Goal: Information Seeking & Learning: Learn about a topic

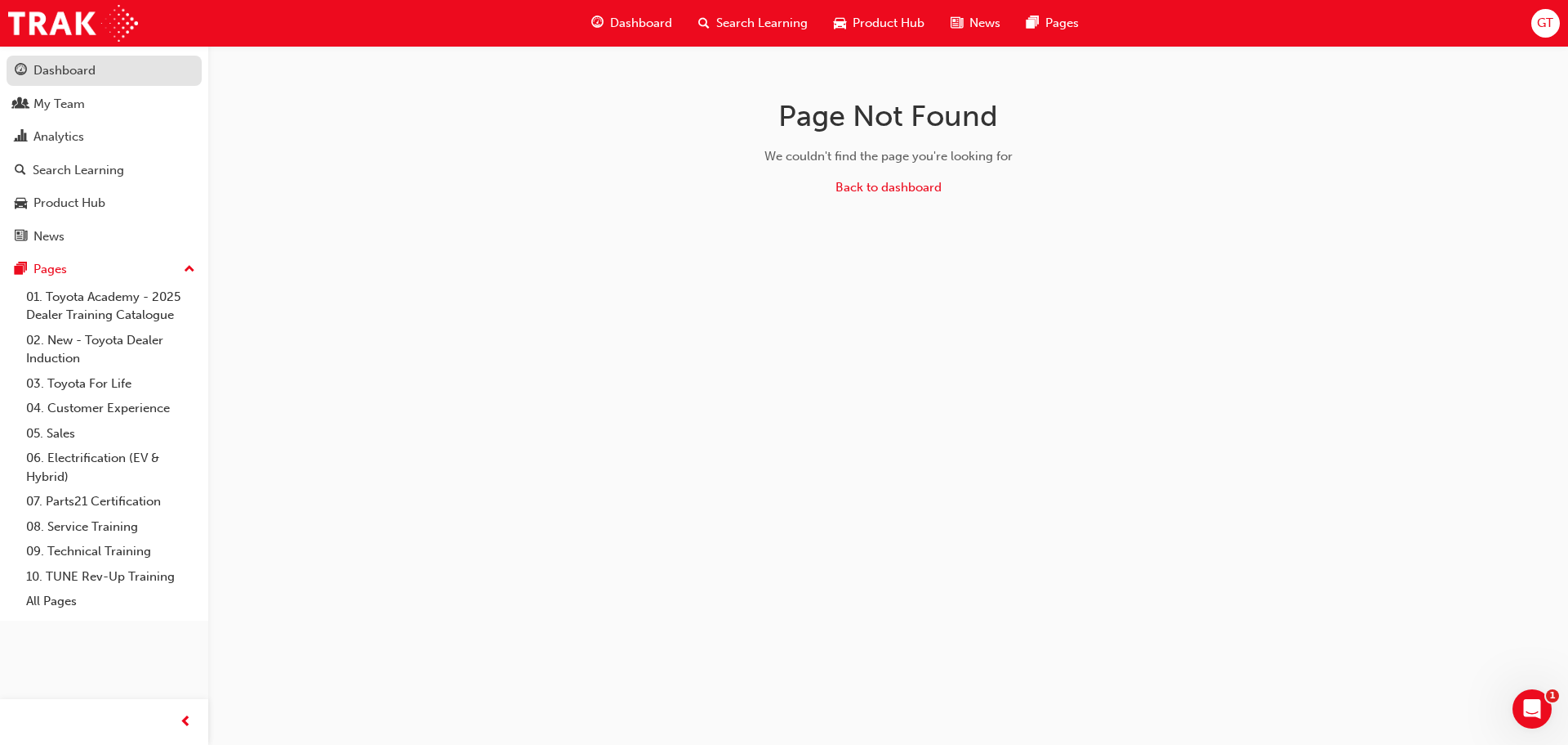
click at [103, 62] on div "Dashboard" at bounding box center [104, 70] width 179 height 20
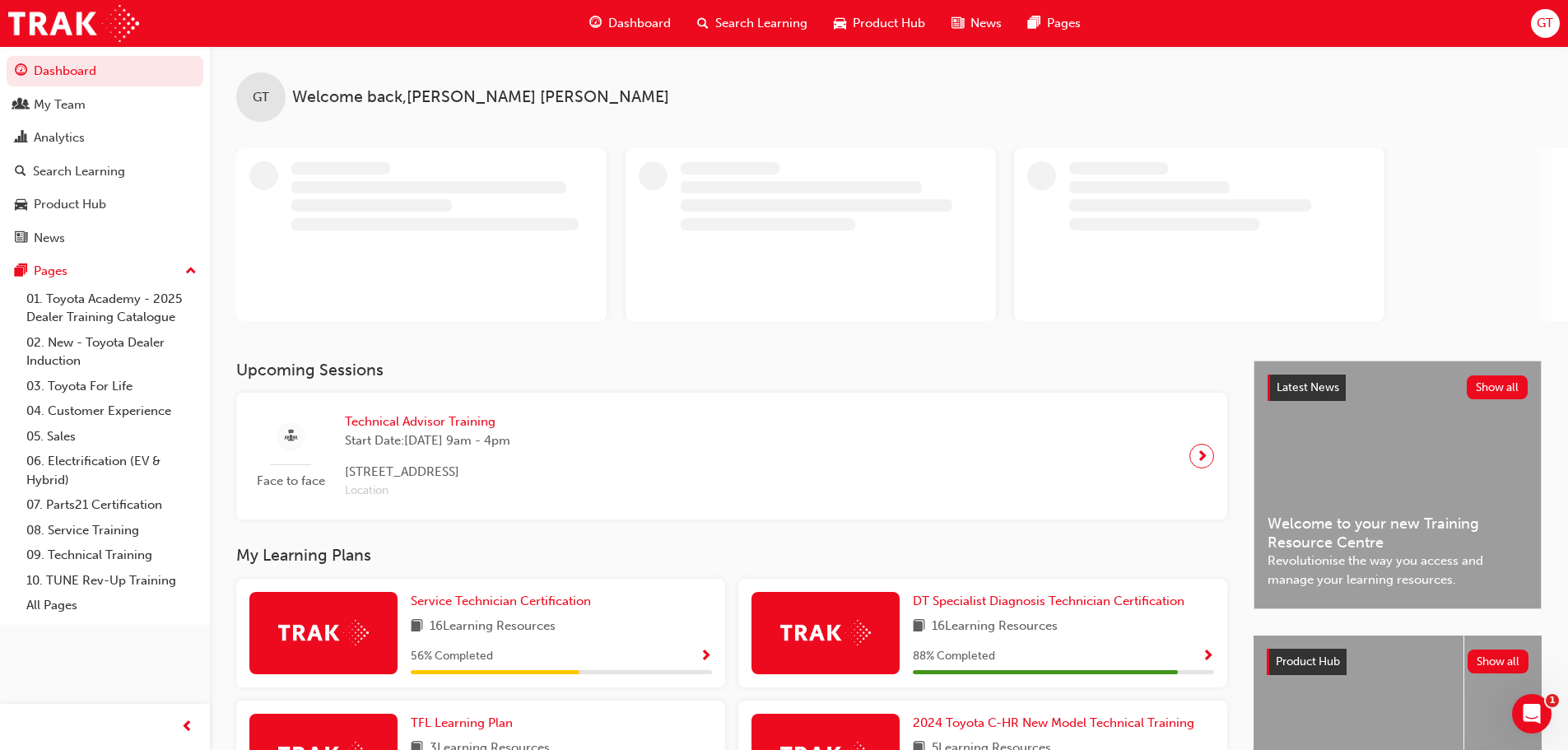
click at [721, 25] on span "Search Learning" at bounding box center [761, 23] width 92 height 19
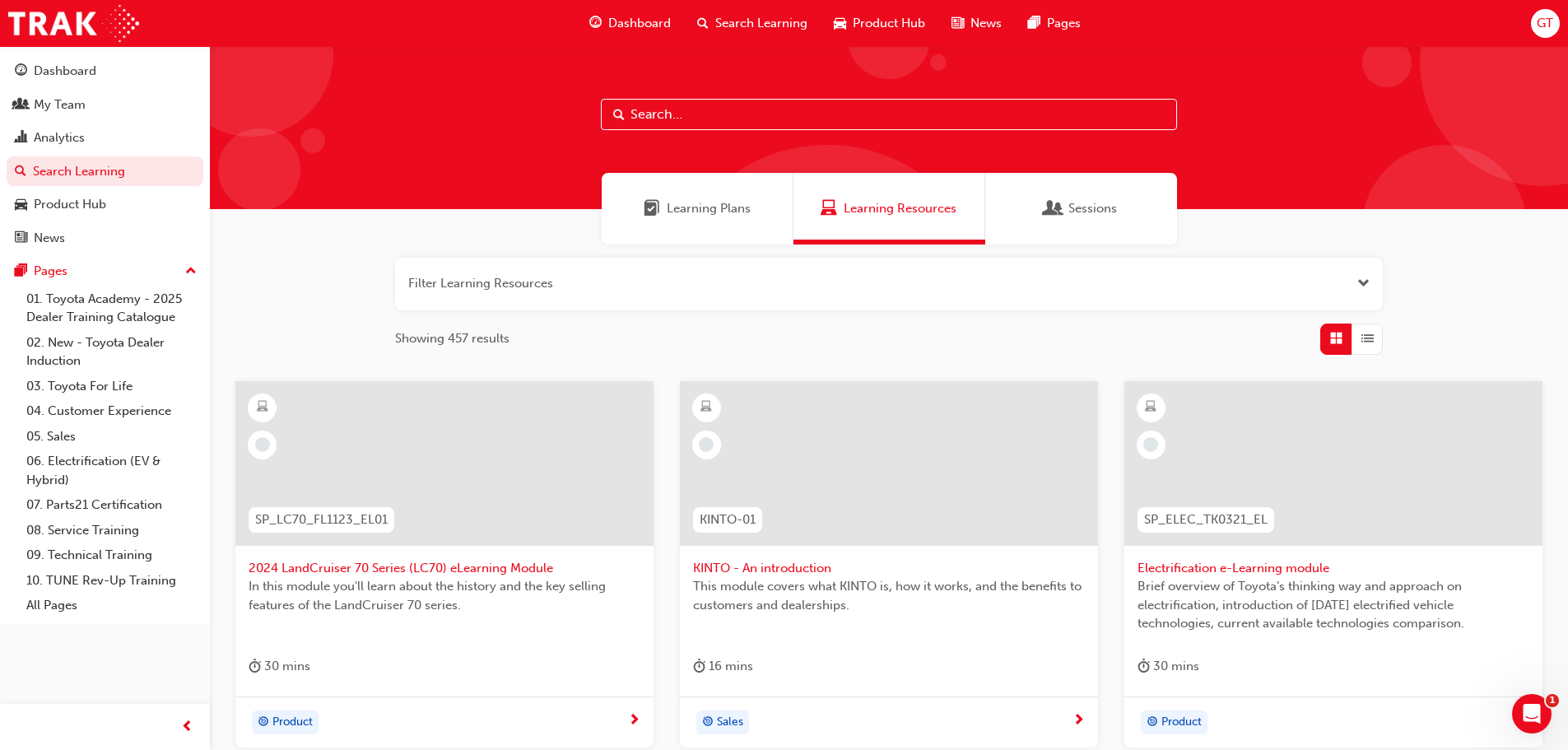
click at [722, 104] on input "text" at bounding box center [889, 115] width 576 height 31
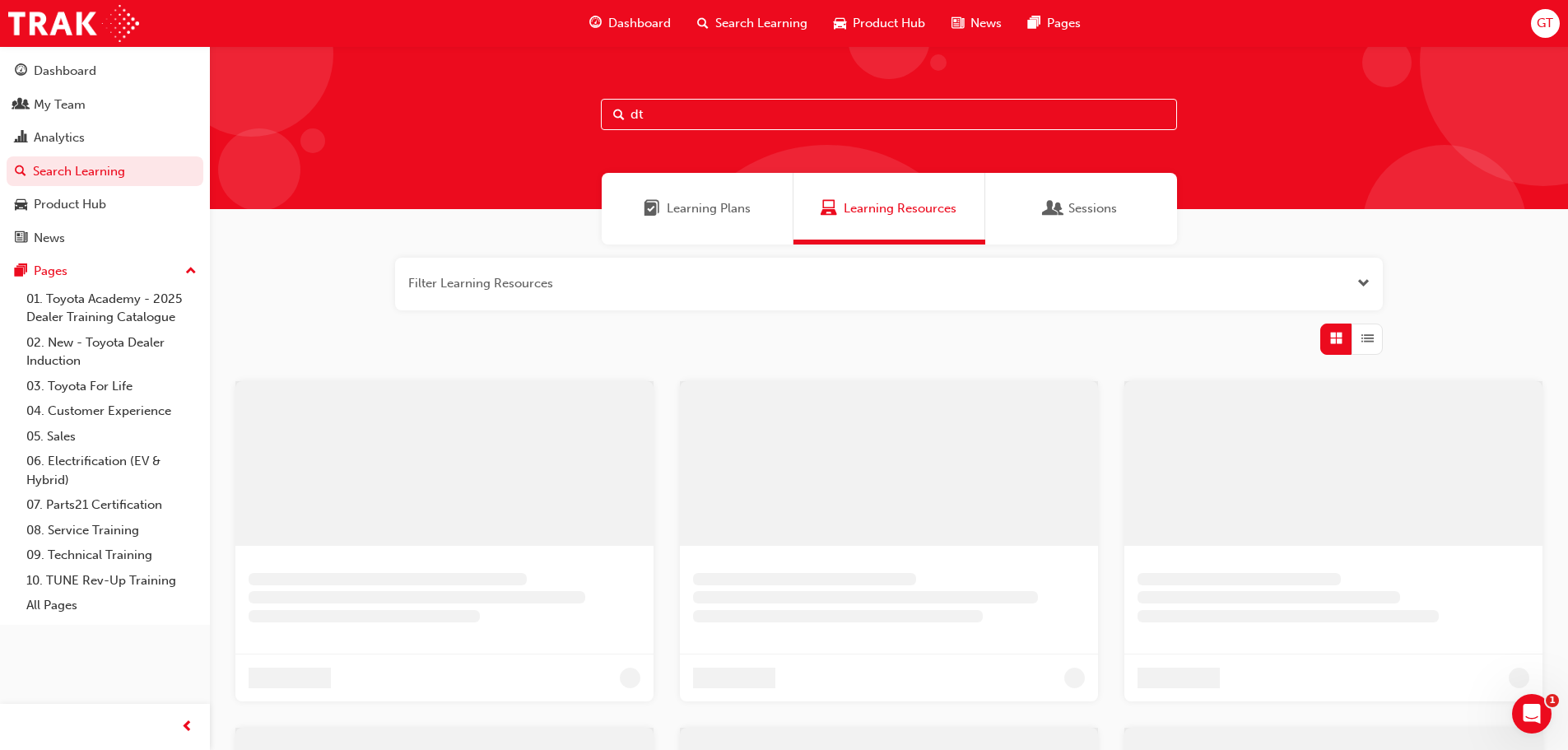
type input "dt"
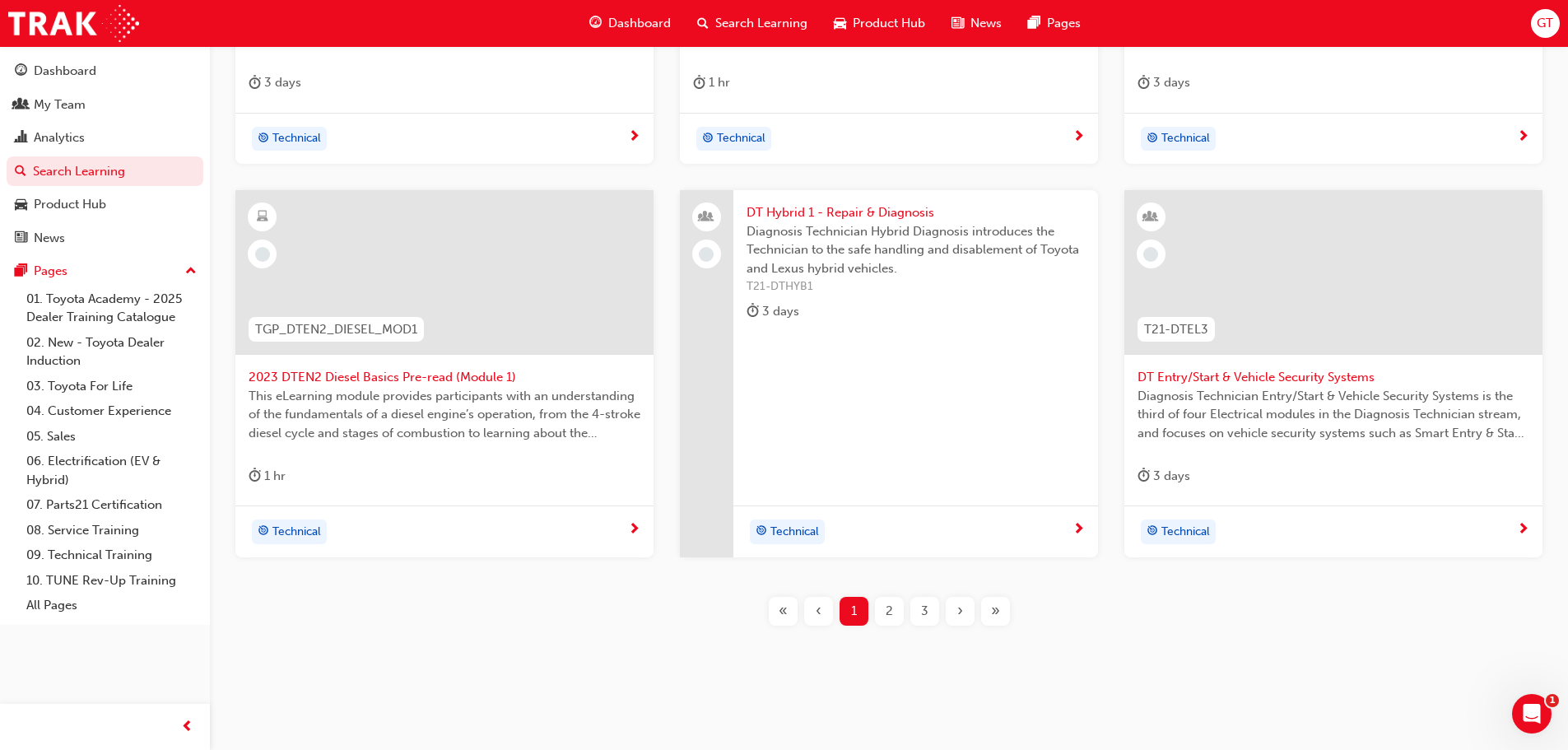
scroll to position [593, 0]
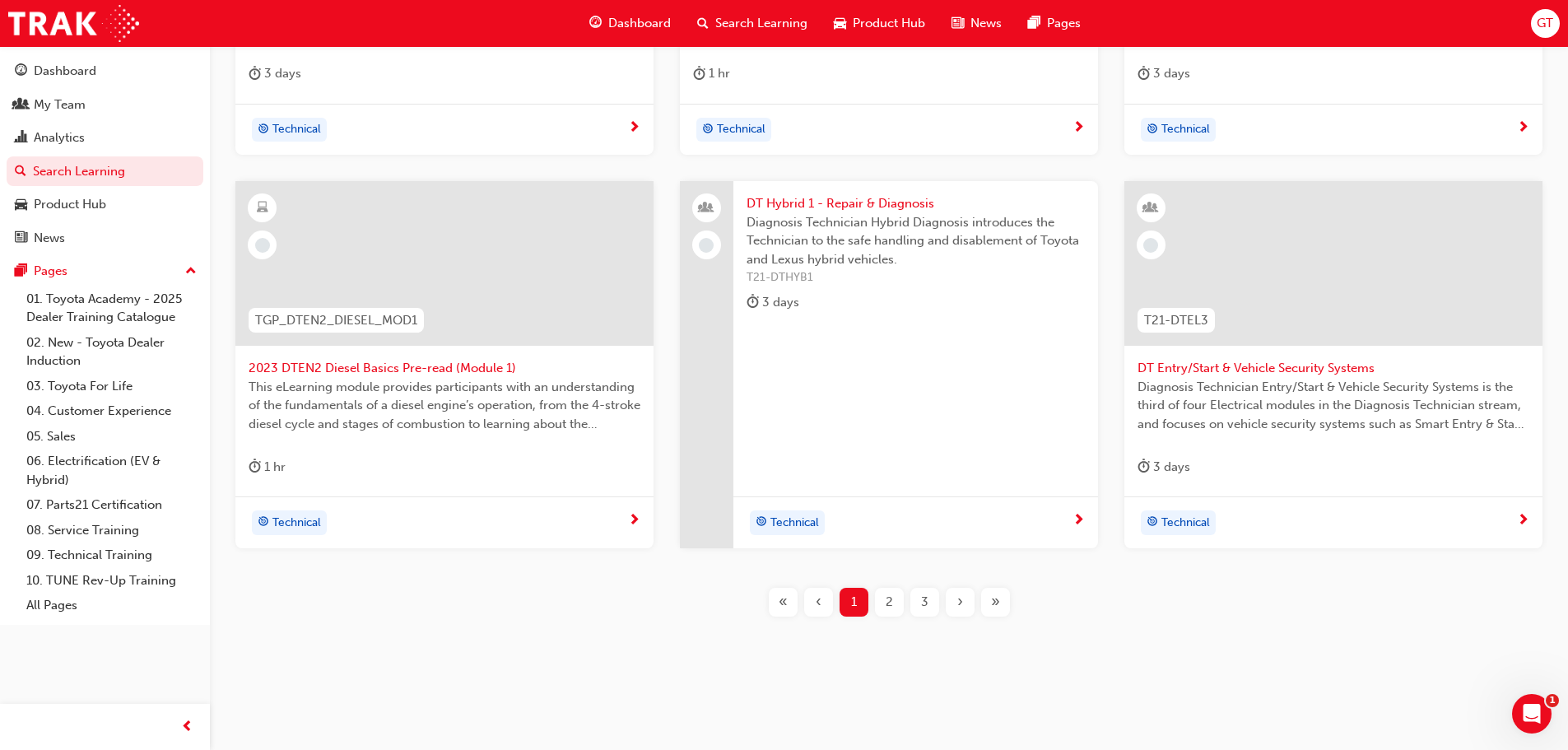
click at [888, 603] on span "2" at bounding box center [890, 602] width 8 height 19
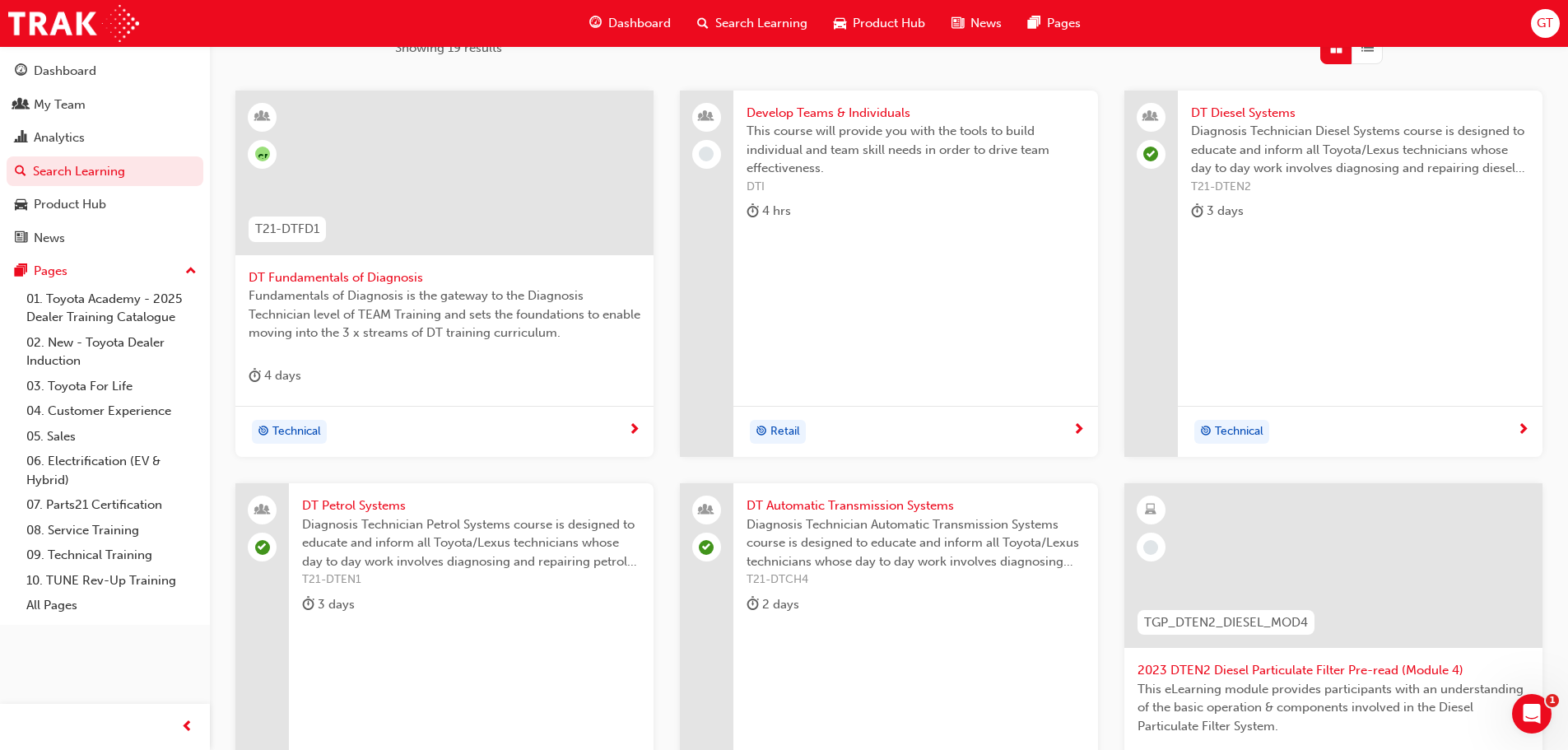
scroll to position [263, 0]
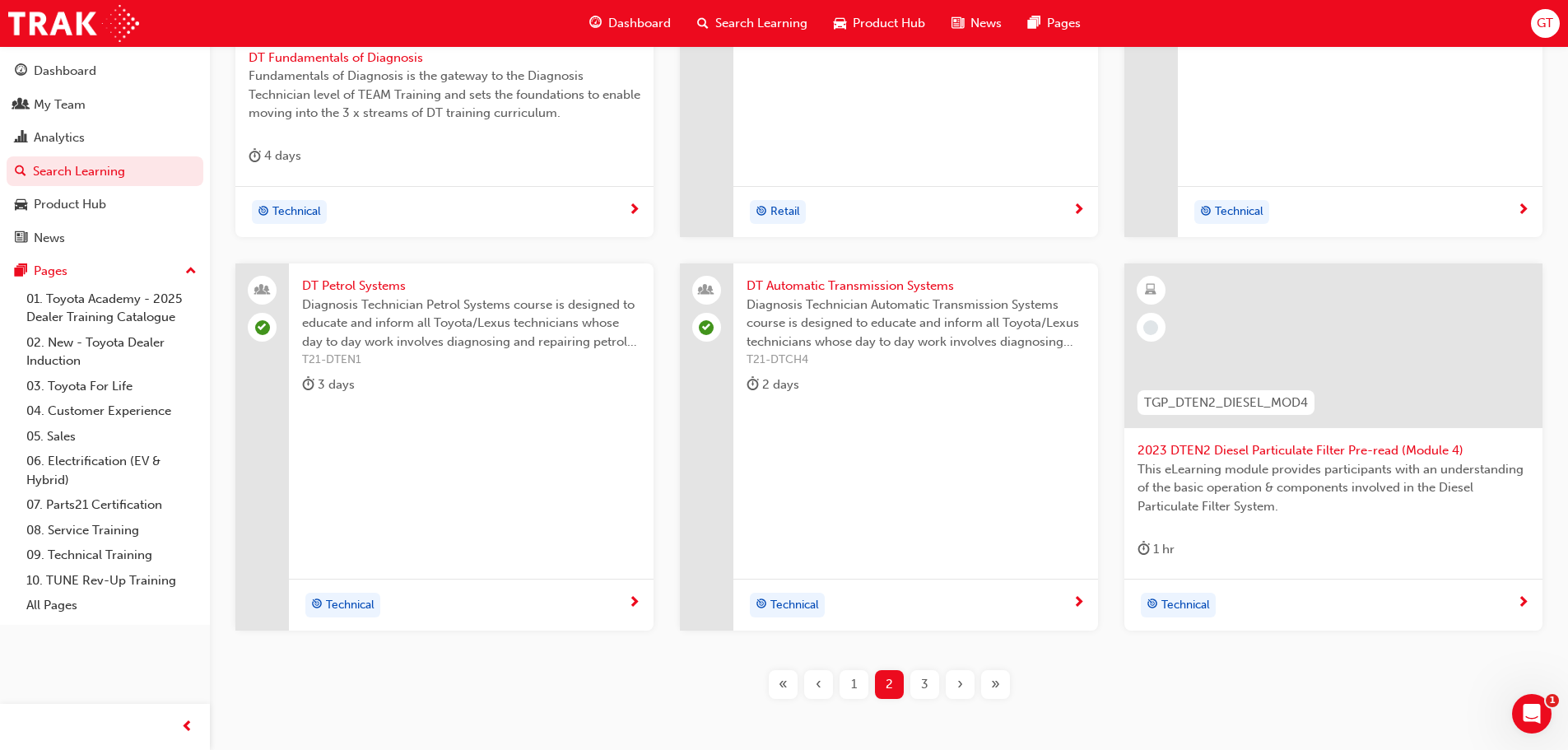
click at [924, 682] on span "3" at bounding box center [925, 683] width 8 height 19
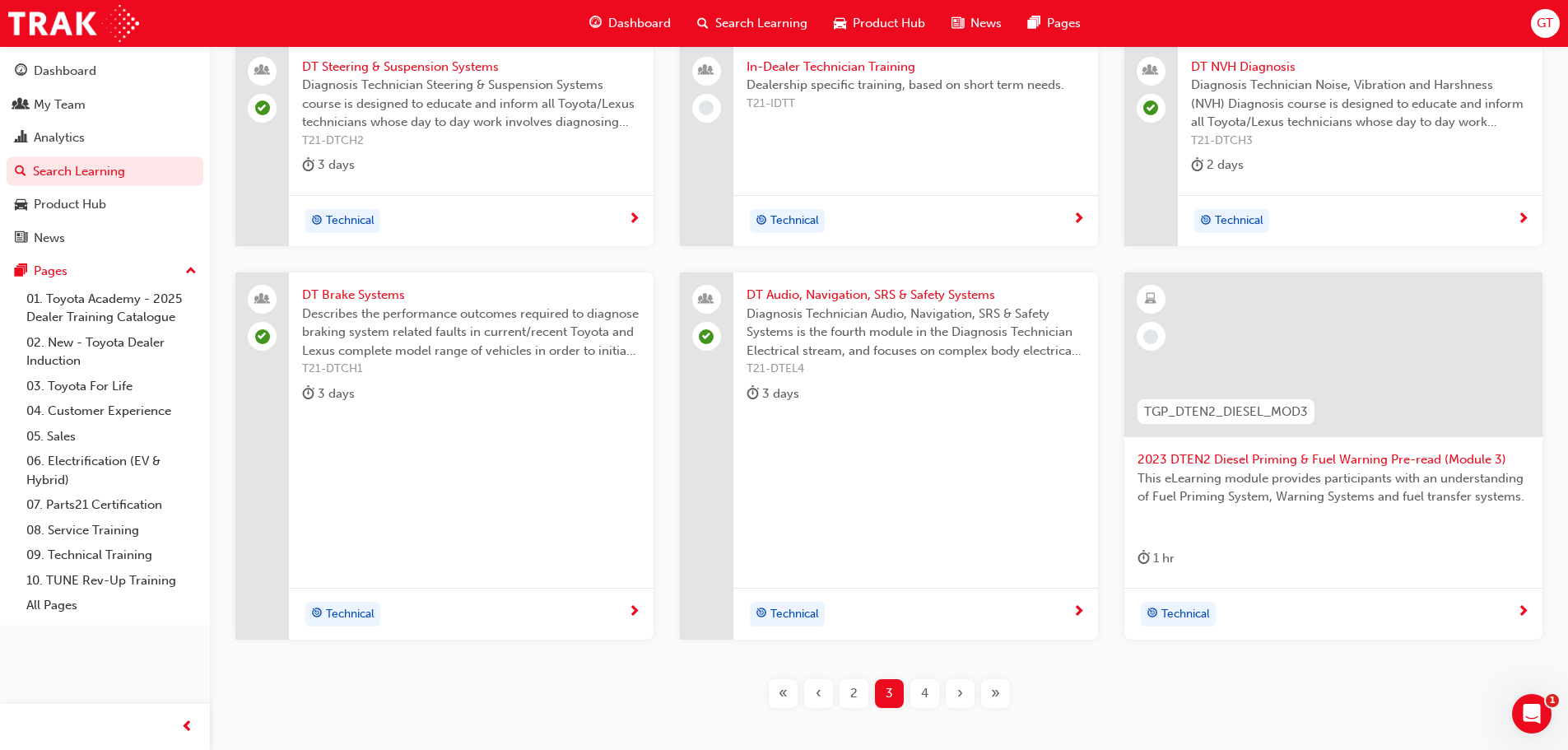
scroll to position [428, 0]
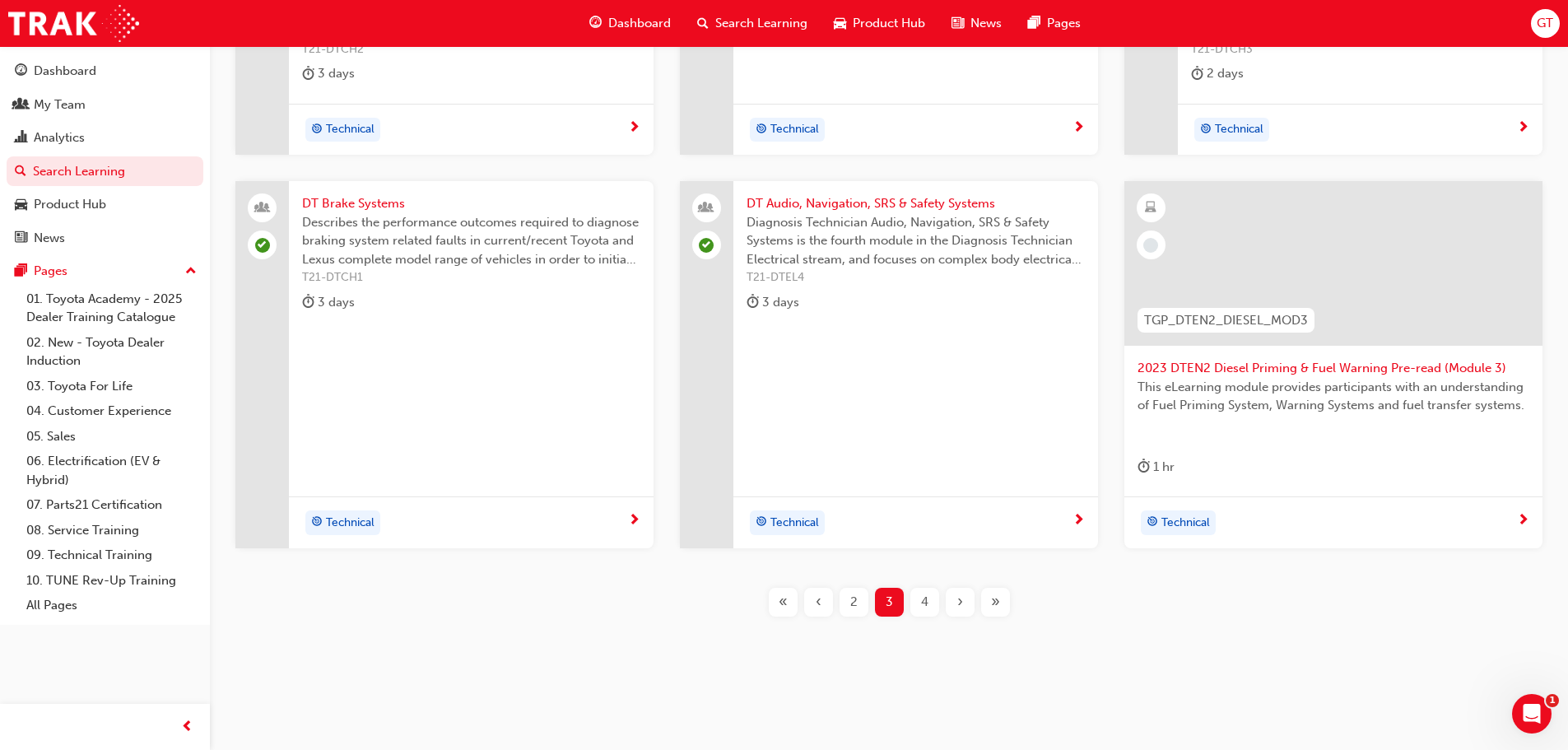
click at [923, 602] on span "4" at bounding box center [925, 602] width 8 height 19
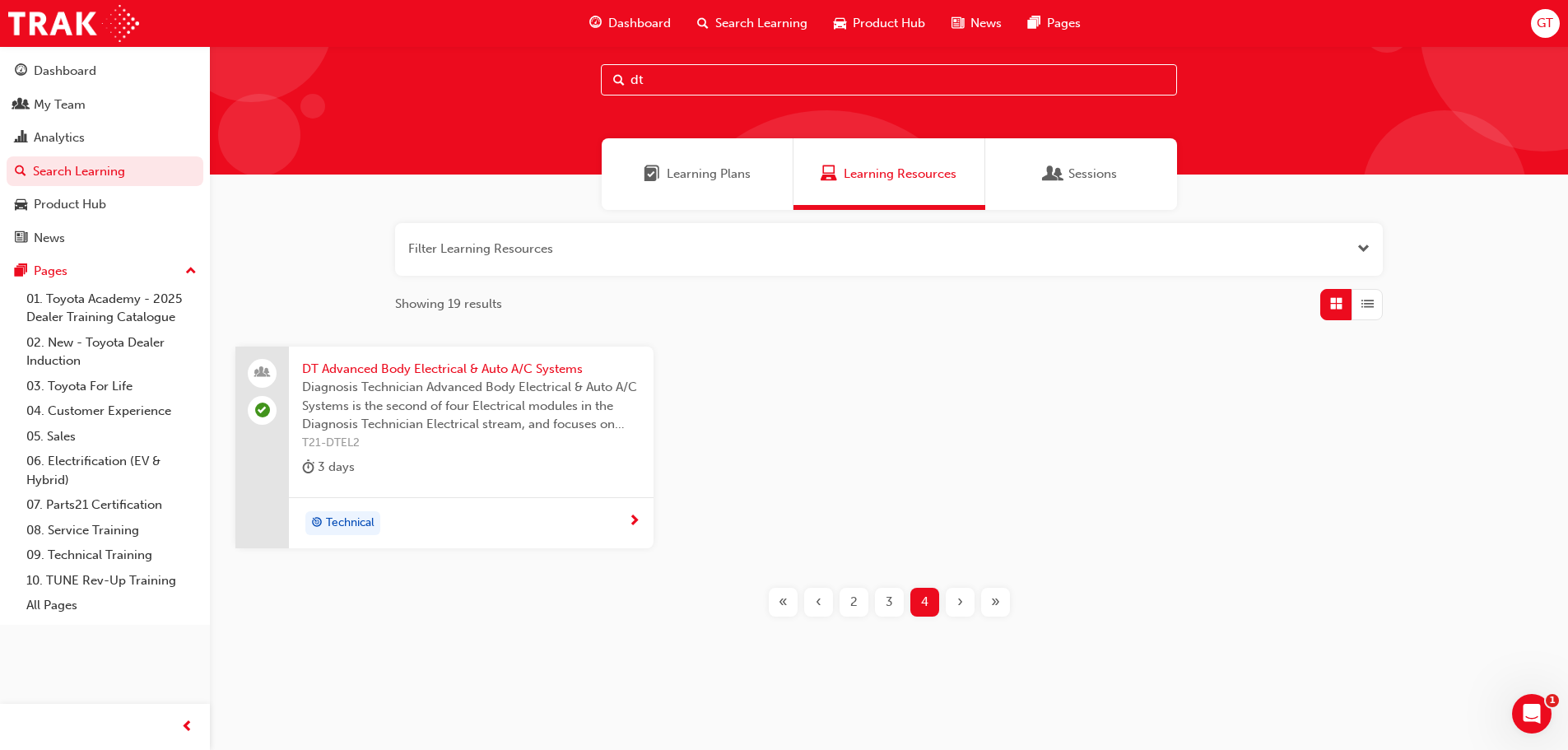
click at [820, 606] on span "‹" at bounding box center [819, 602] width 6 height 19
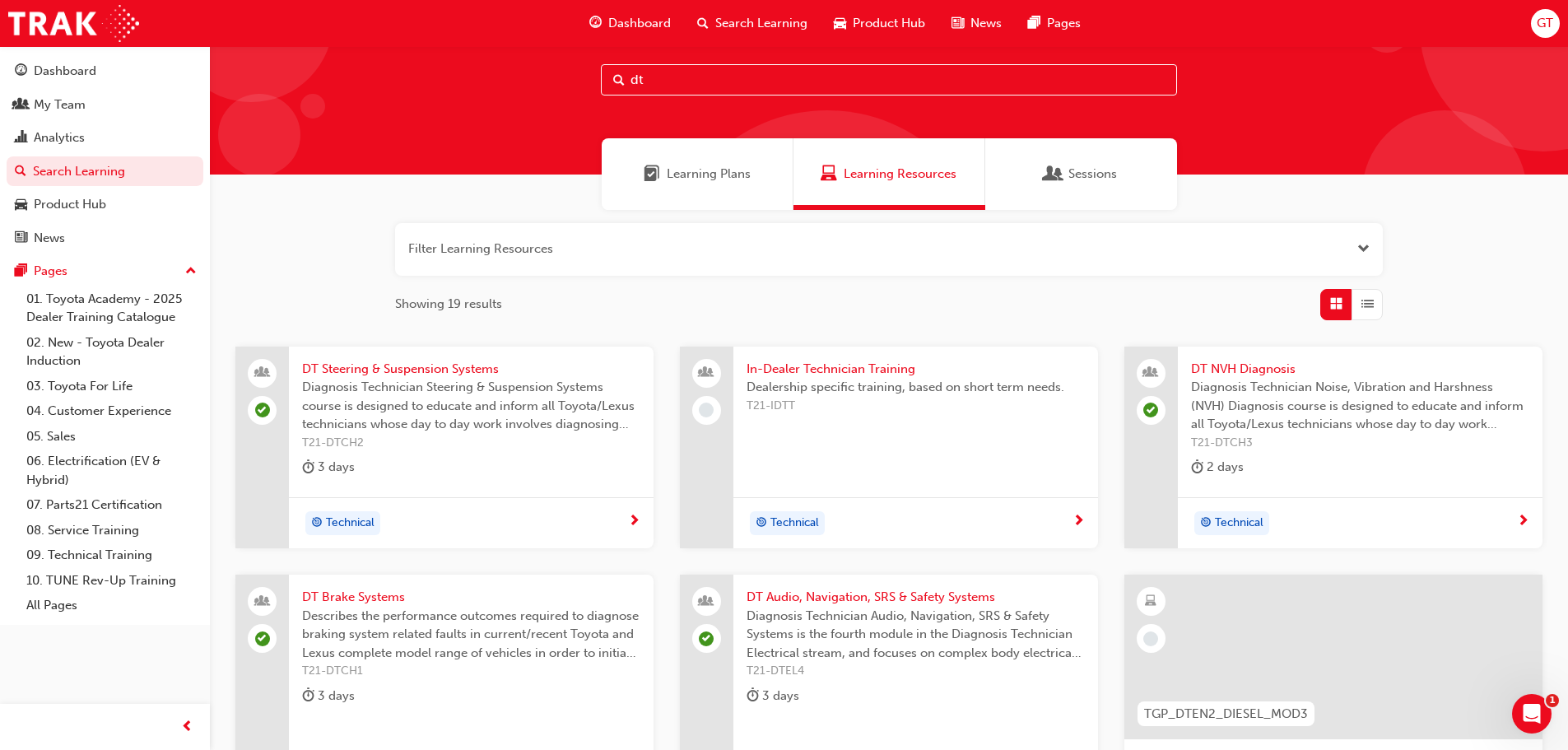
click at [855, 602] on span "DT Audio, Navigation, SRS & Safety Systems" at bounding box center [915, 596] width 339 height 19
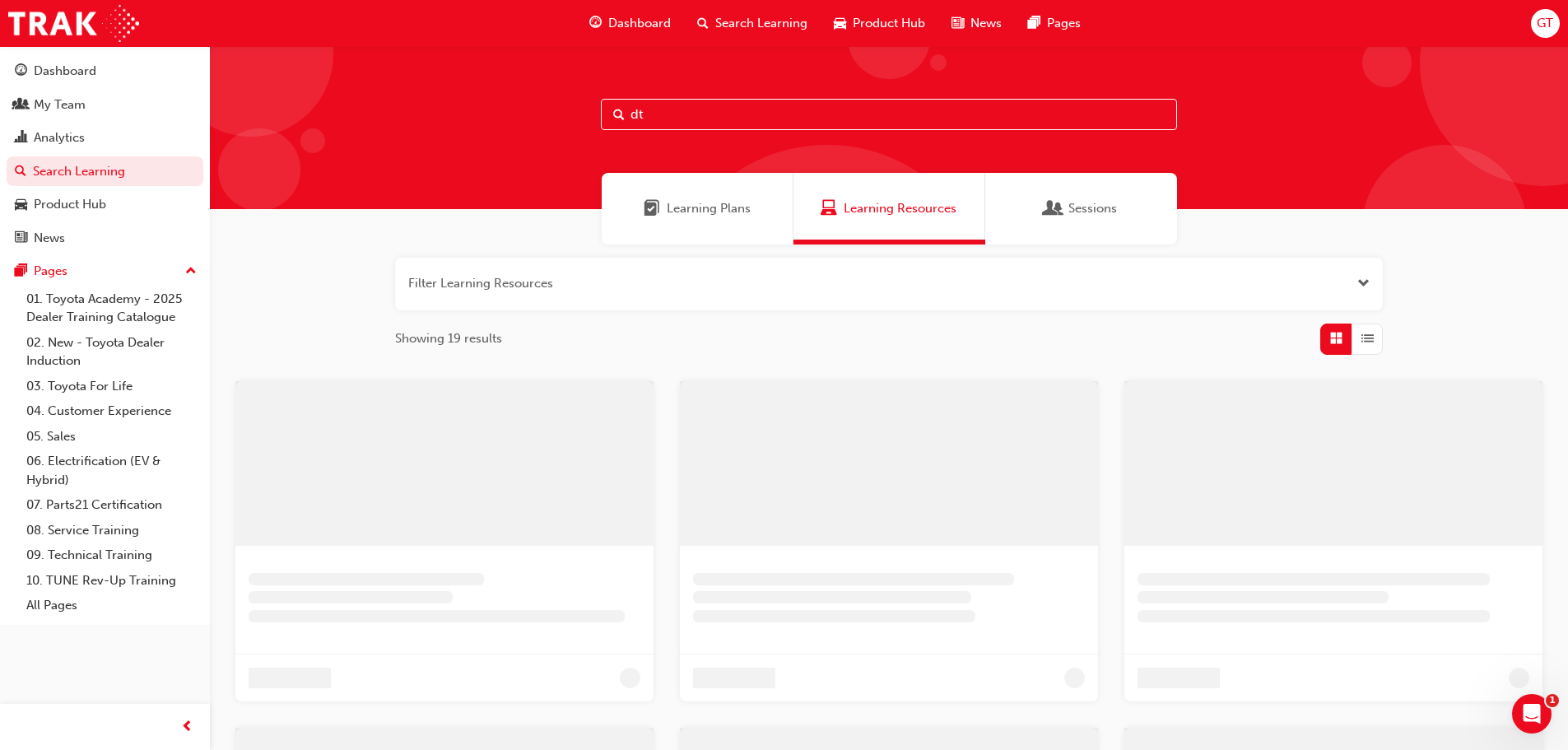
scroll to position [34, 0]
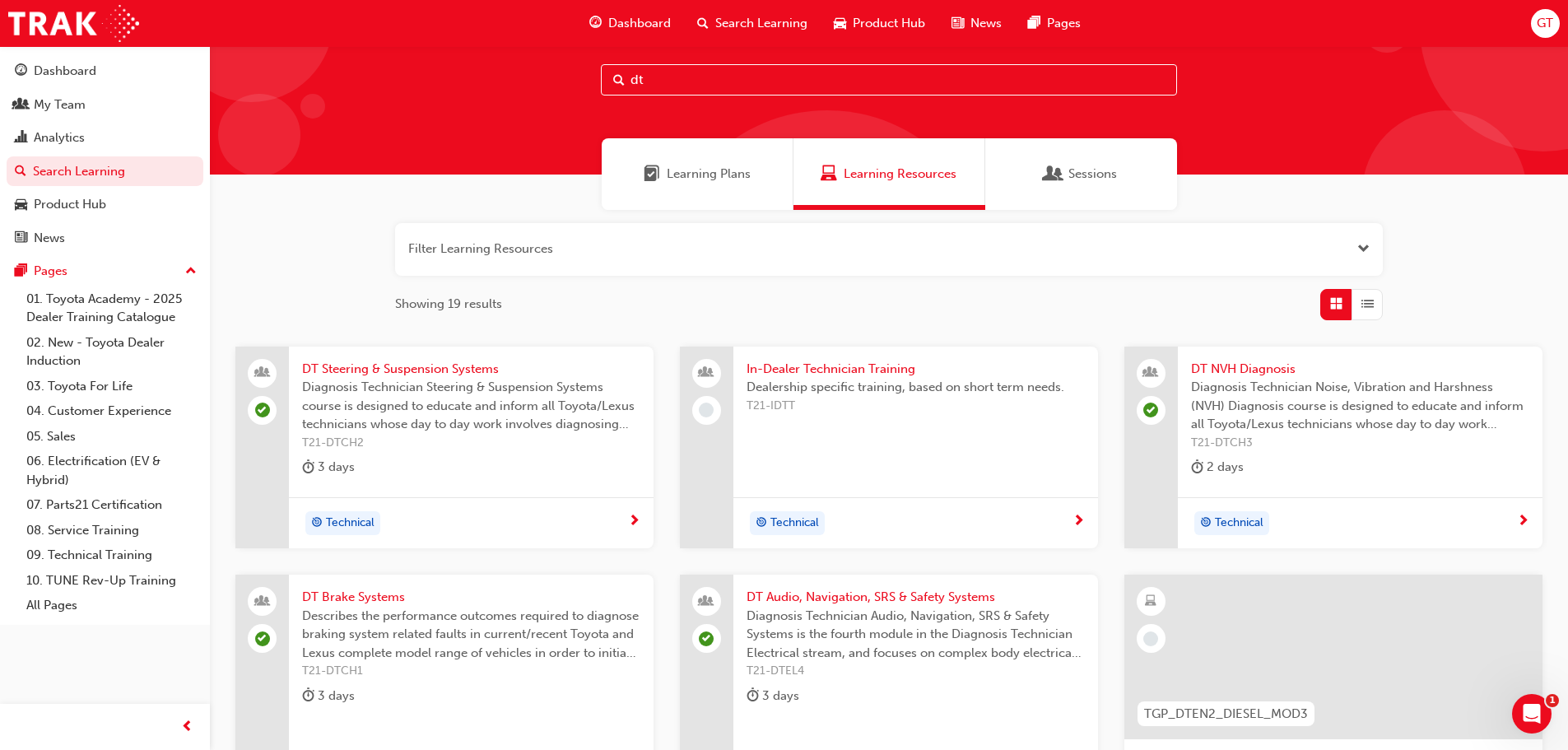
click at [659, 18] on span "Dashboard" at bounding box center [639, 23] width 63 height 19
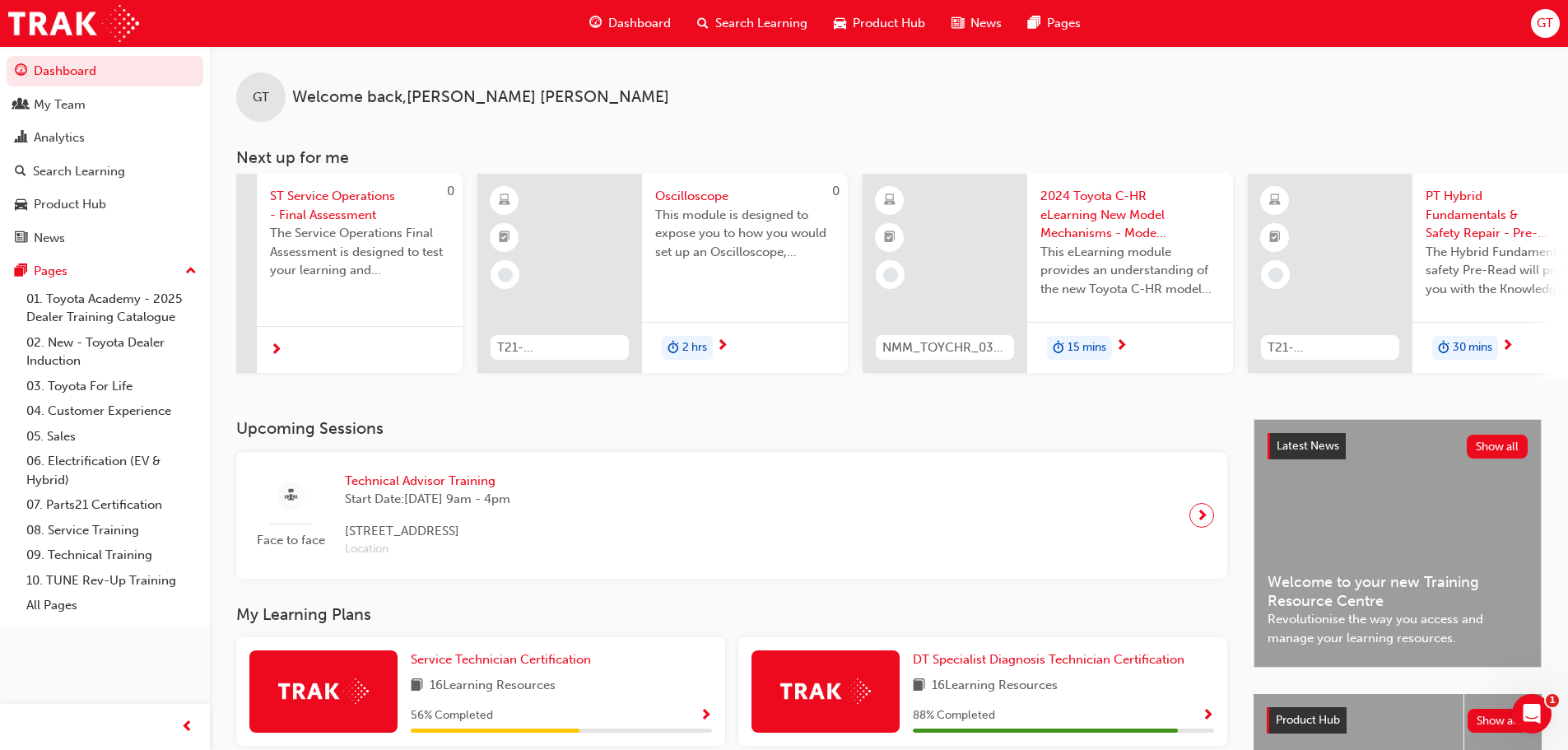
scroll to position [0, 159]
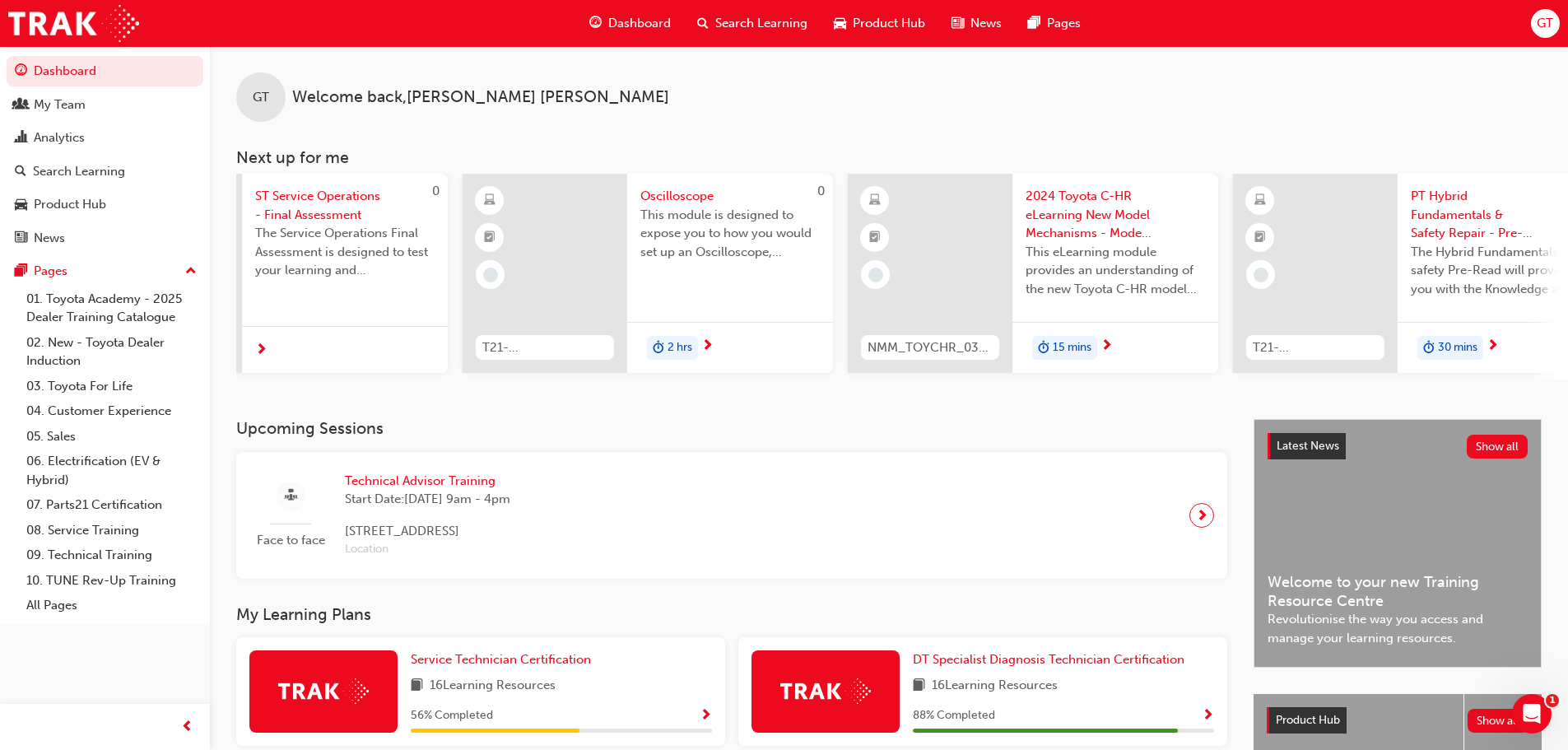
click at [683, 195] on span "Oscilloscope" at bounding box center [730, 195] width 180 height 19
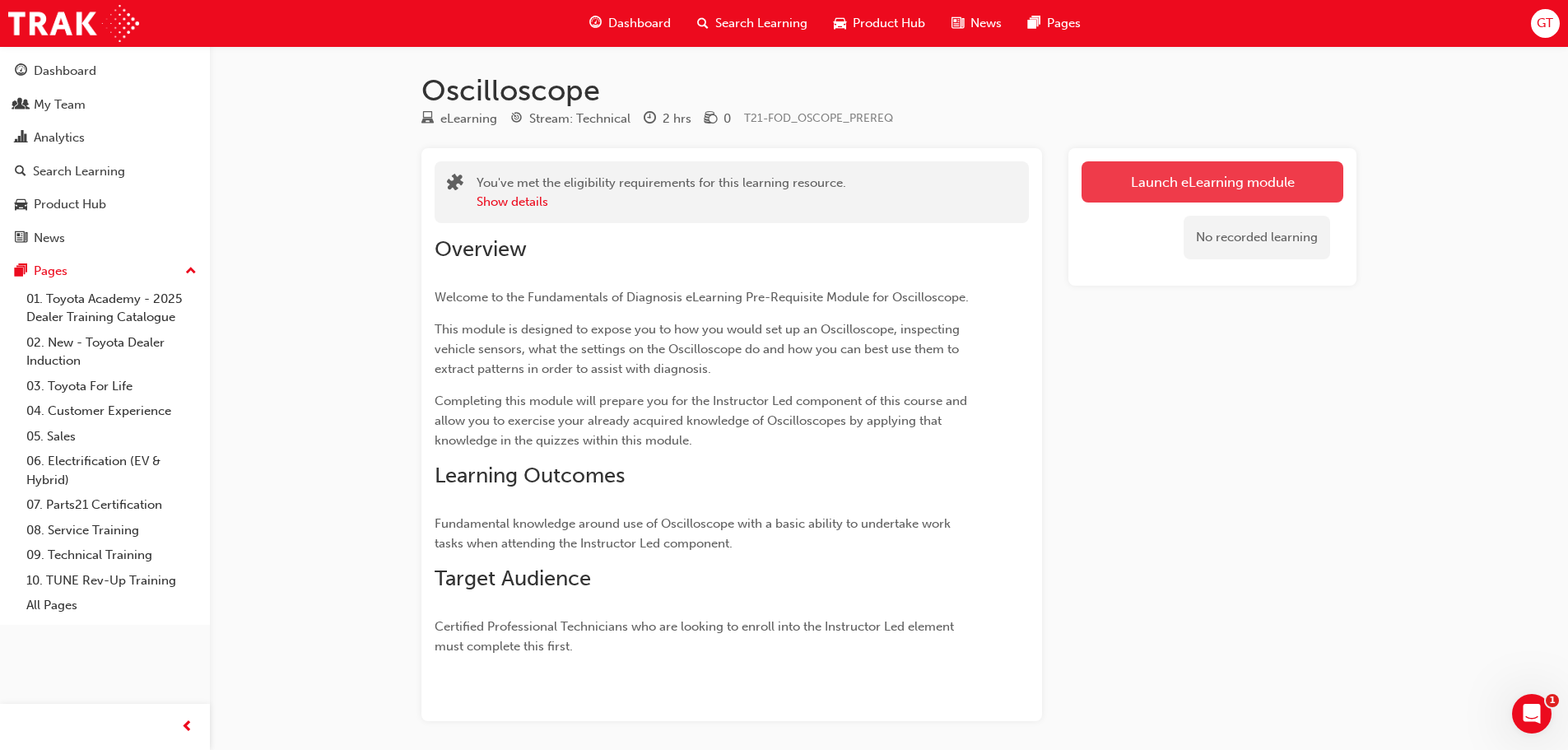
click at [1164, 185] on link "Launch eLearning module" at bounding box center [1212, 182] width 262 height 41
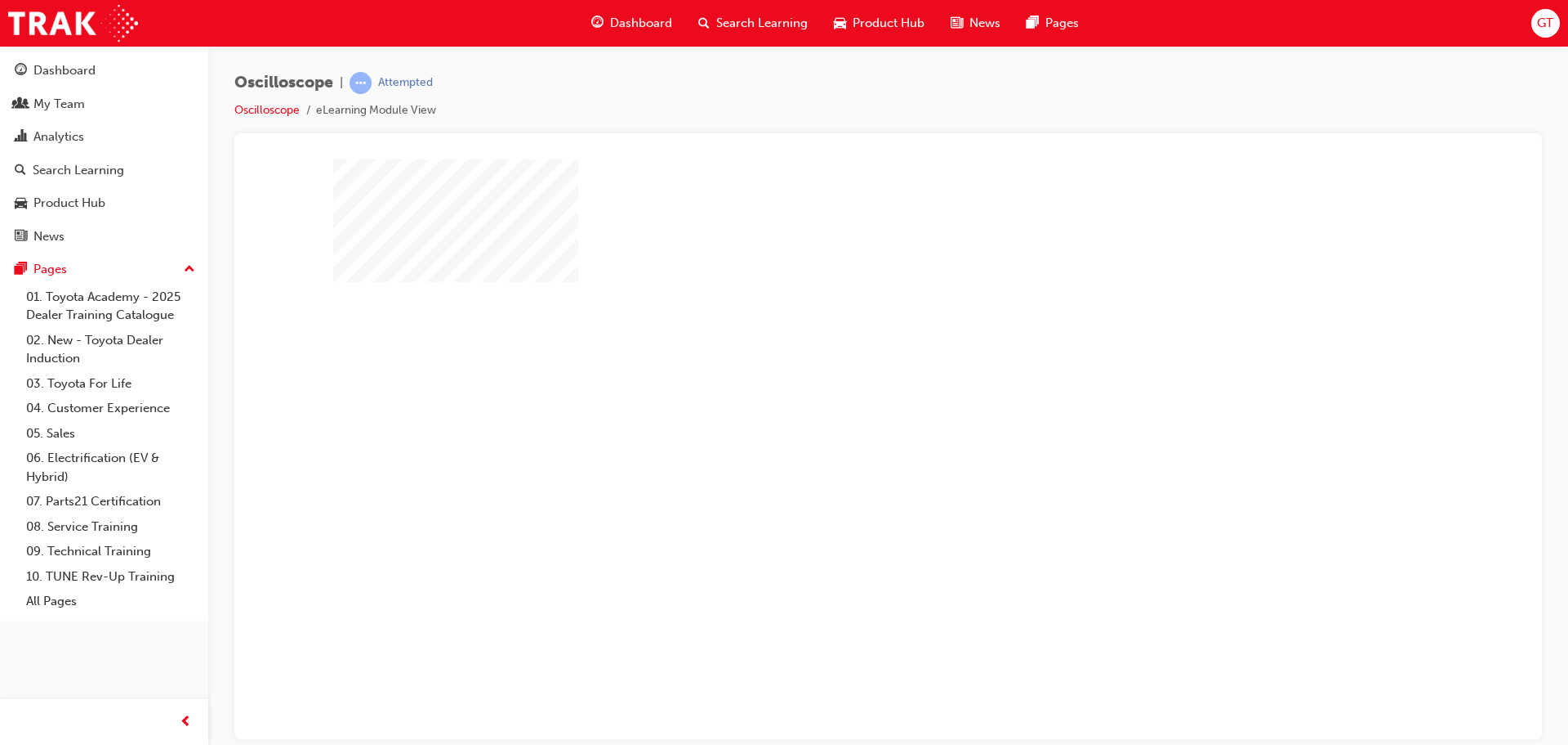
click at [841, 402] on div "play" at bounding box center [841, 402] width 0 height 0
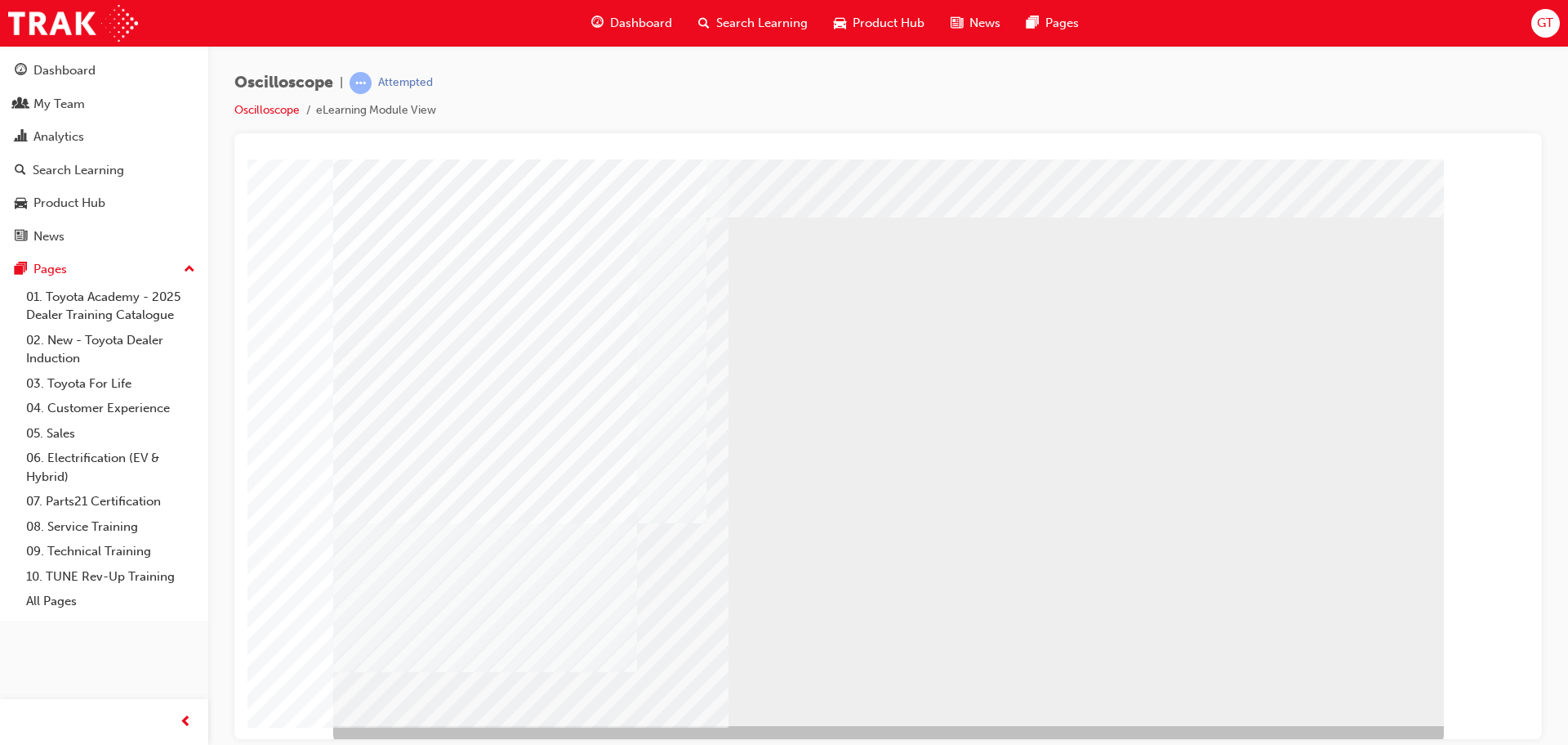
scroll to position [33, 0]
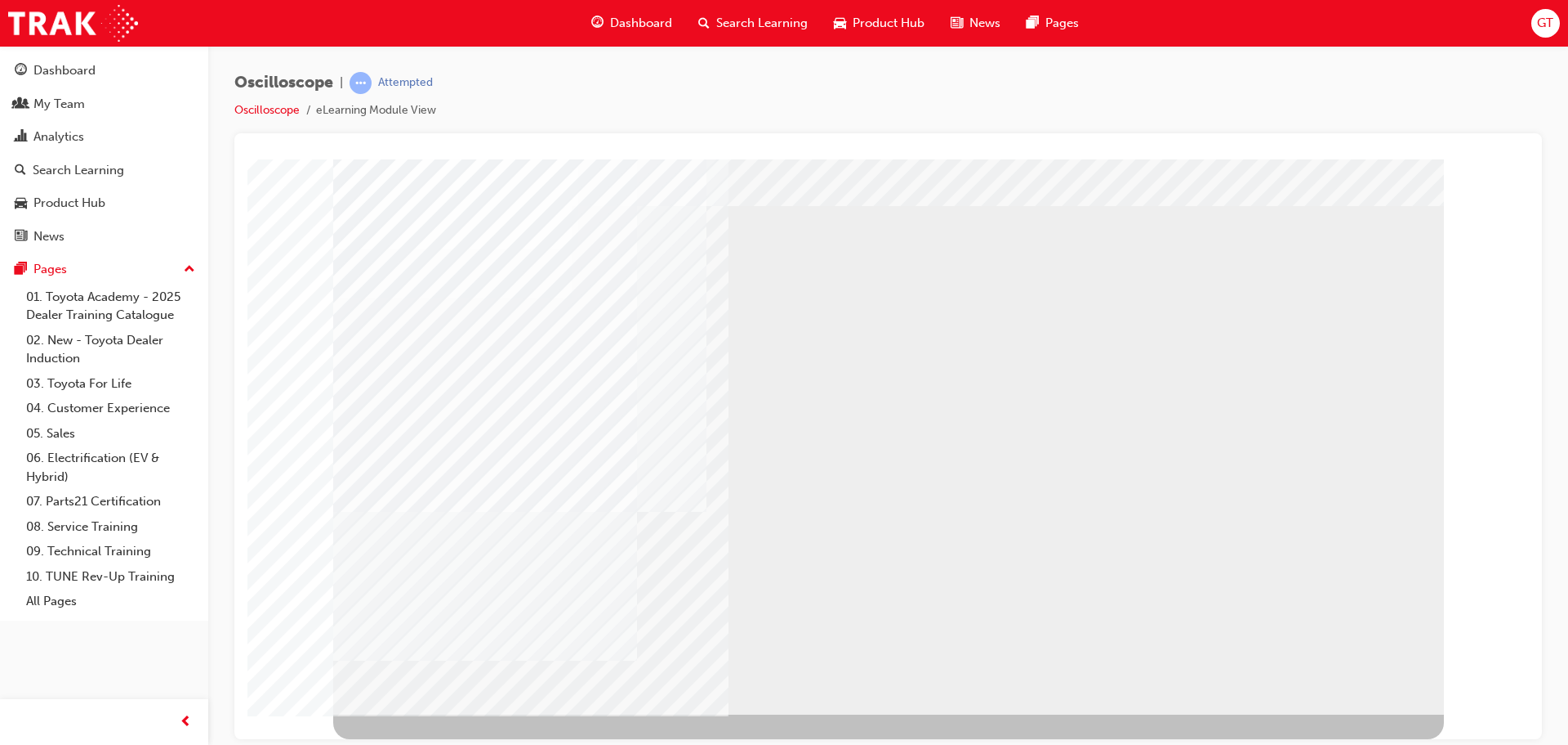
click at [437, 743] on div "NEXT Trigger this button to go to the next slide" at bounding box center [385, 758] width 103 height 29
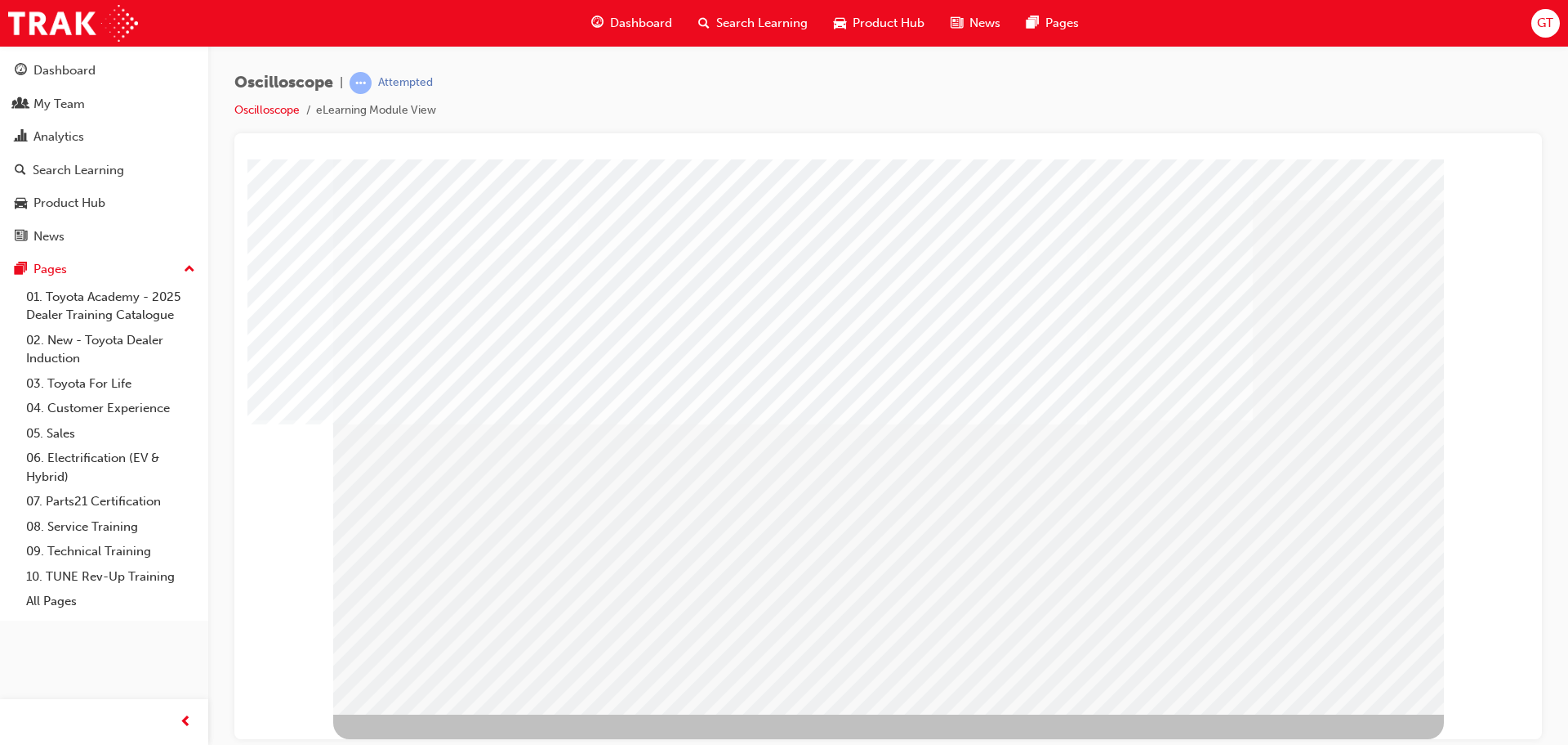
scroll to position [0, 0]
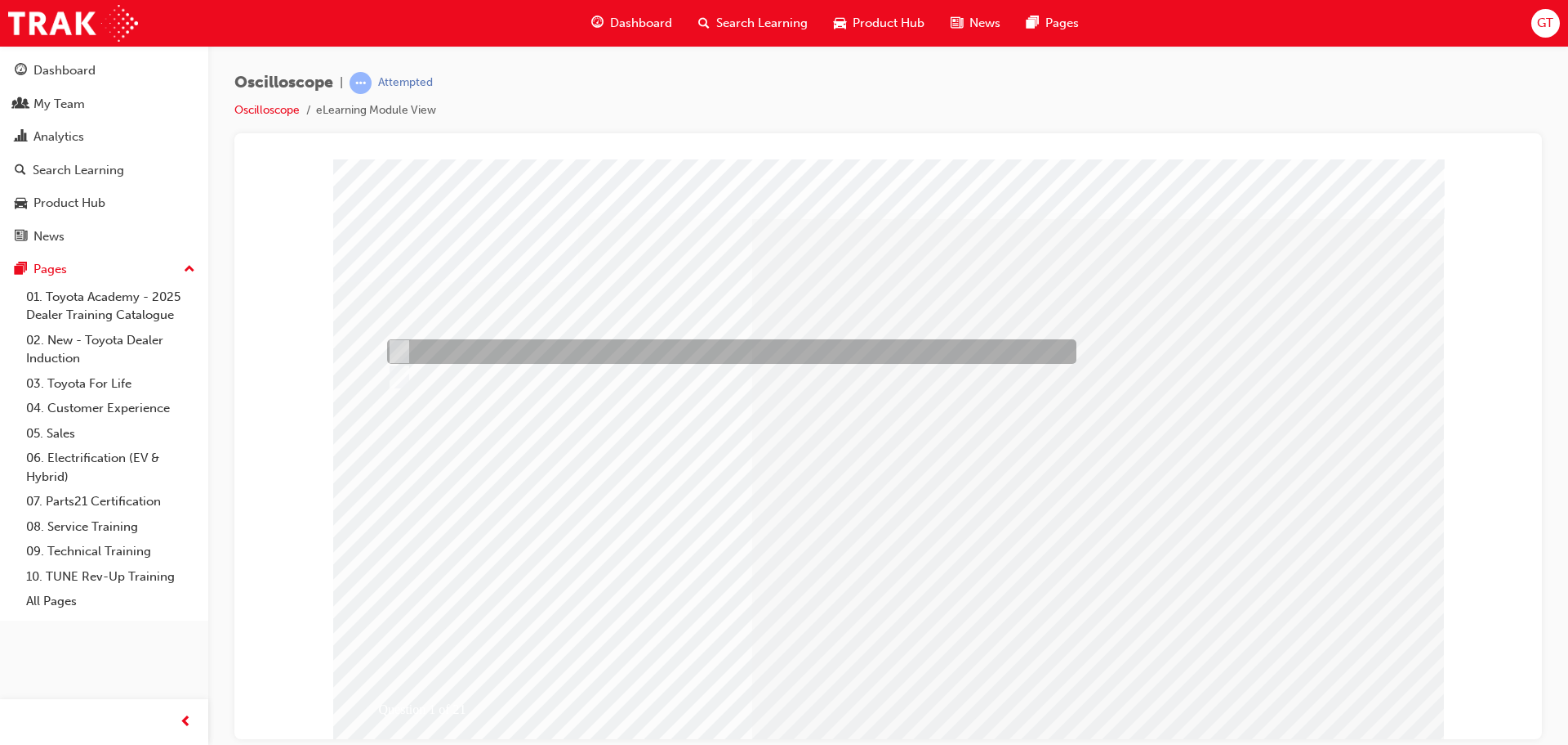
click at [397, 346] on input "True" at bounding box center [396, 351] width 18 height 18
radio input "true"
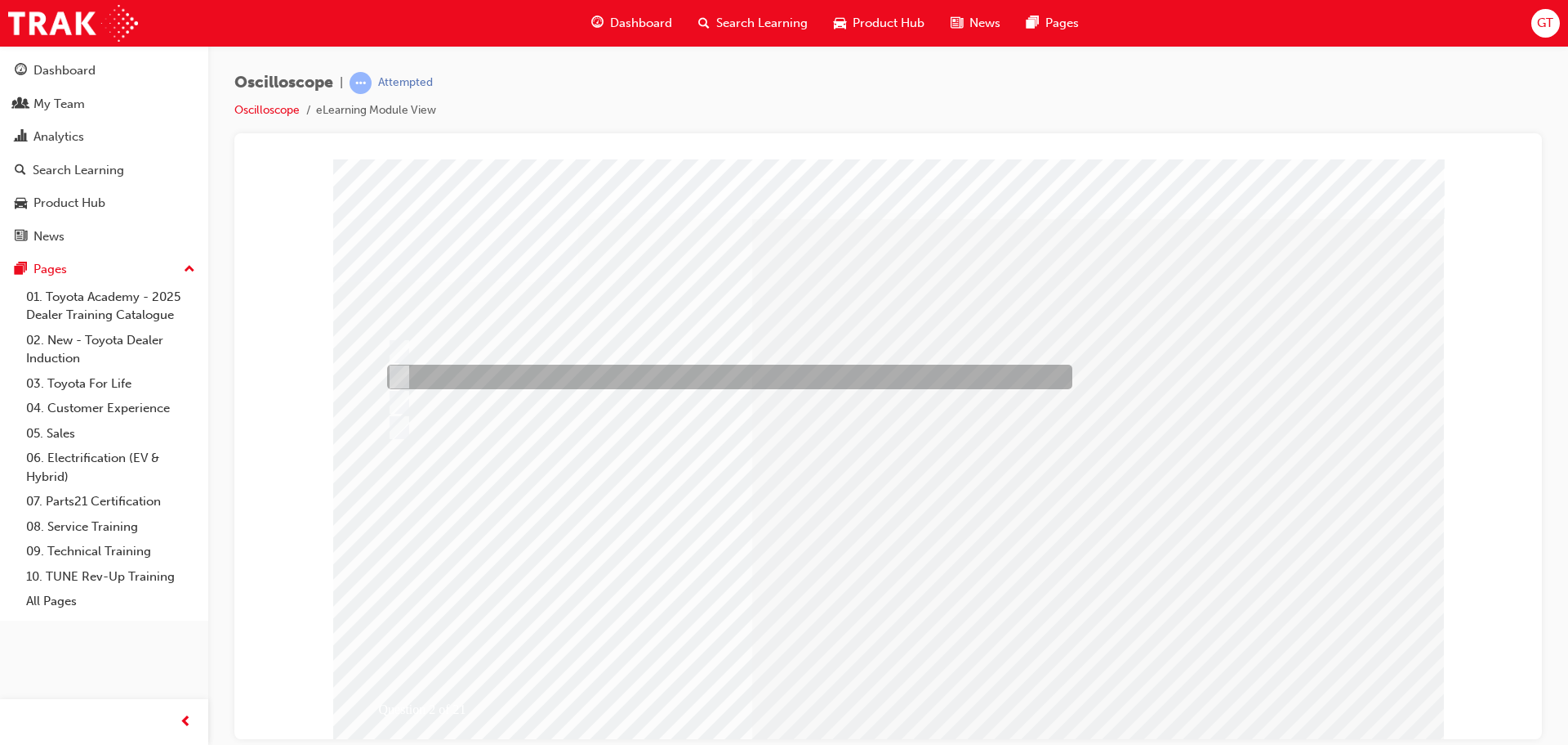
click at [582, 374] on div at bounding box center [725, 376] width 685 height 24
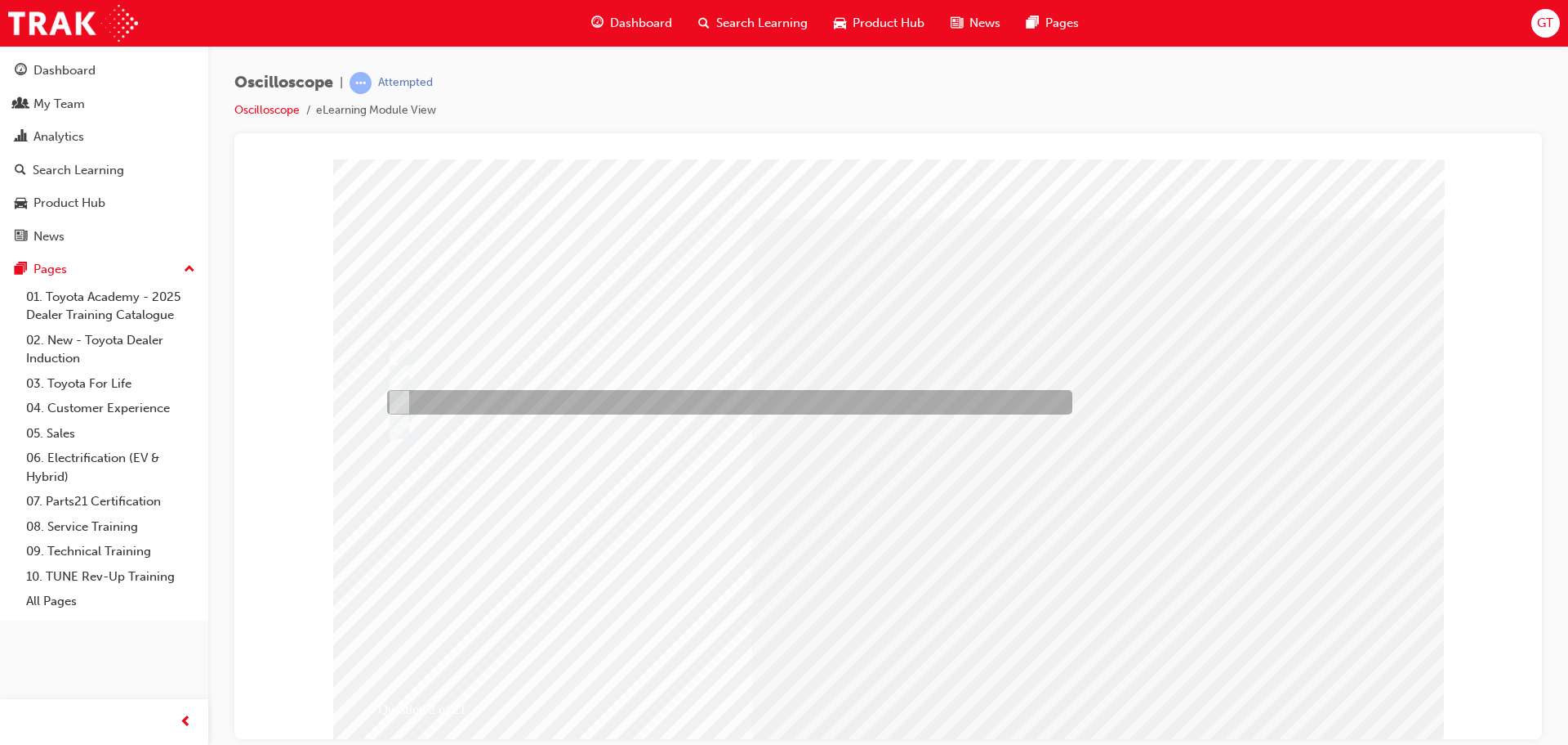
click at [580, 402] on div at bounding box center [725, 402] width 685 height 24
radio input "false"
radio input "true"
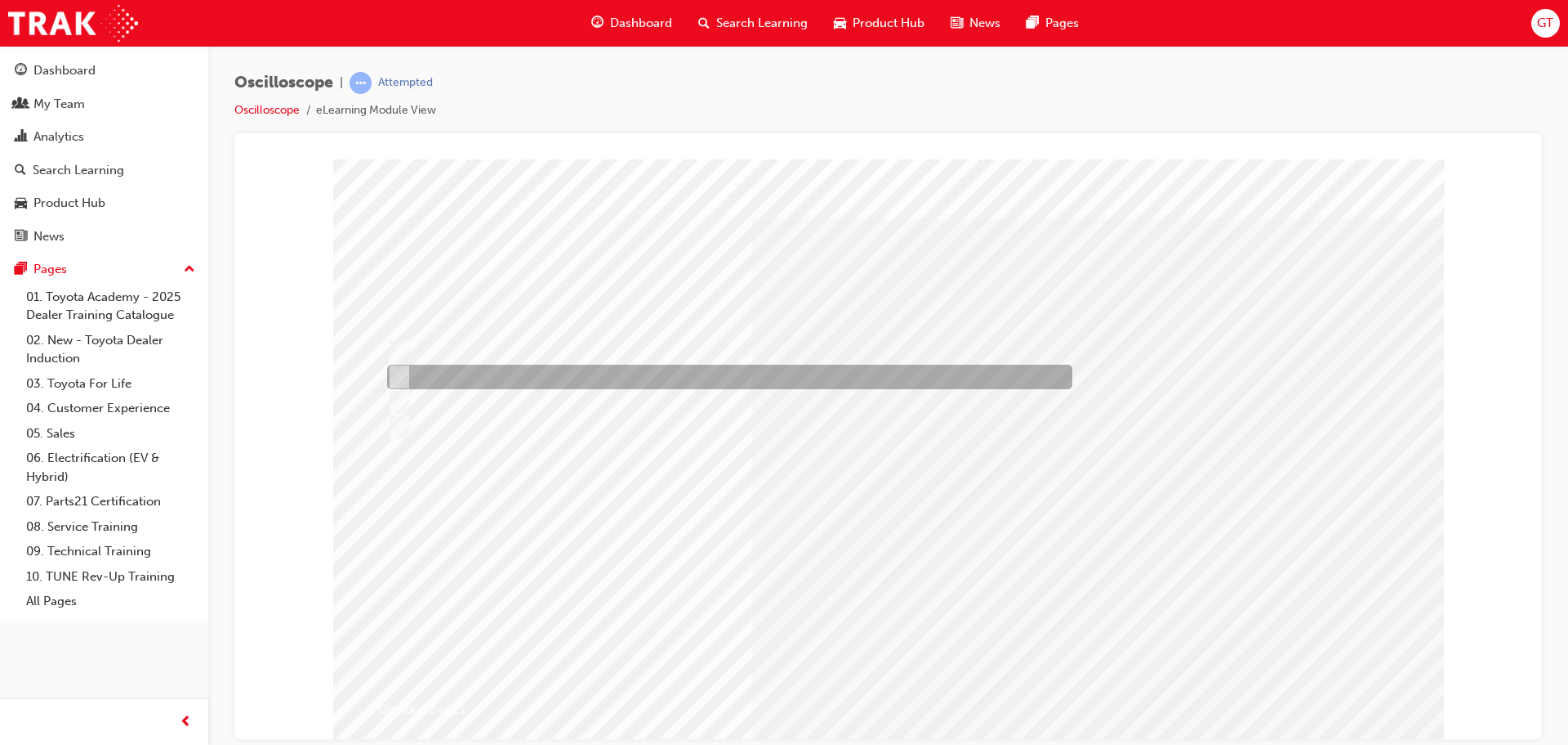
click at [572, 378] on div at bounding box center [725, 376] width 685 height 24
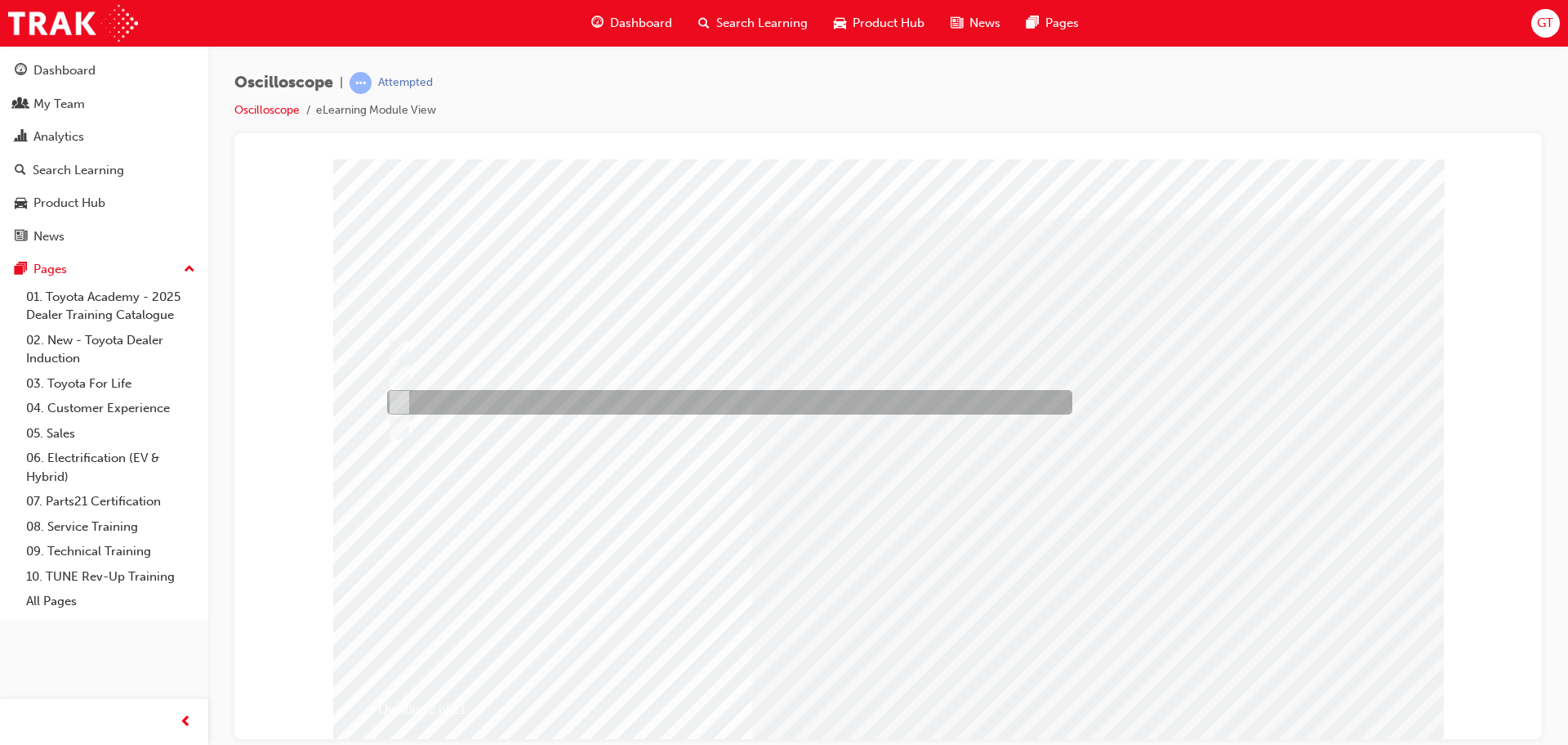
click at [539, 401] on div at bounding box center [725, 402] width 685 height 24
radio input "false"
radio input "true"
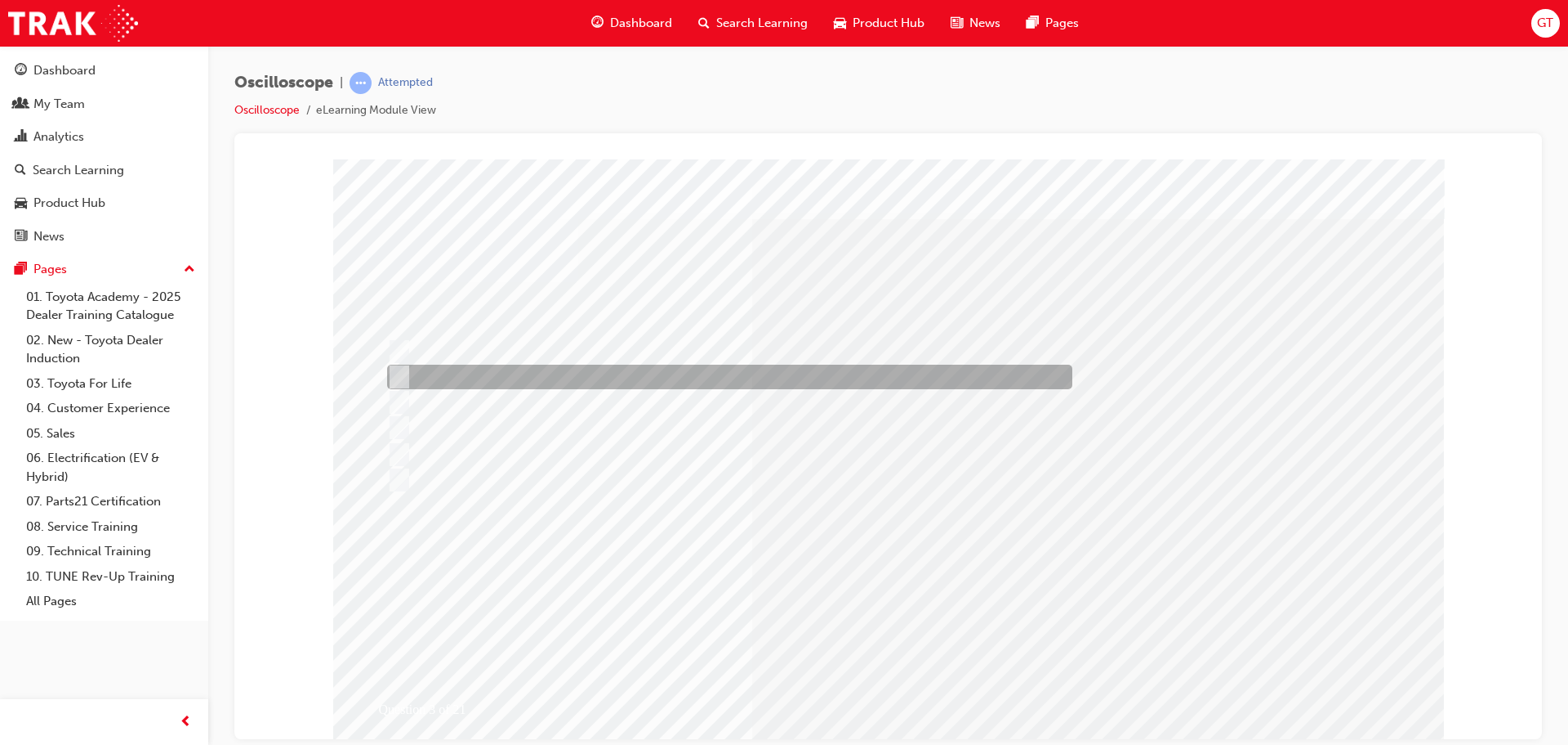
click at [487, 373] on div at bounding box center [725, 376] width 685 height 24
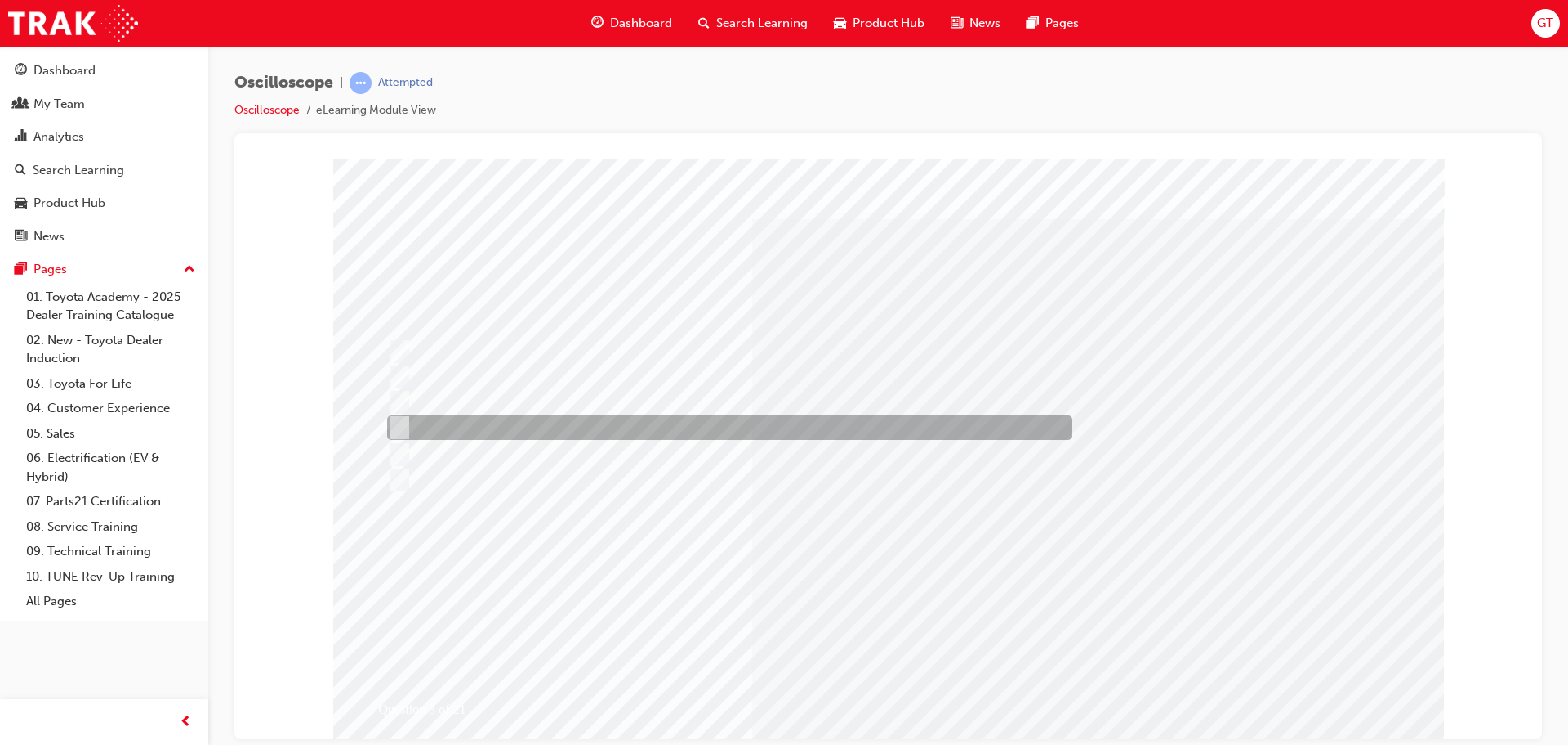
click at [460, 426] on div at bounding box center [725, 427] width 685 height 24
radio input "false"
radio input "true"
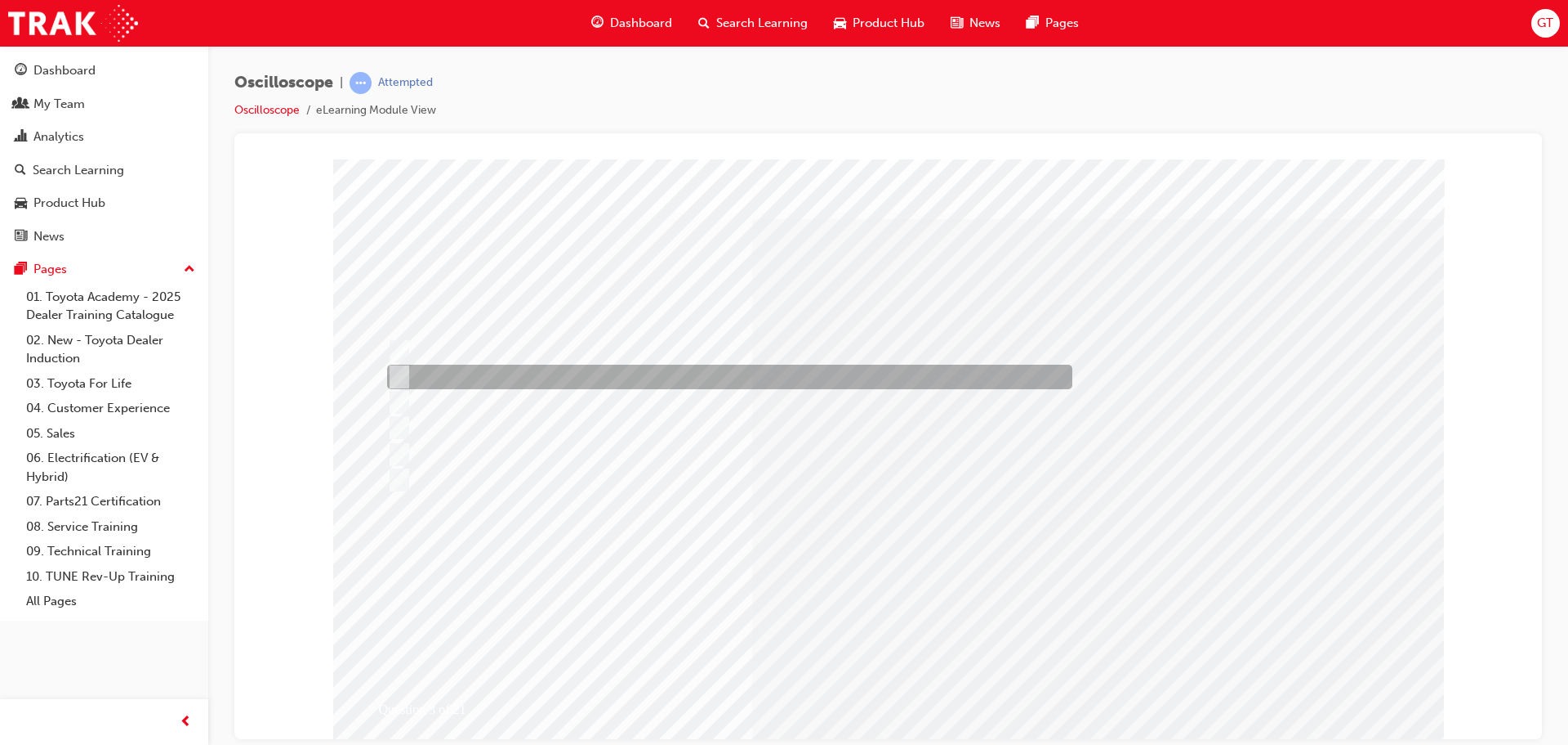
click at [444, 381] on div at bounding box center [725, 376] width 685 height 24
radio input "true"
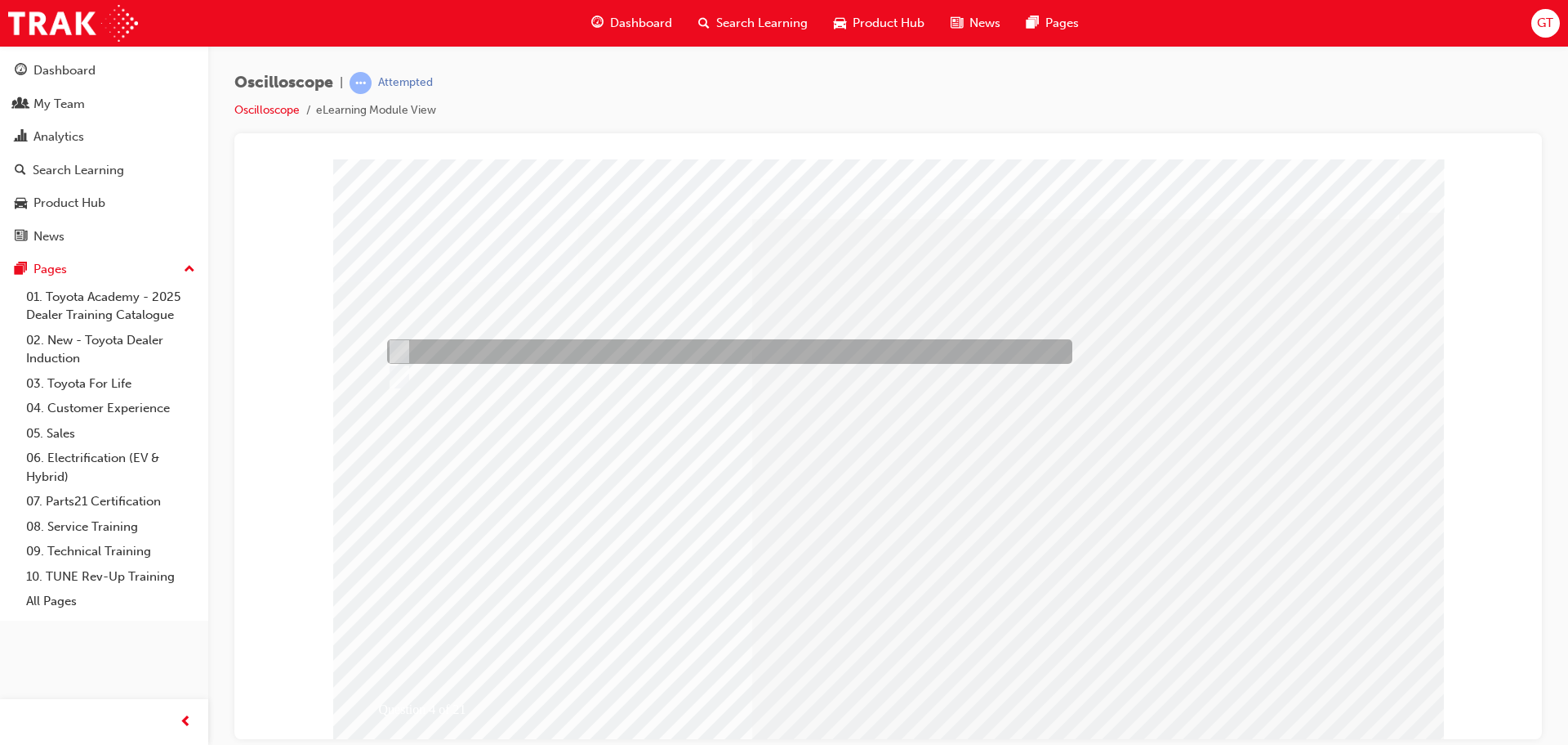
click at [462, 352] on div at bounding box center [725, 351] width 685 height 24
radio input "true"
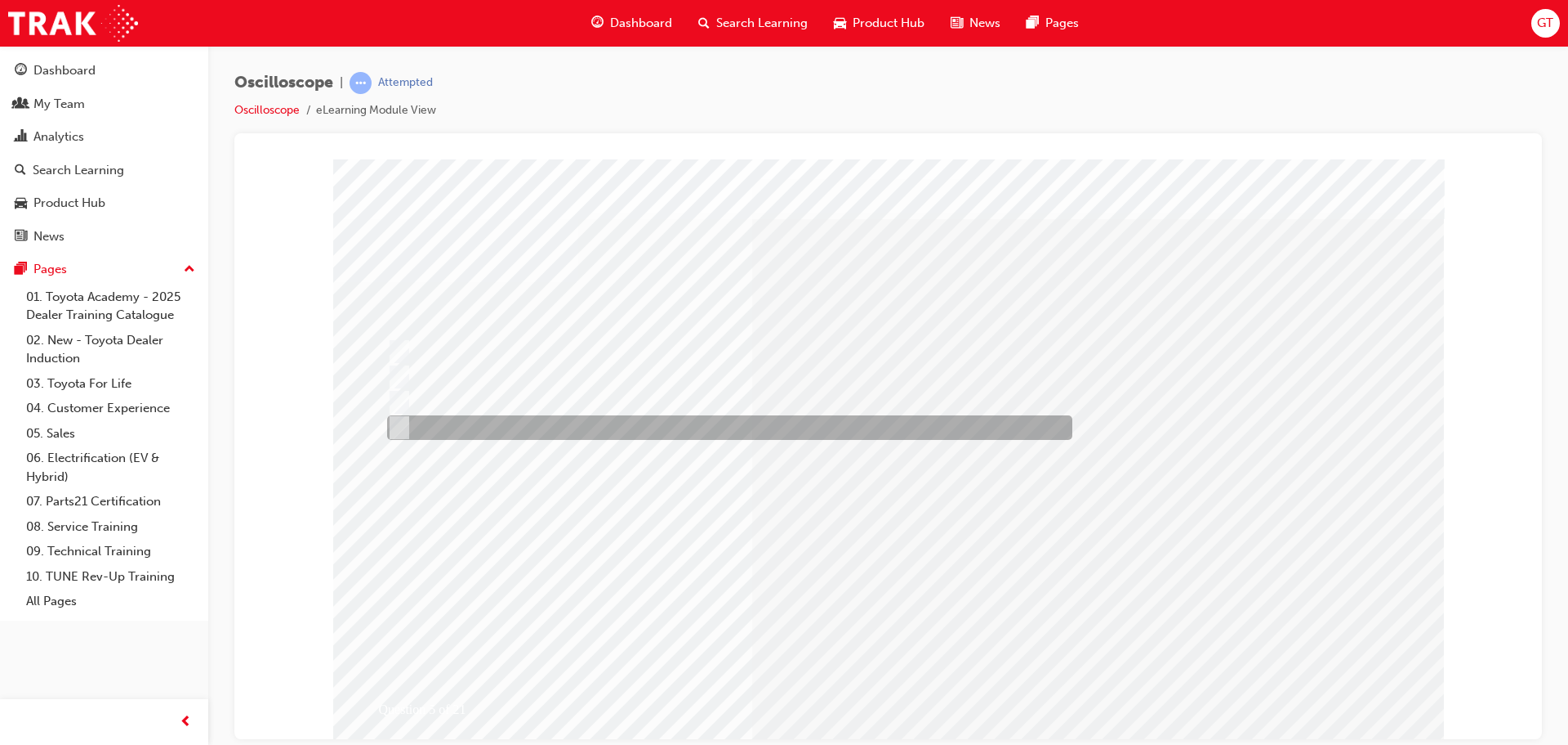
click at [517, 425] on div at bounding box center [725, 427] width 685 height 24
radio input "true"
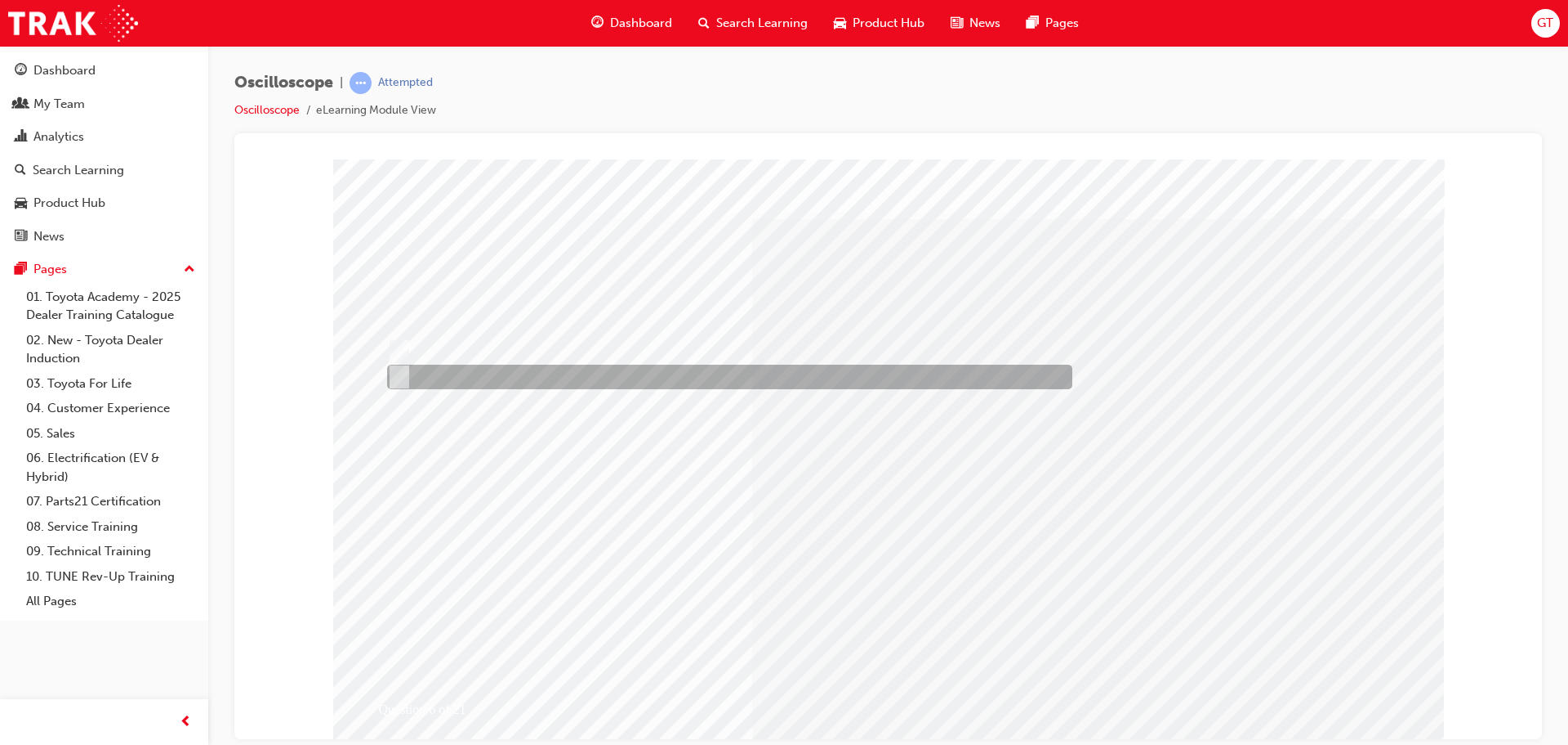
click at [472, 373] on div at bounding box center [725, 376] width 685 height 24
radio input "true"
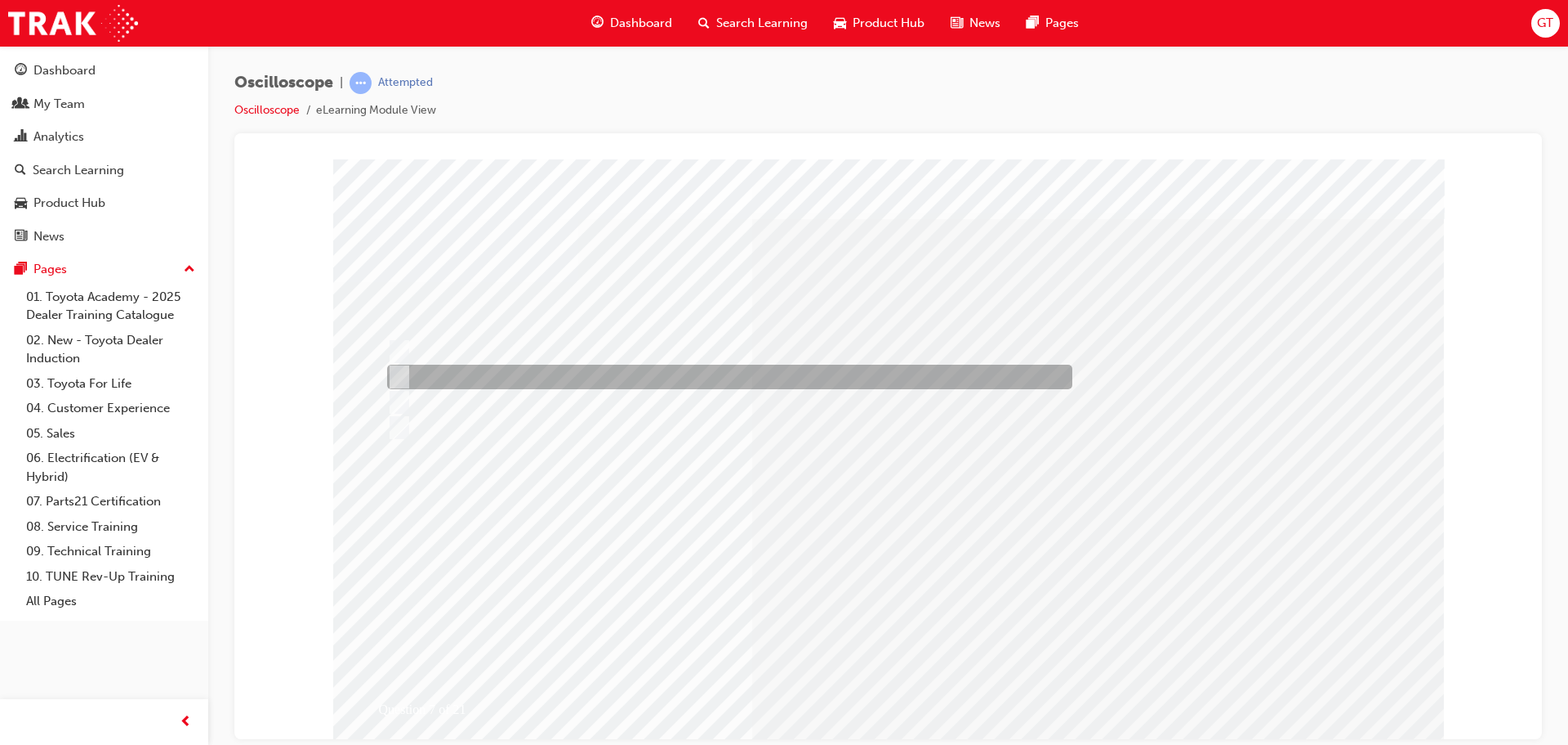
click at [566, 377] on div at bounding box center [725, 376] width 685 height 24
radio input "true"
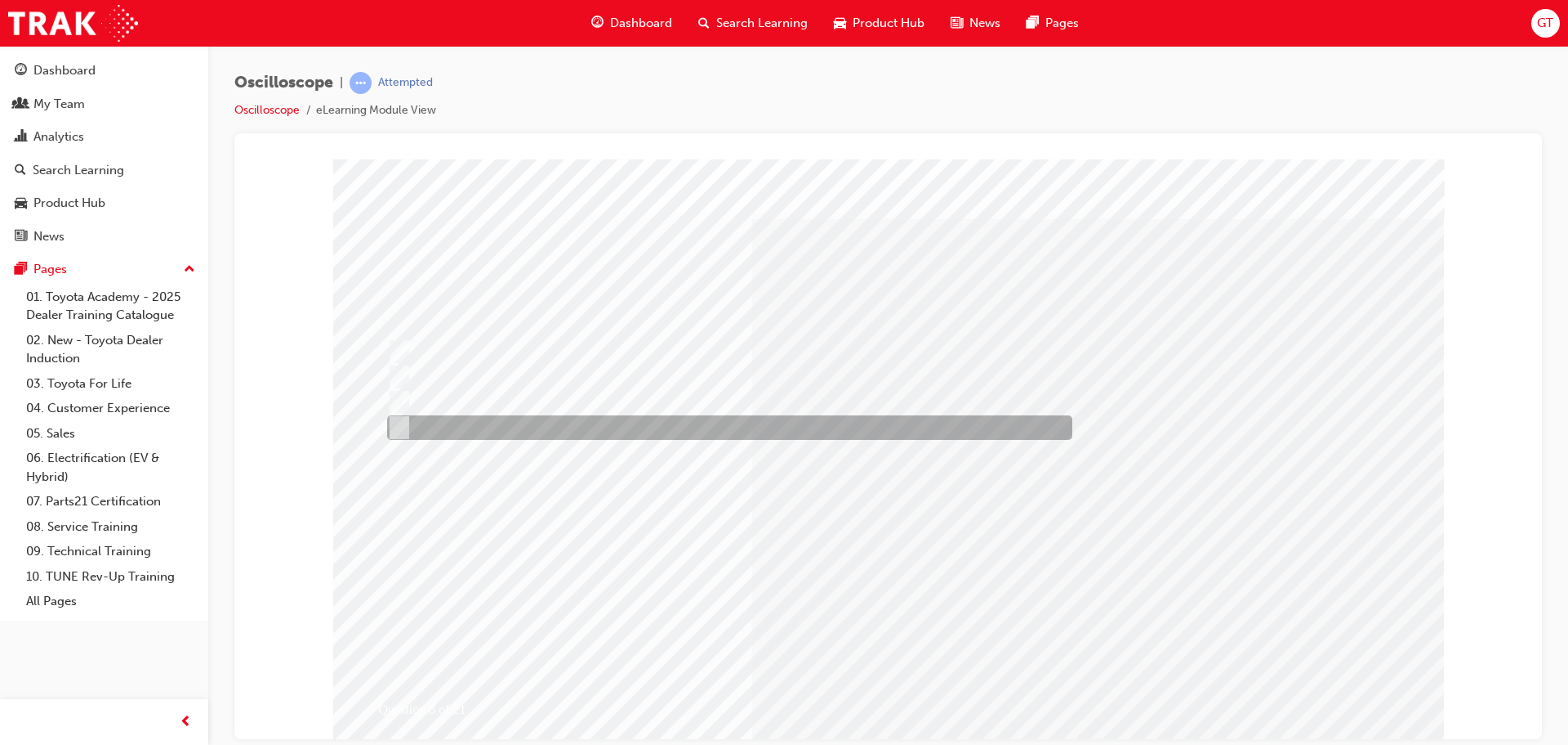
click at [540, 429] on div at bounding box center [725, 427] width 685 height 24
radio input "true"
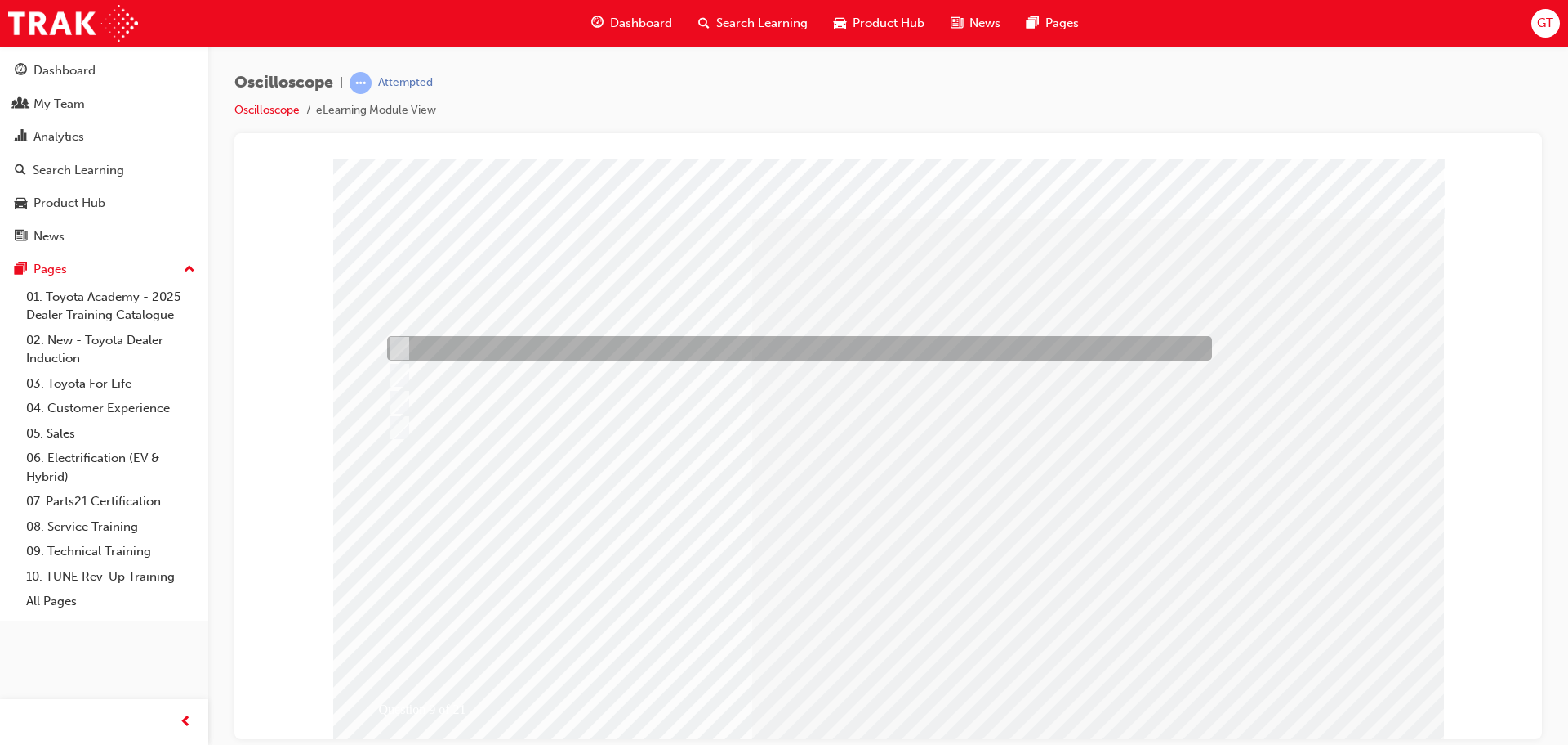
click at [473, 345] on div at bounding box center [795, 348] width 825 height 24
radio input "true"
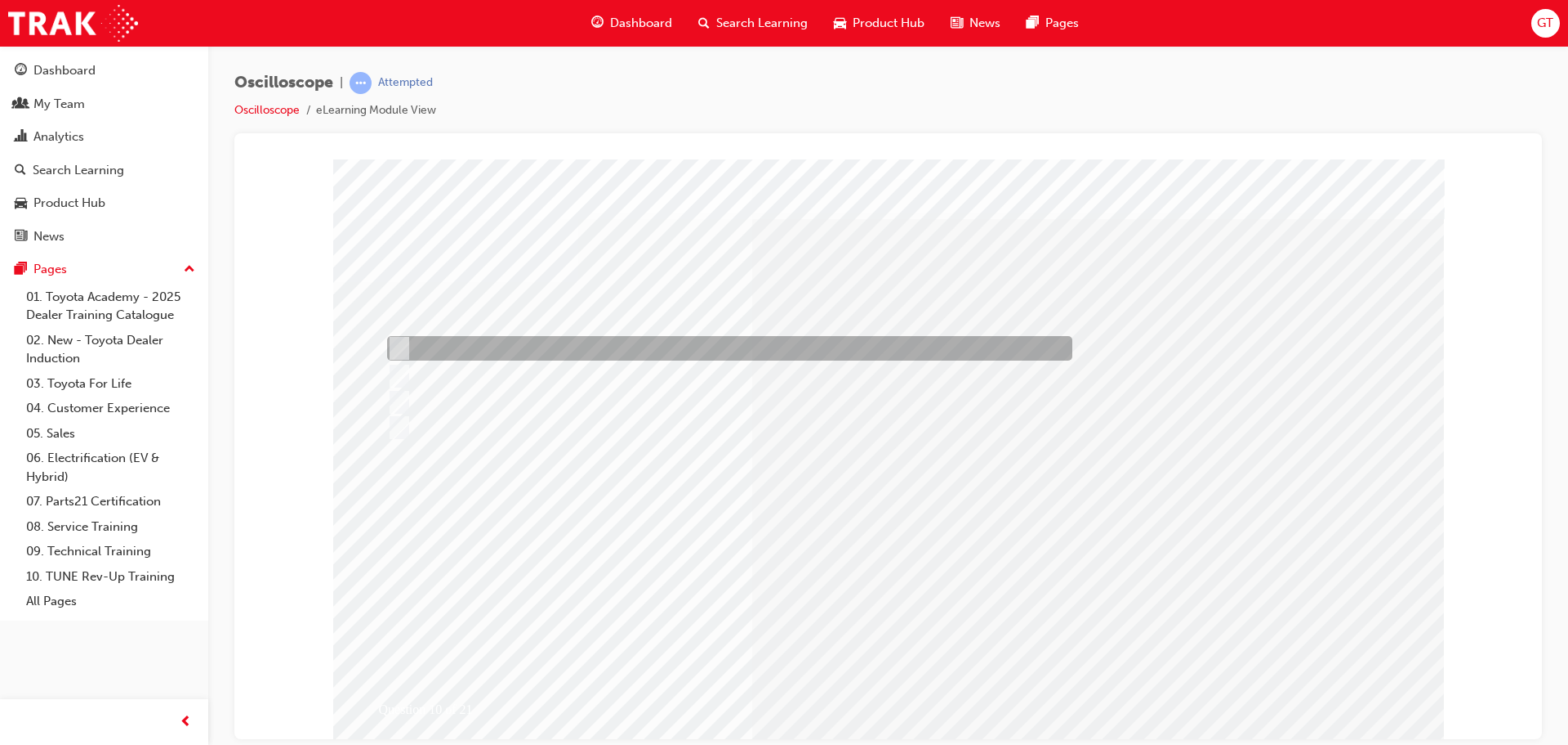
click at [517, 339] on div at bounding box center [725, 348] width 685 height 24
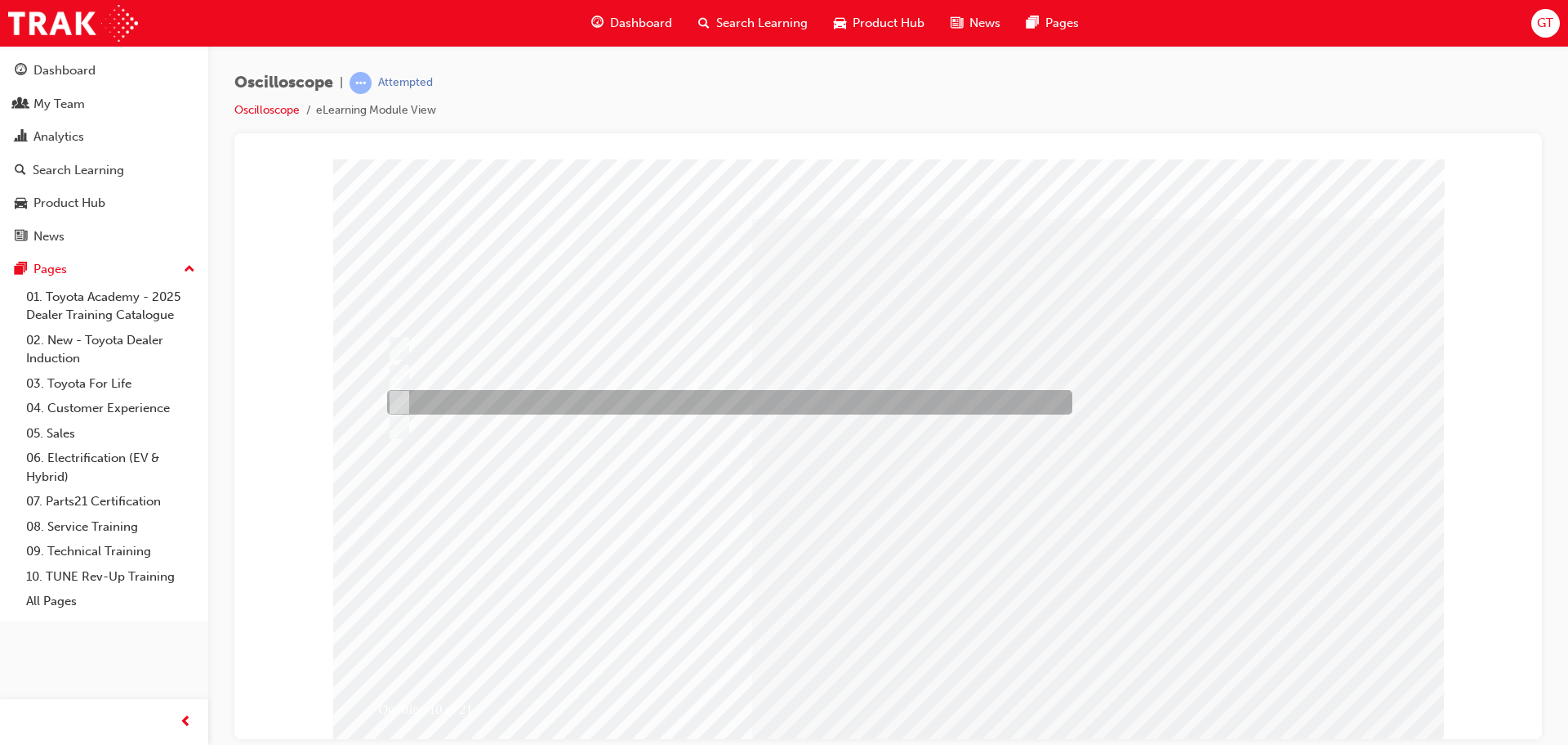
click at [833, 403] on div at bounding box center [725, 402] width 685 height 24
radio input "false"
radio input "true"
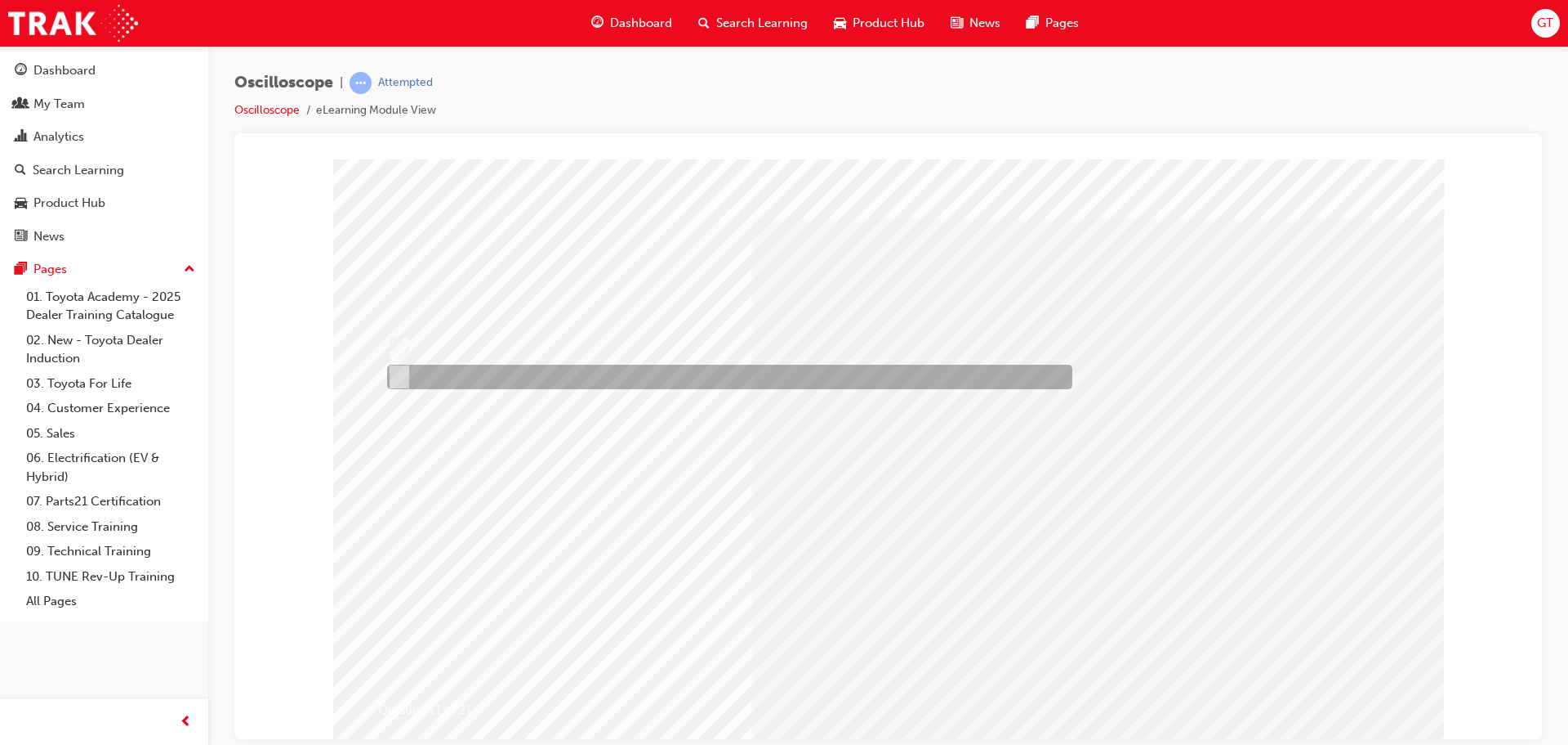
click at [501, 375] on div at bounding box center [725, 376] width 685 height 24
radio input "true"
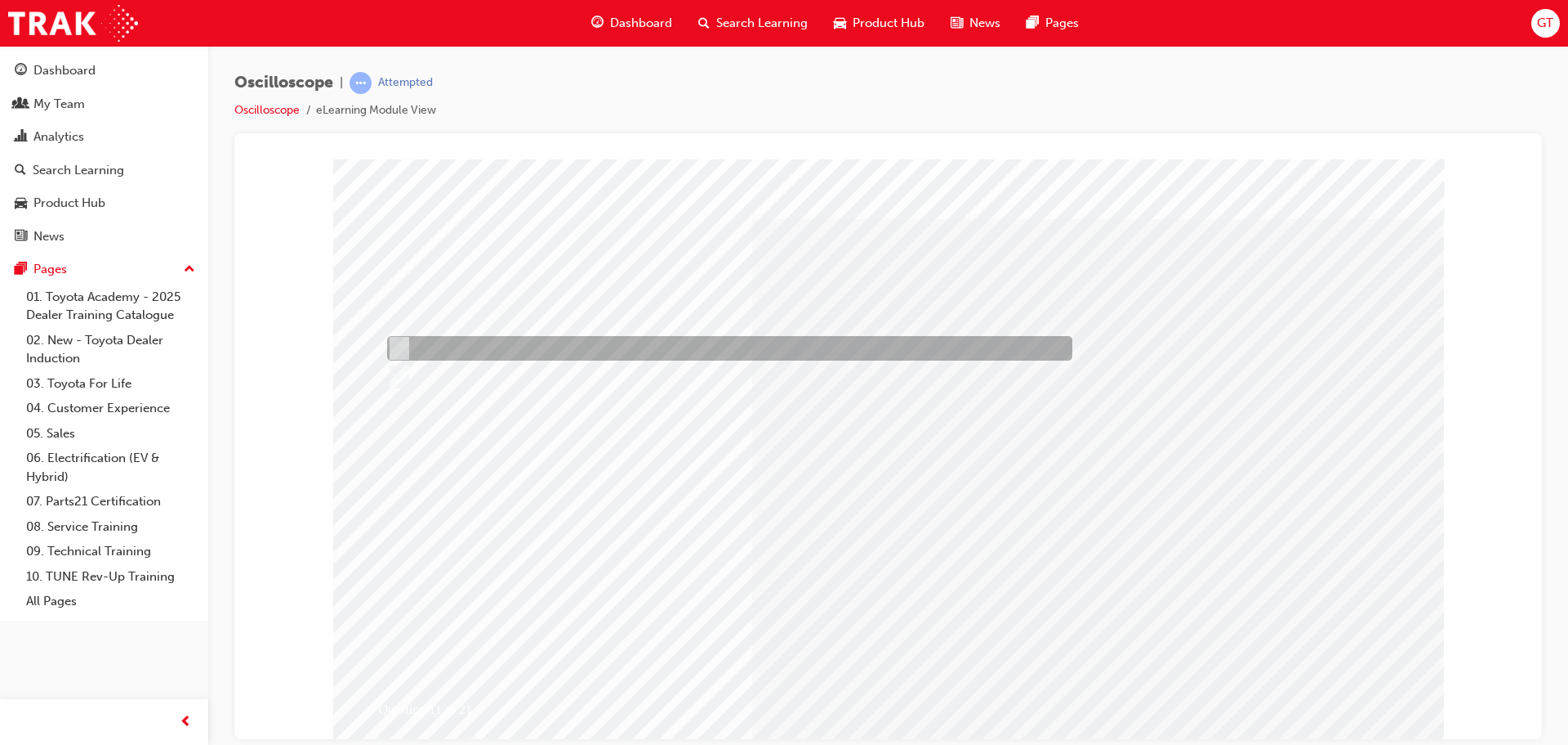
click at [487, 336] on div at bounding box center [725, 348] width 685 height 24
radio input "true"
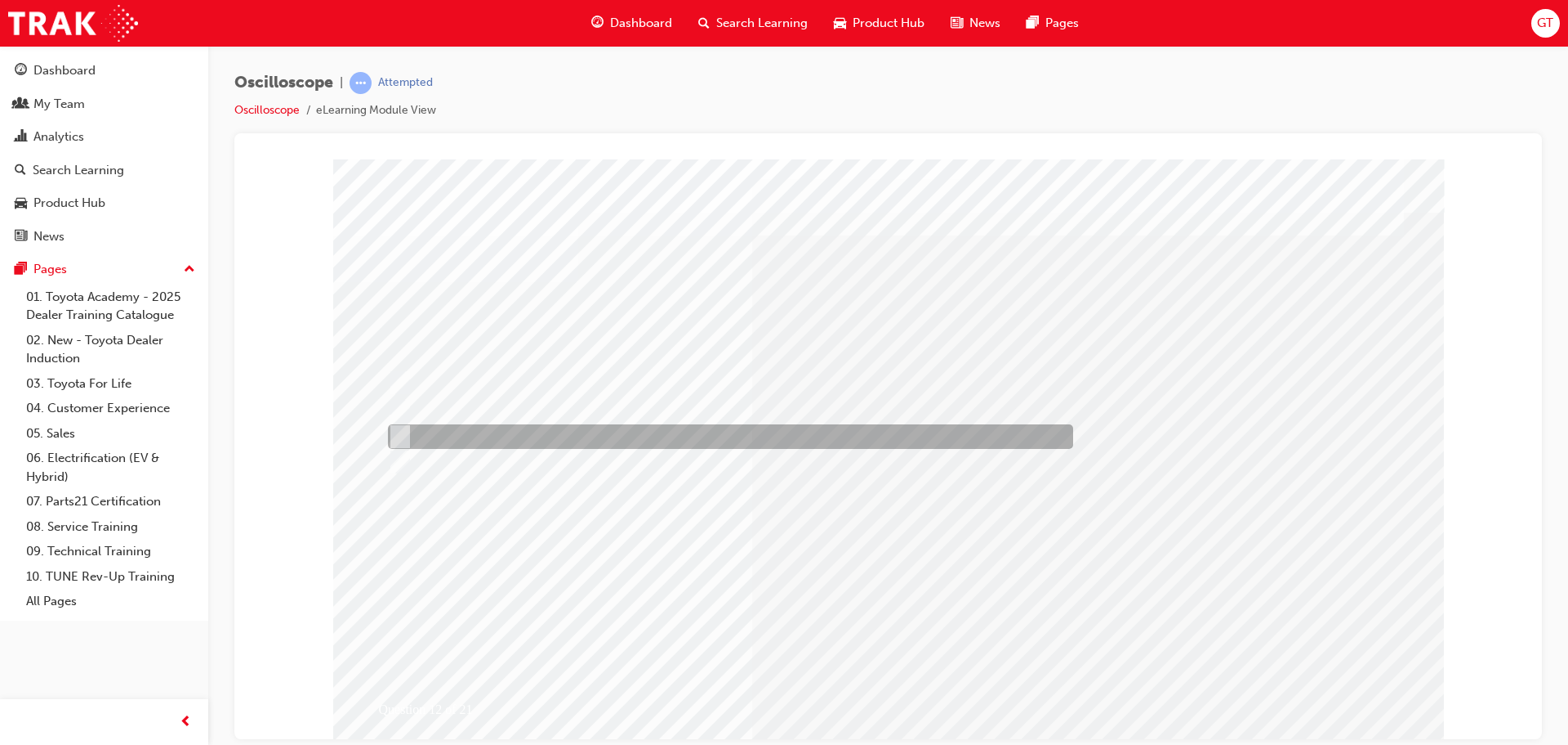
click at [658, 432] on div at bounding box center [726, 436] width 685 height 24
radio input "true"
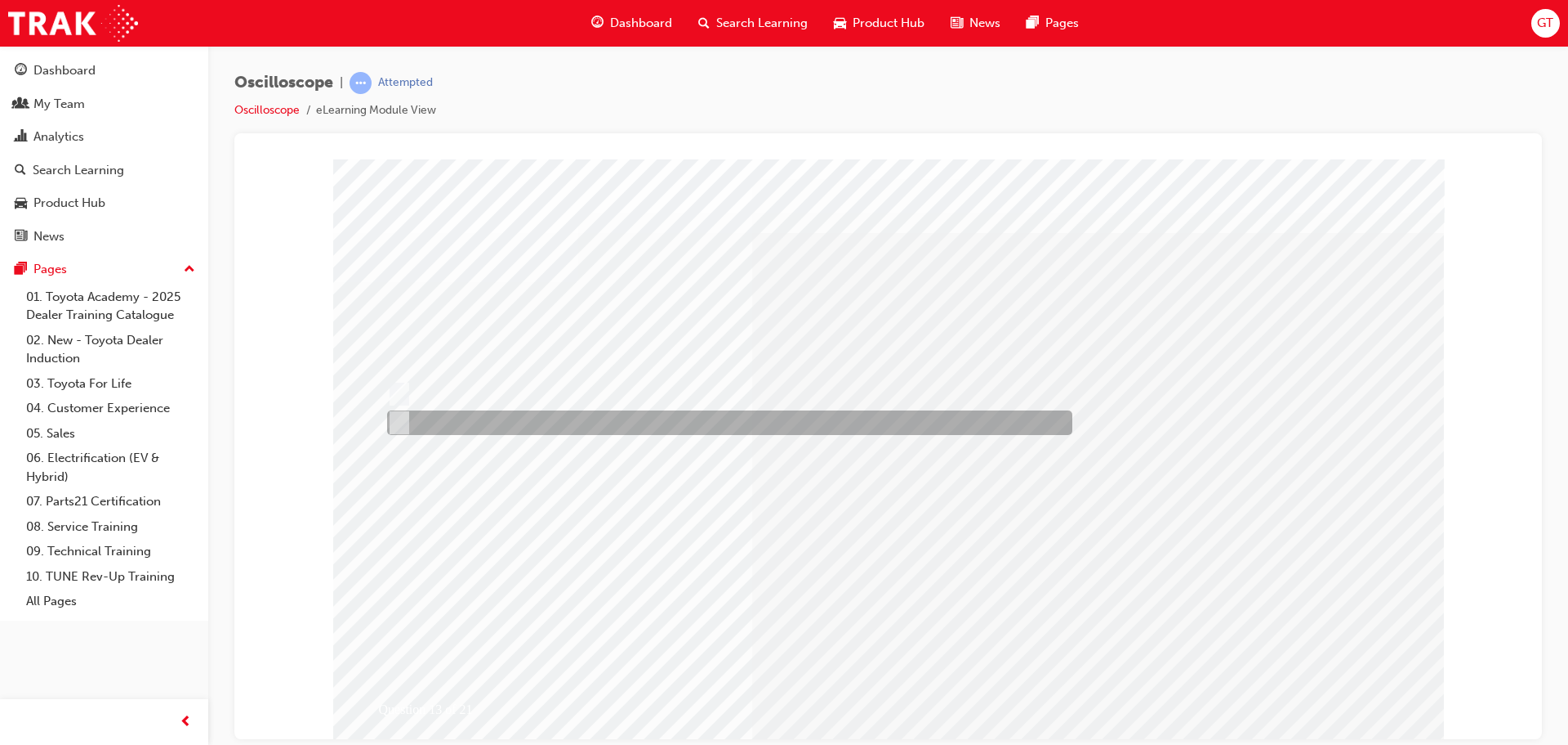
click at [437, 422] on div at bounding box center [725, 422] width 685 height 24
radio input "true"
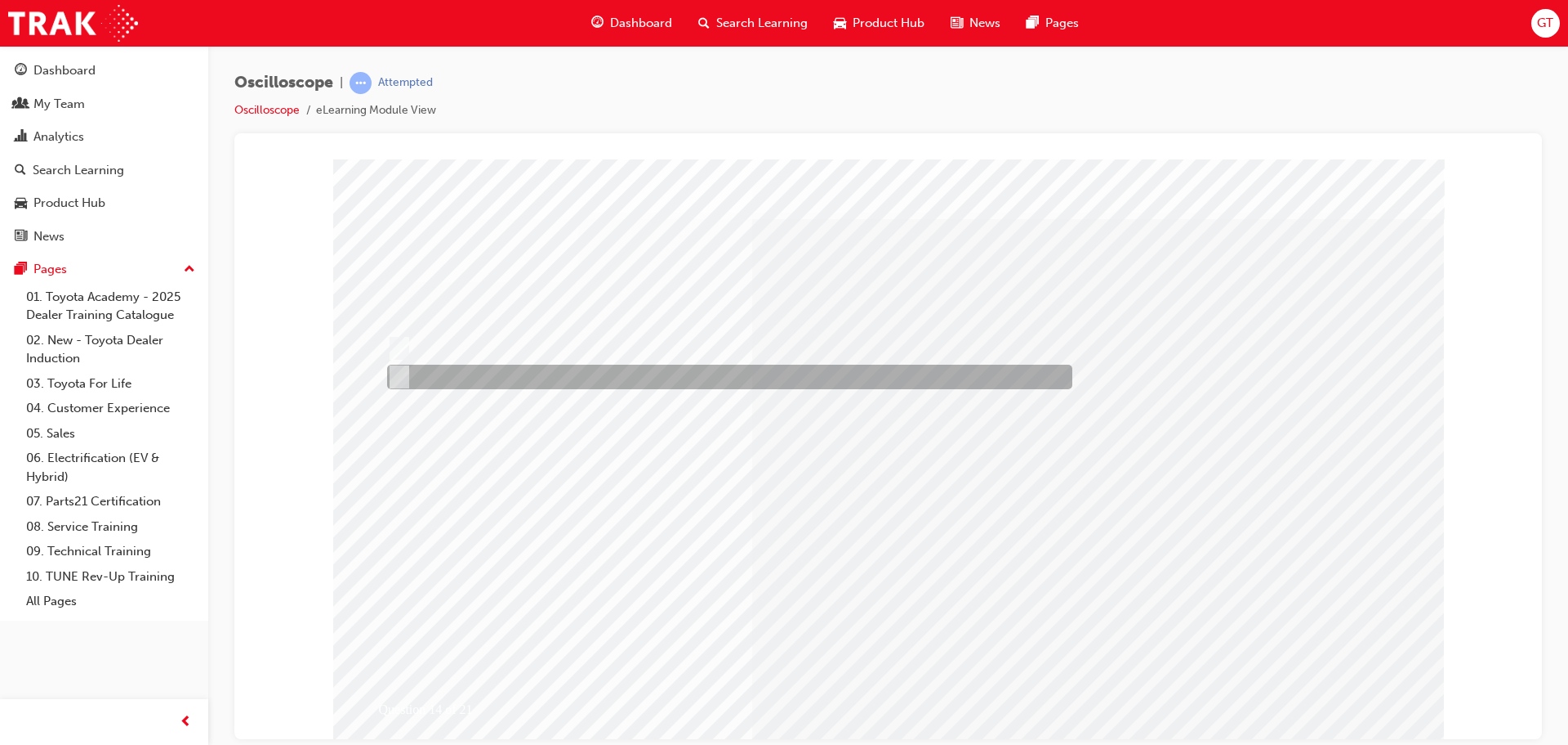
click at [492, 375] on div at bounding box center [725, 376] width 685 height 24
radio input "true"
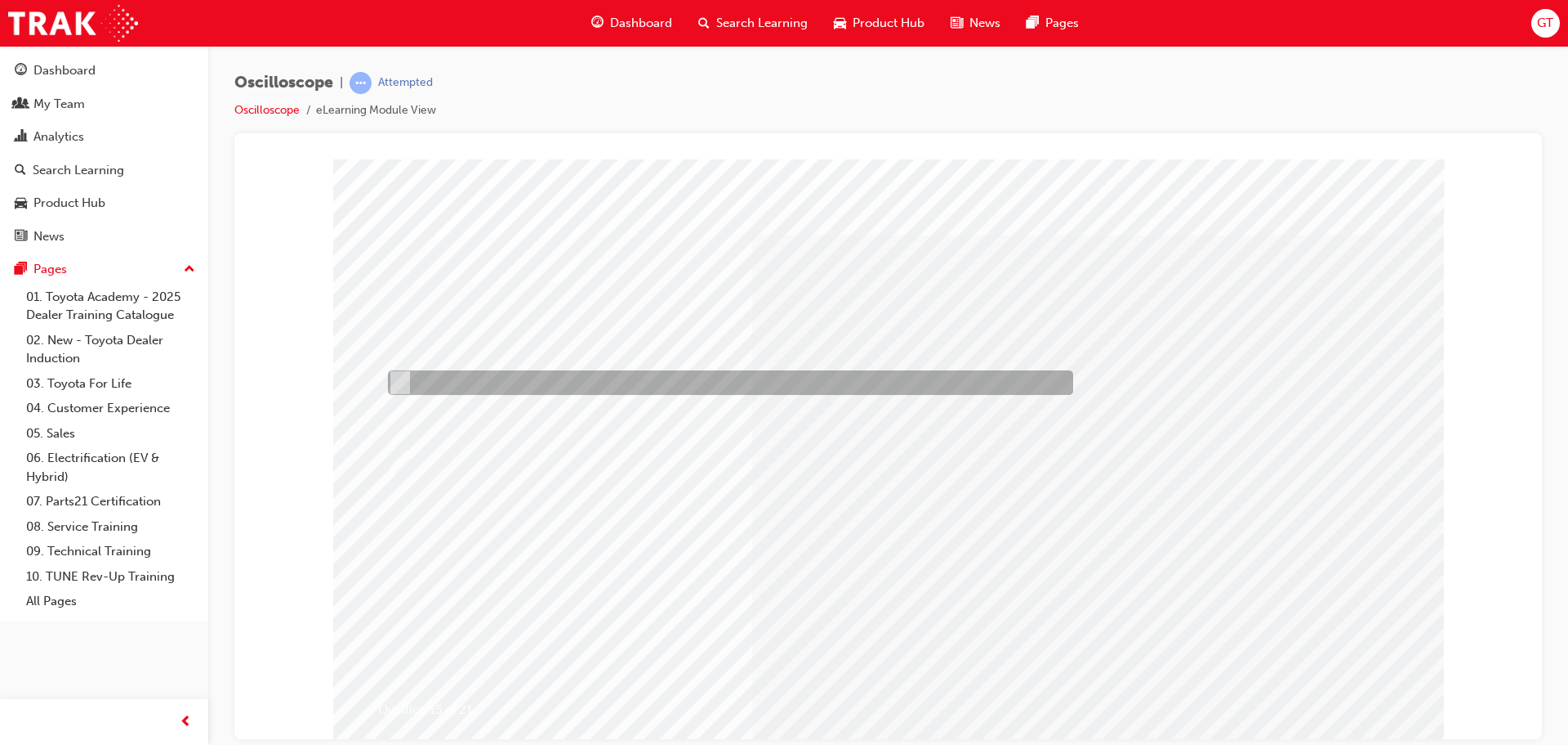
click at [558, 381] on div at bounding box center [726, 382] width 685 height 24
radio input "true"
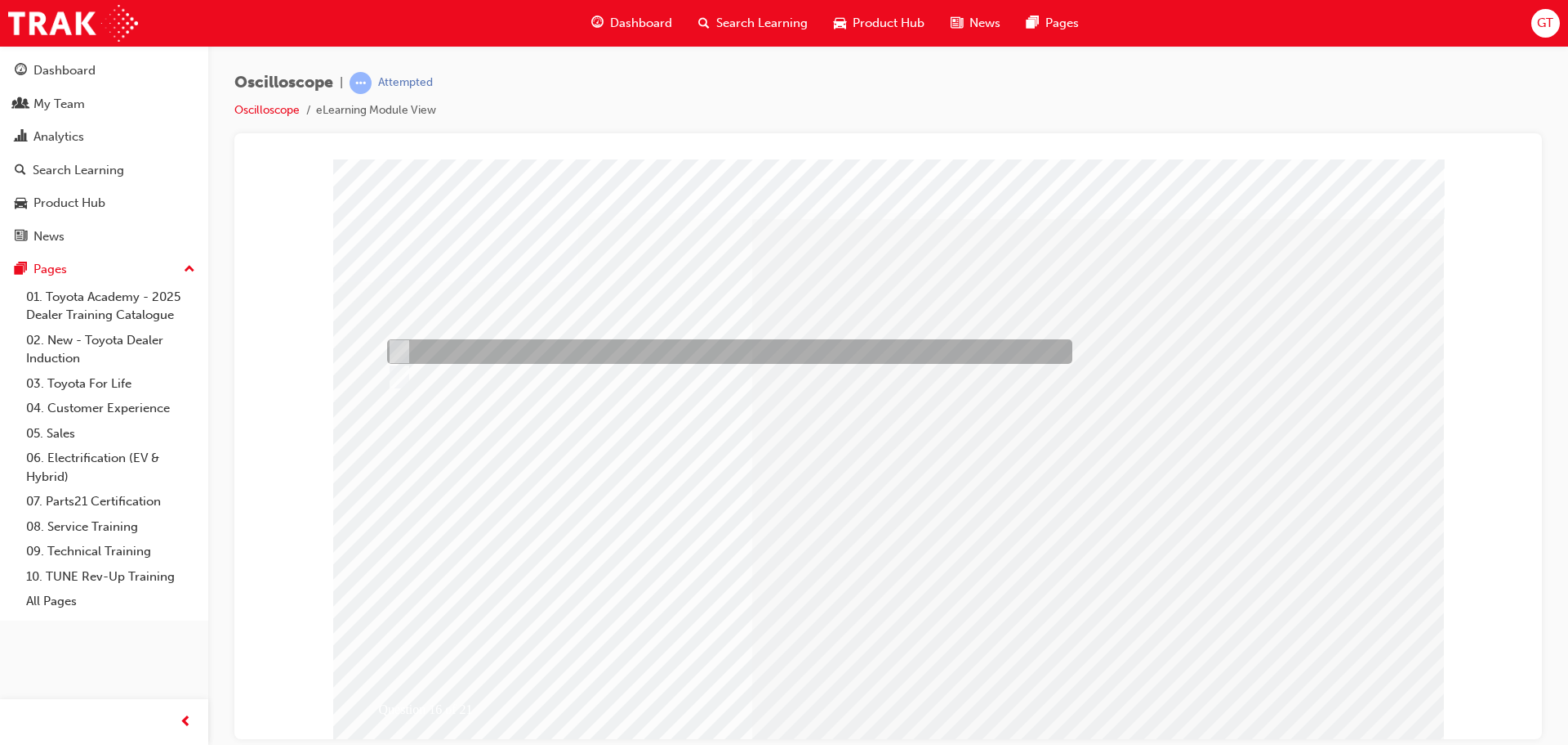
click at [425, 349] on div at bounding box center [725, 351] width 685 height 24
radio input "true"
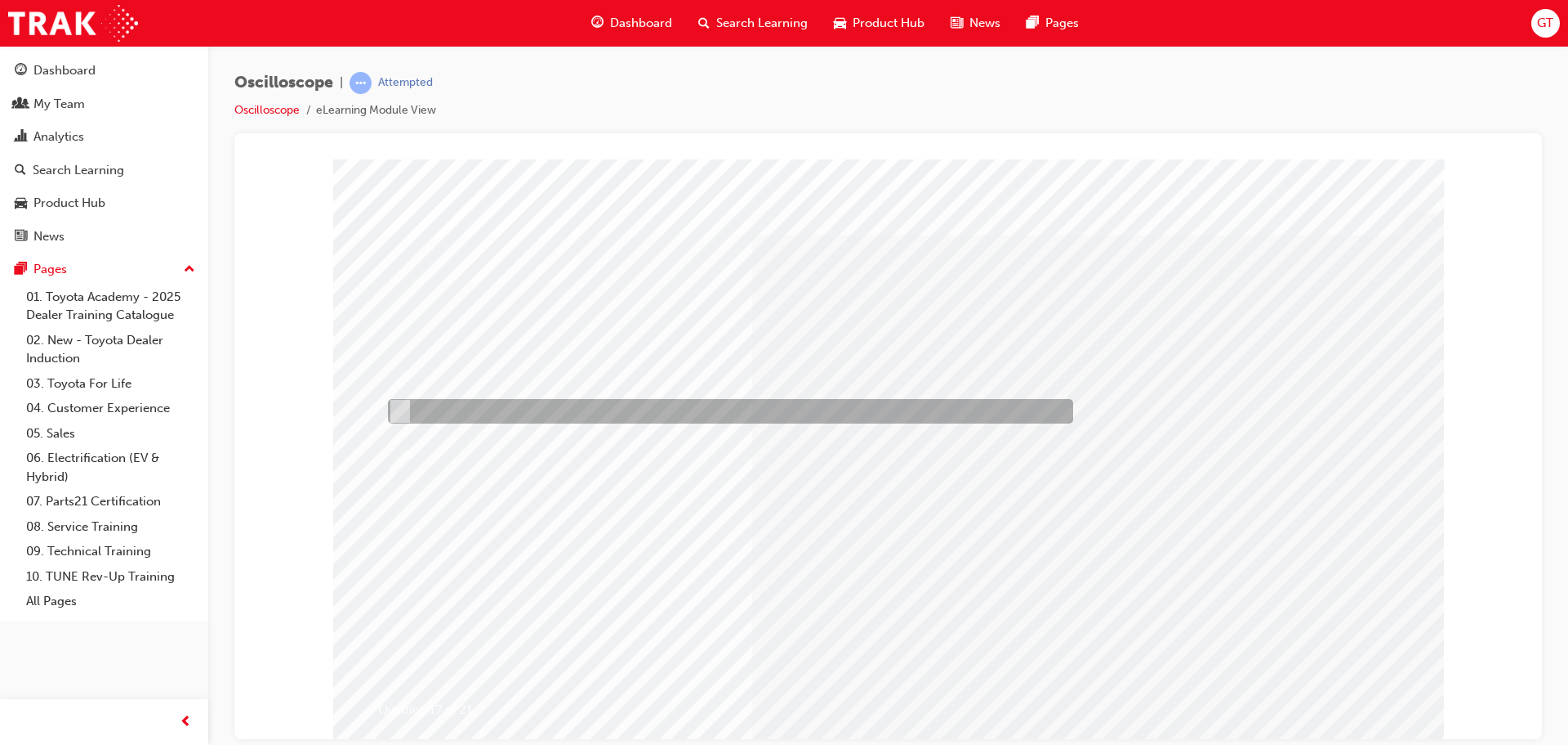
click at [535, 410] on div at bounding box center [726, 411] width 685 height 24
radio input "true"
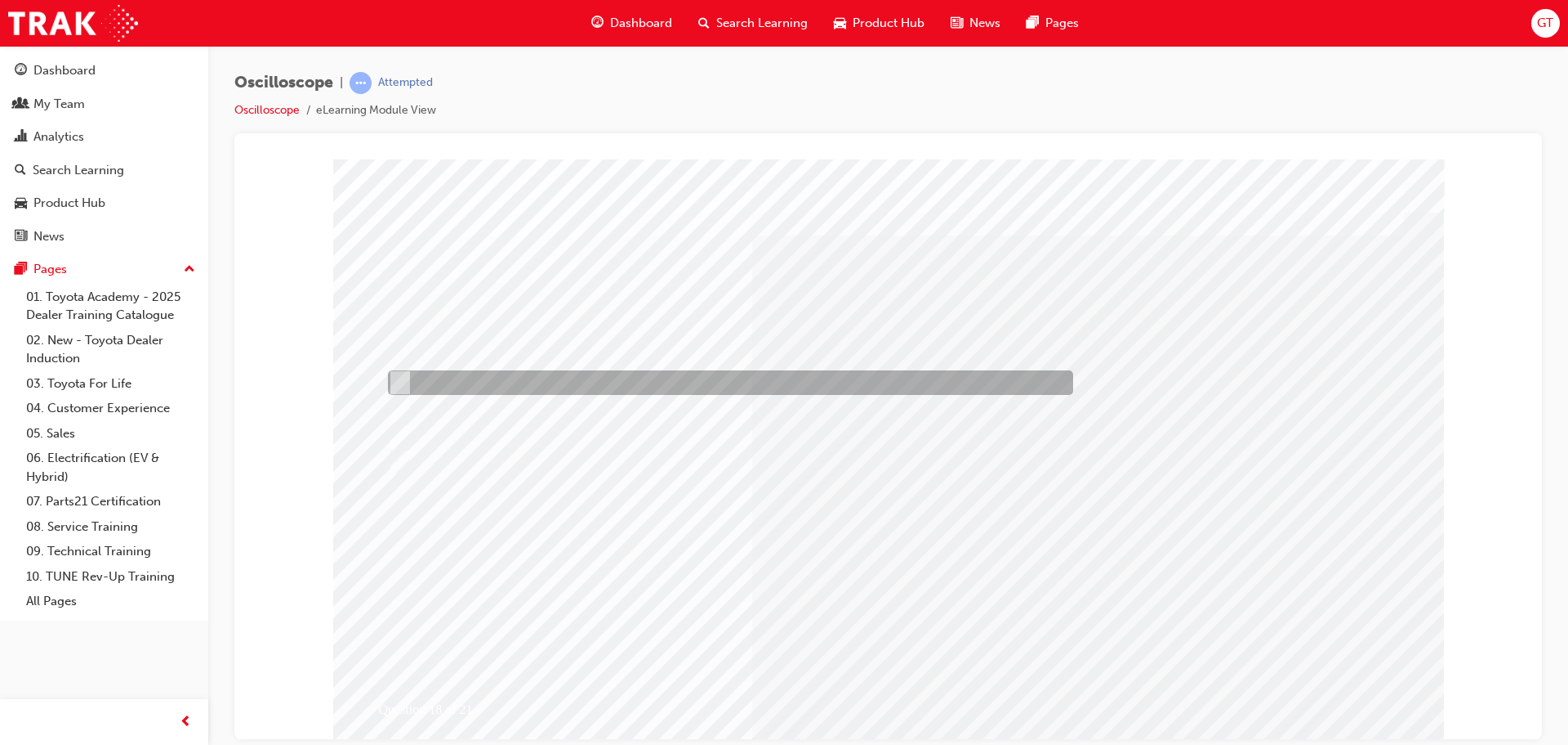
click at [577, 390] on div at bounding box center [726, 382] width 685 height 24
radio input "true"
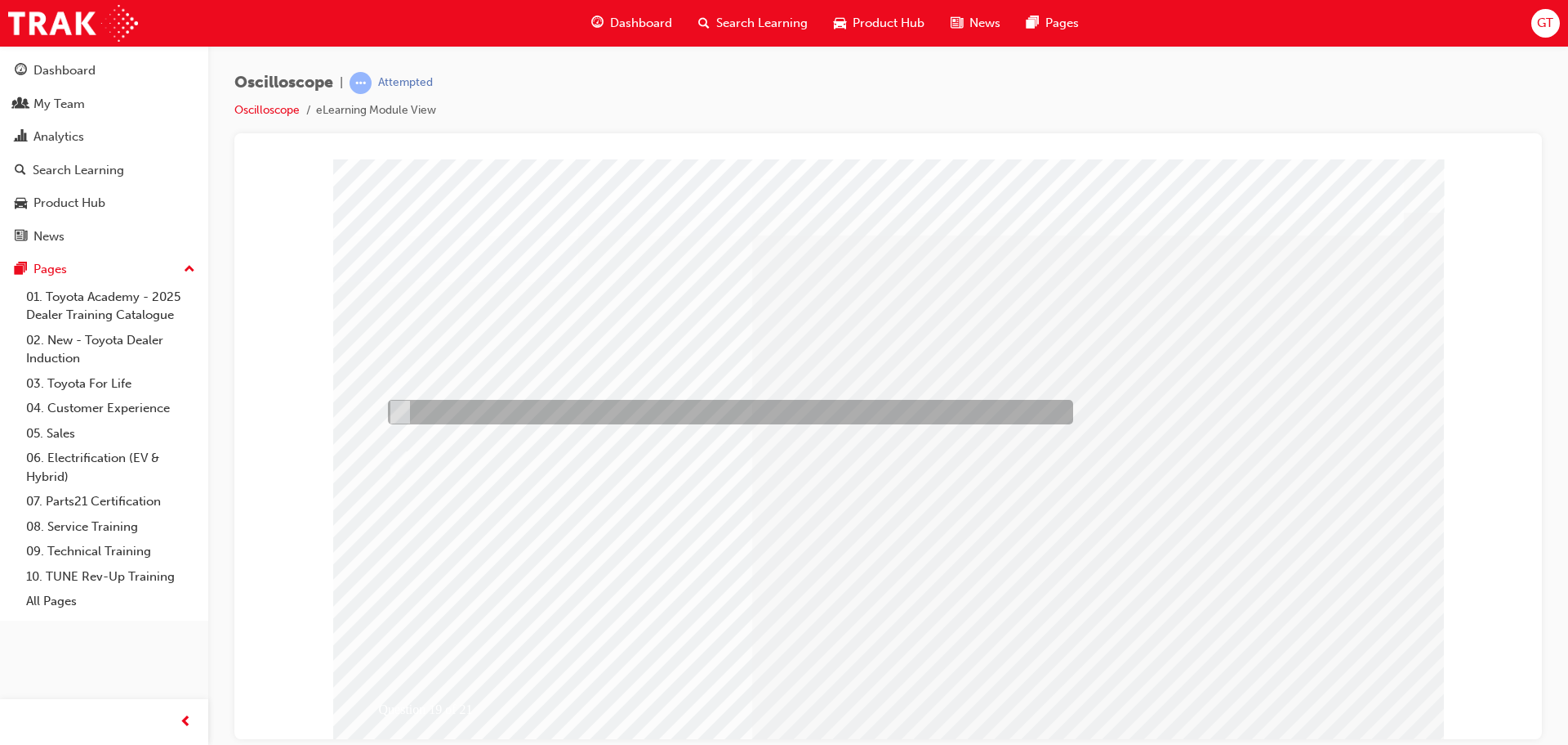
click at [653, 419] on div at bounding box center [726, 412] width 685 height 24
radio input "true"
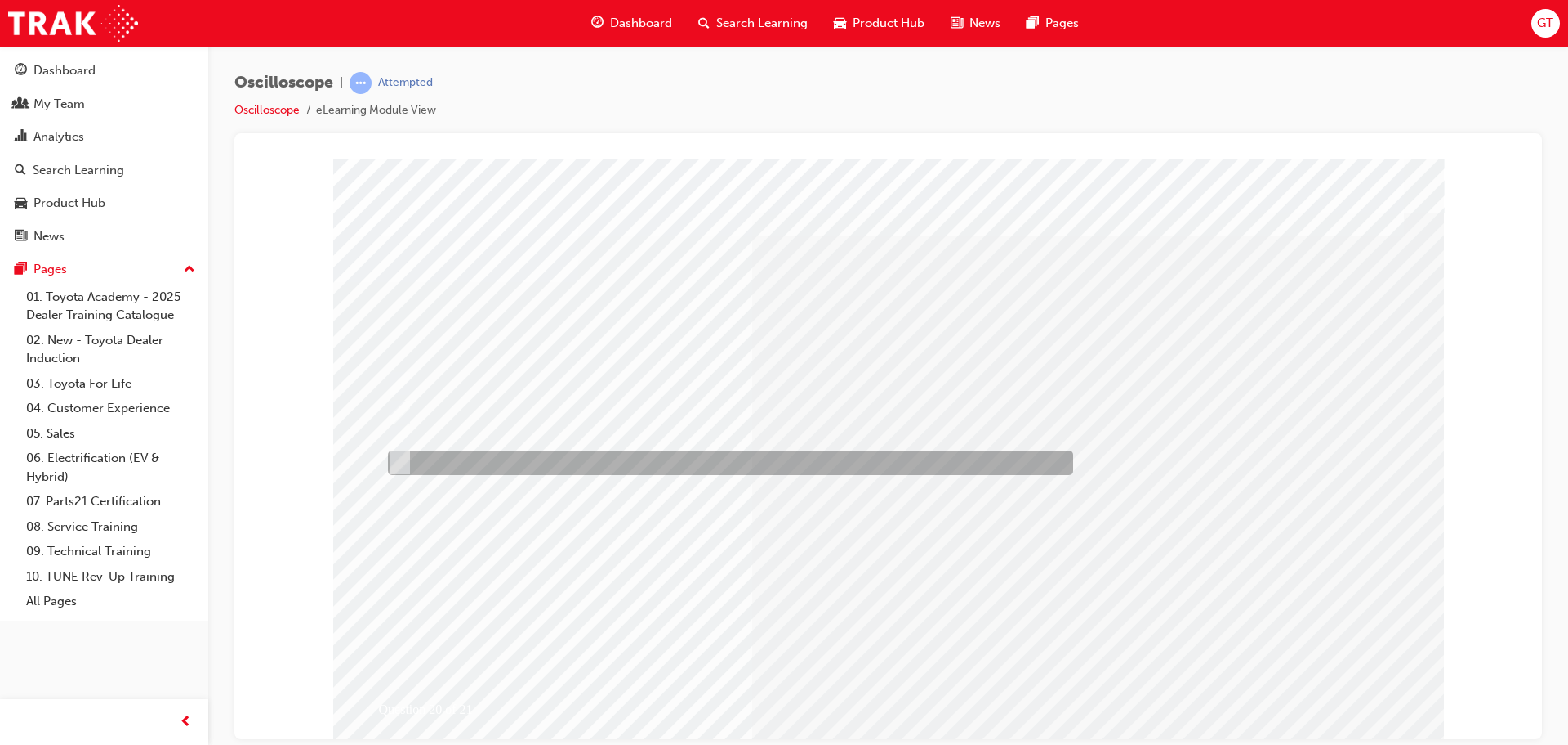
click at [570, 465] on div at bounding box center [726, 462] width 685 height 24
radio input "true"
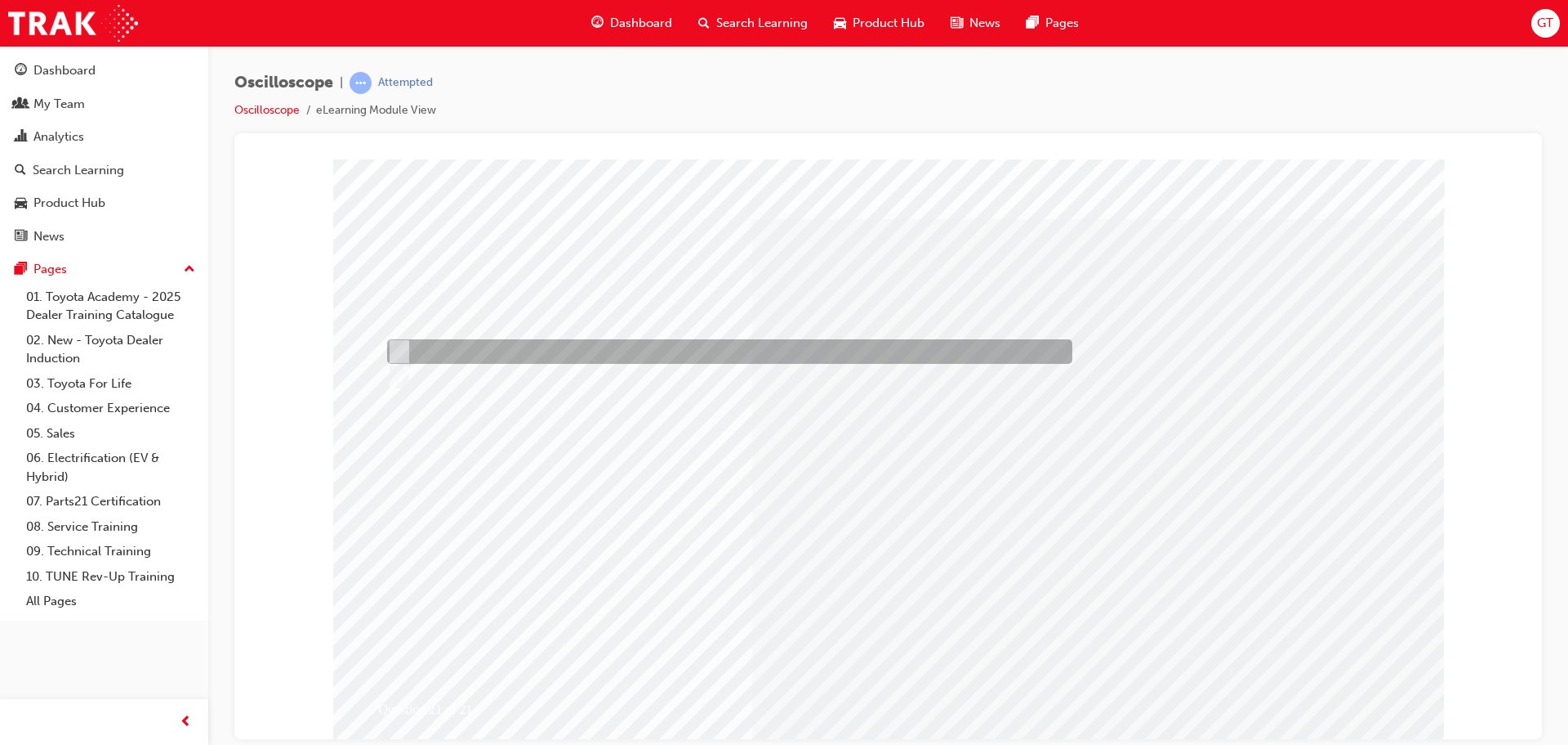
click at [501, 346] on div at bounding box center [725, 351] width 685 height 24
radio input "true"
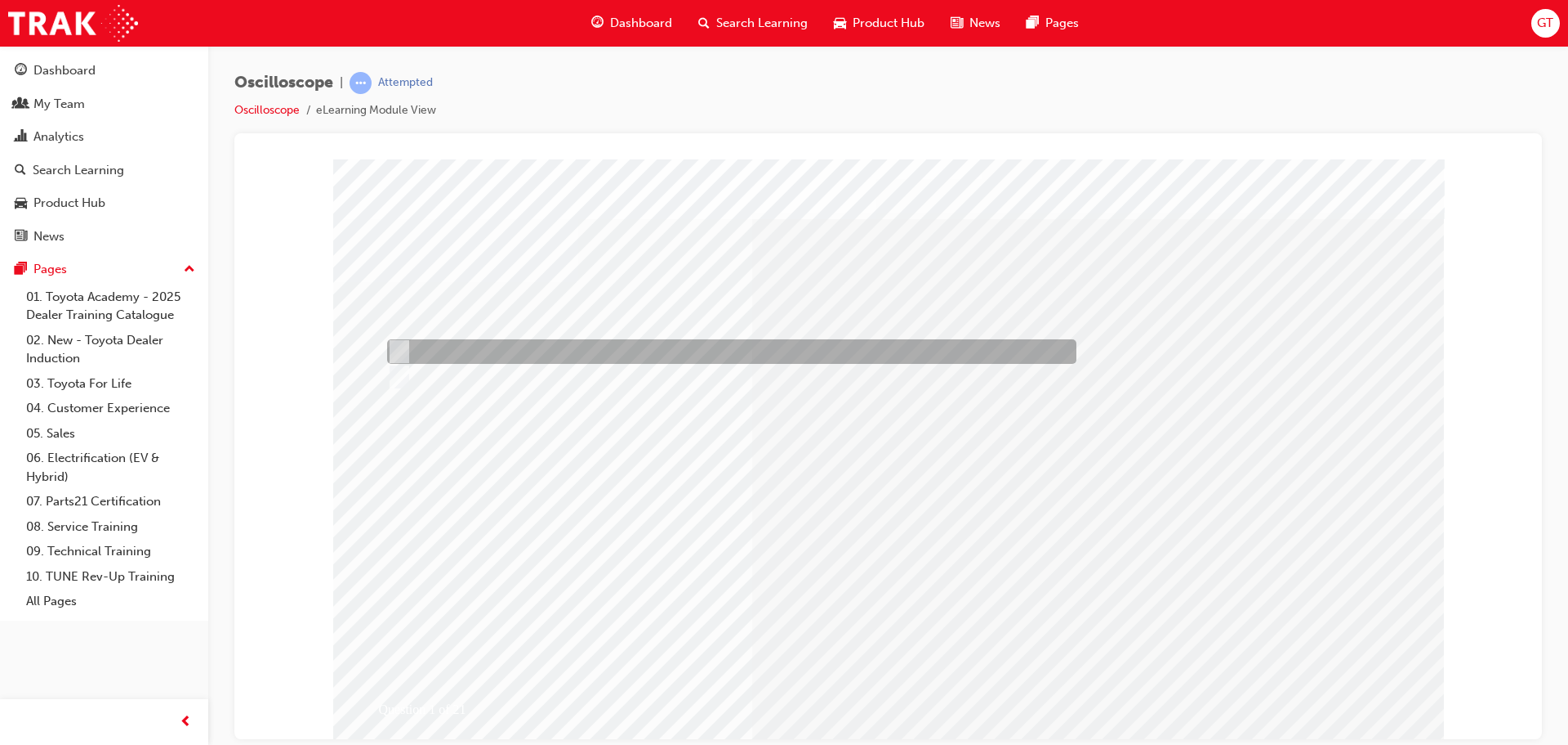
click at [503, 352] on div at bounding box center [727, 351] width 689 height 24
radio input "true"
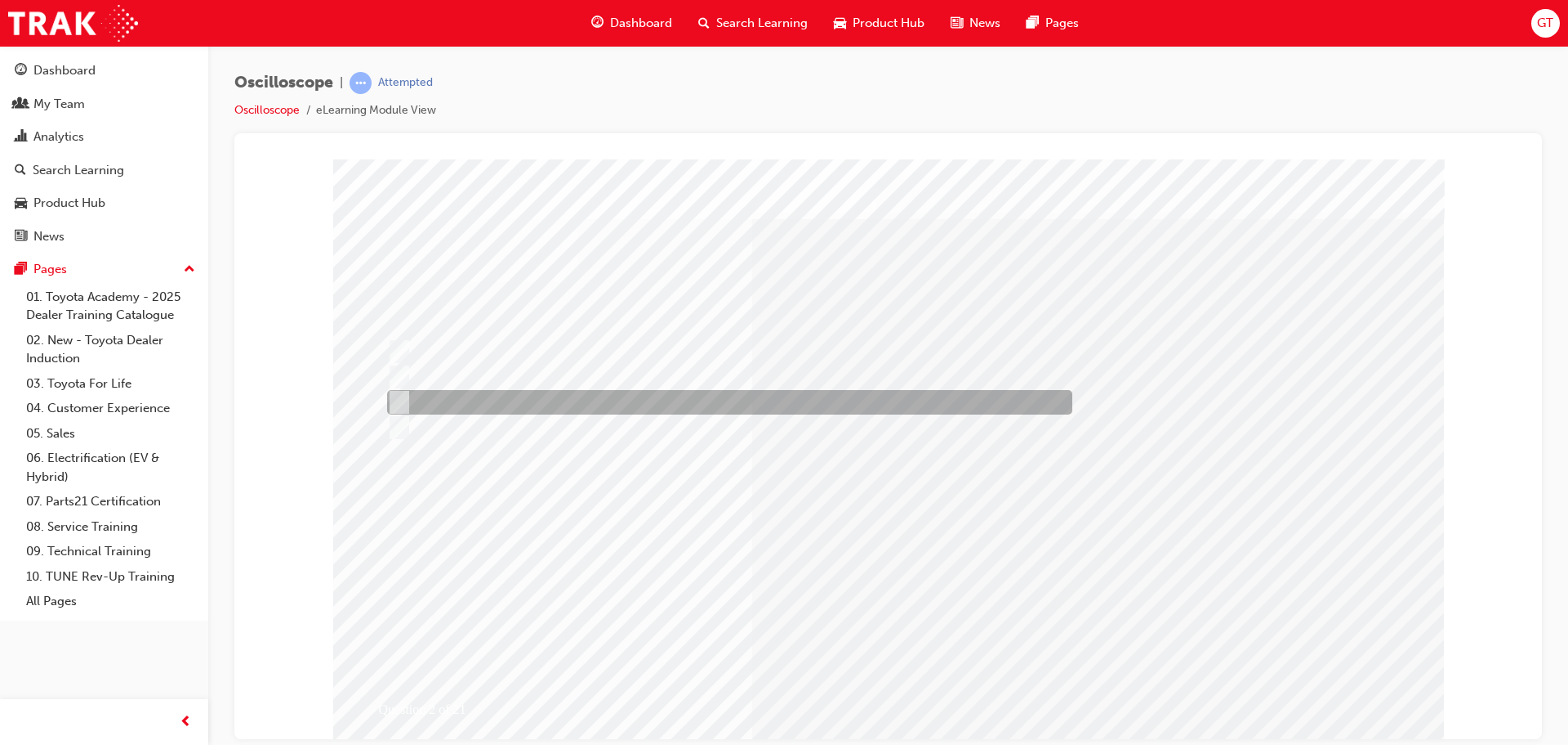
click at [507, 395] on div at bounding box center [725, 402] width 685 height 24
radio input "true"
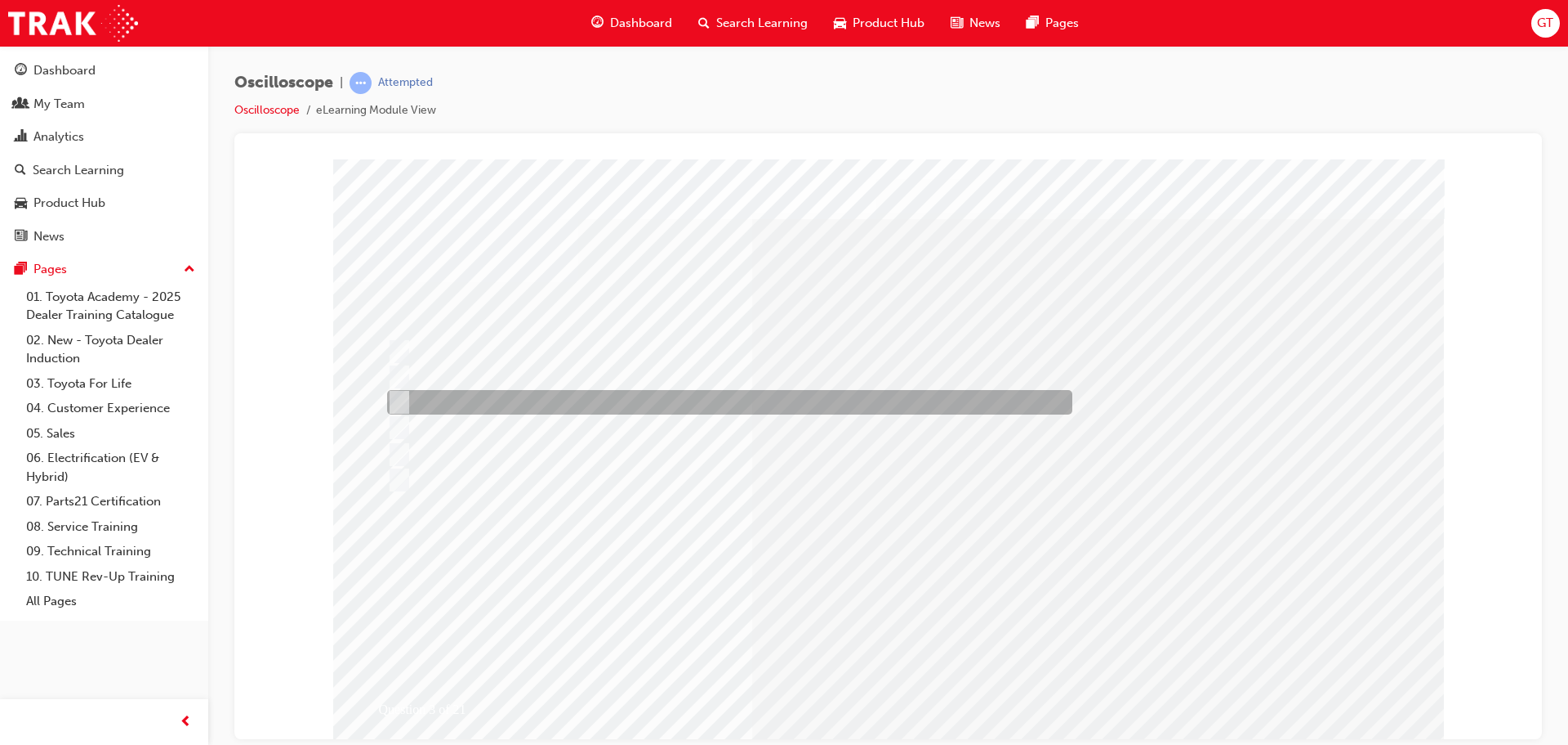
click at [446, 399] on div at bounding box center [725, 402] width 685 height 24
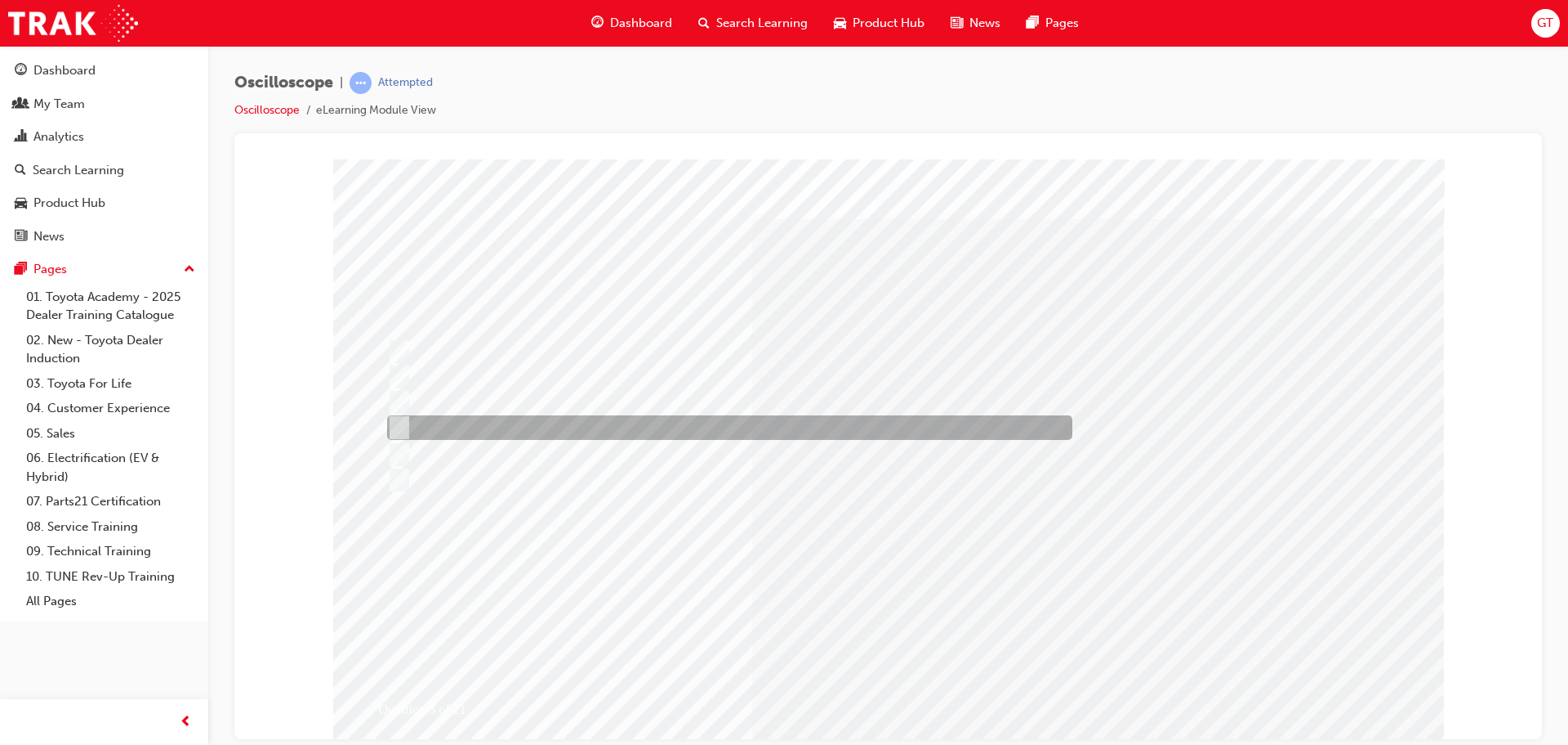
click at [454, 416] on div at bounding box center [725, 427] width 685 height 24
radio input "false"
radio input "true"
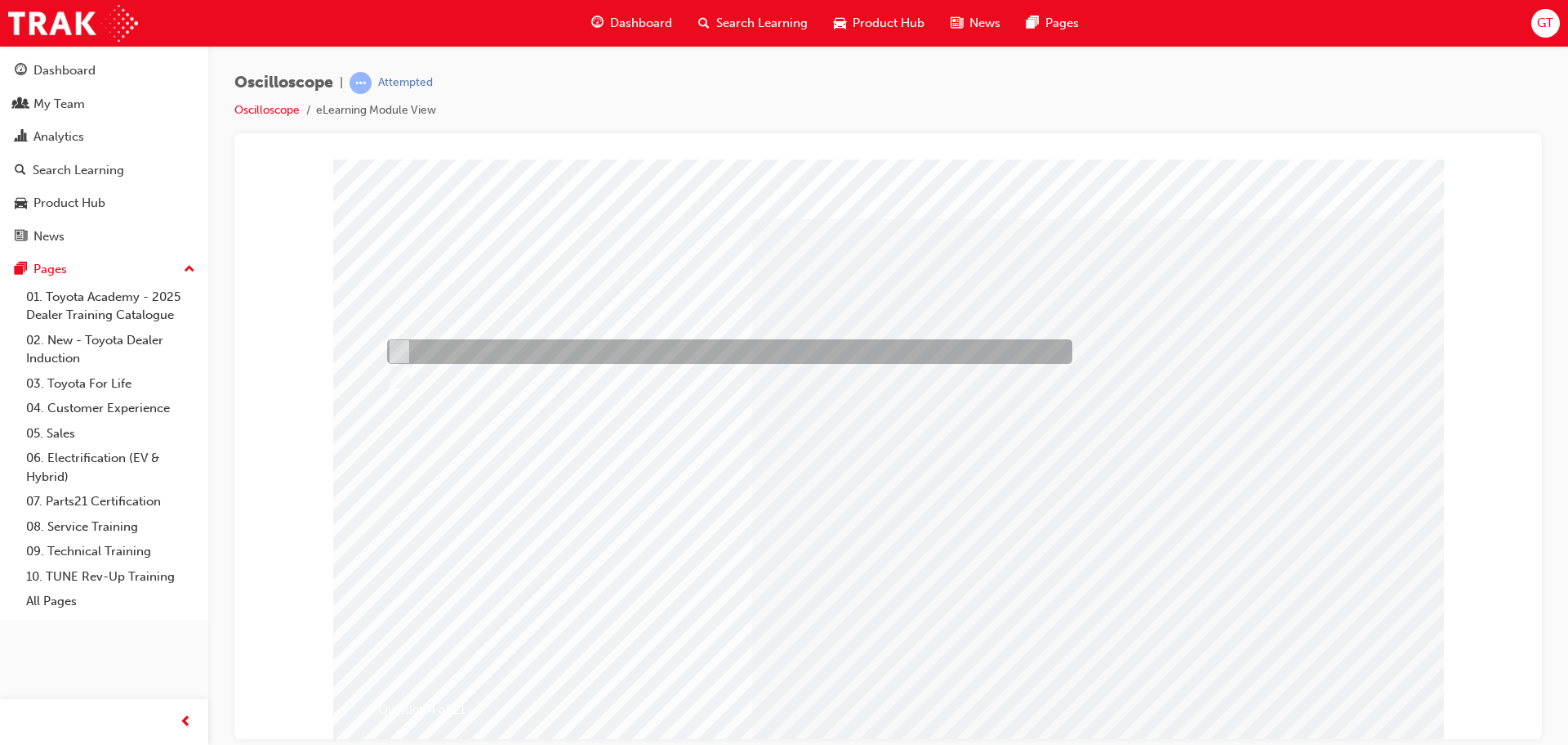
click at [565, 343] on div at bounding box center [725, 351] width 685 height 24
radio input "true"
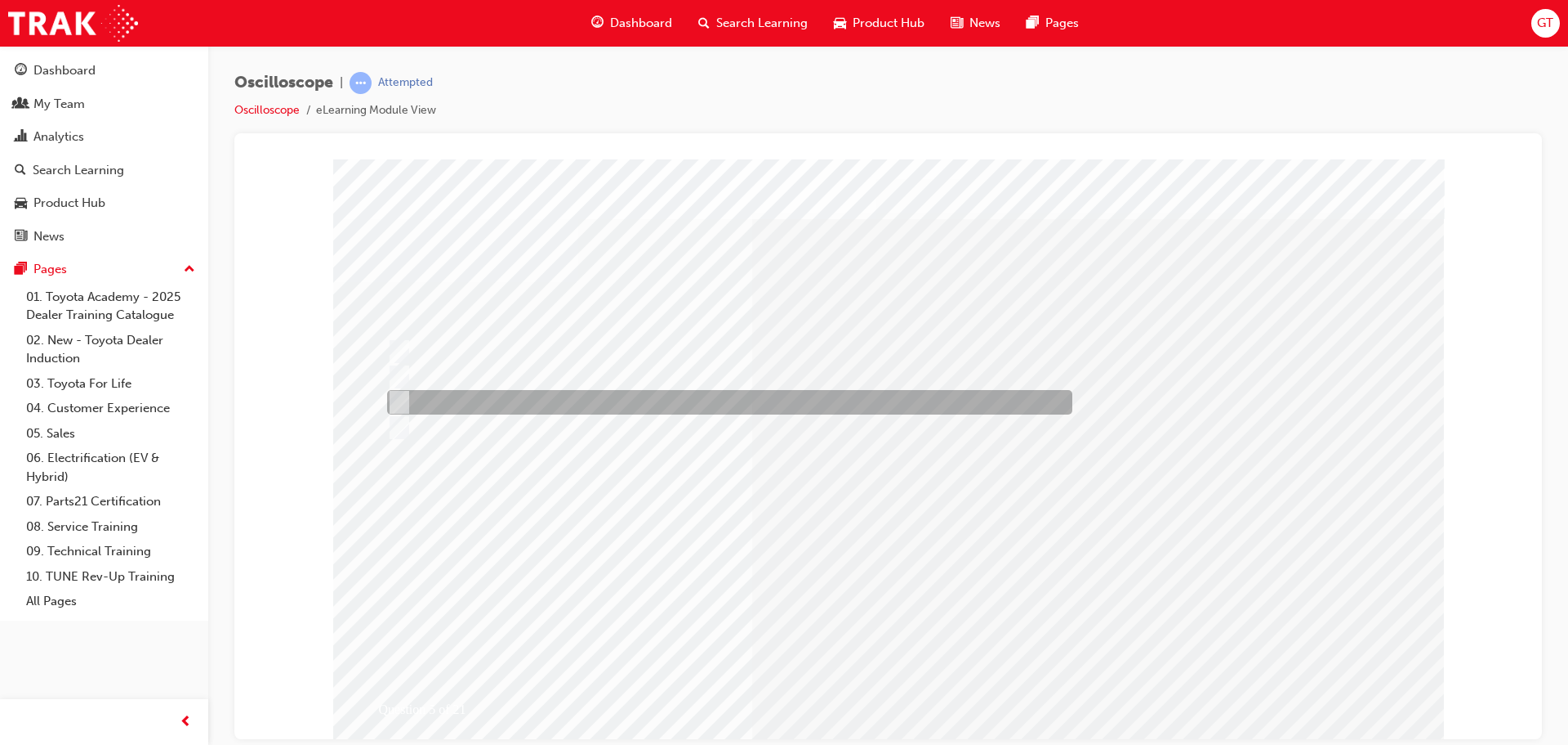
click at [397, 393] on input "The percentage of time ON versus time OFF." at bounding box center [396, 402] width 18 height 18
radio input "true"
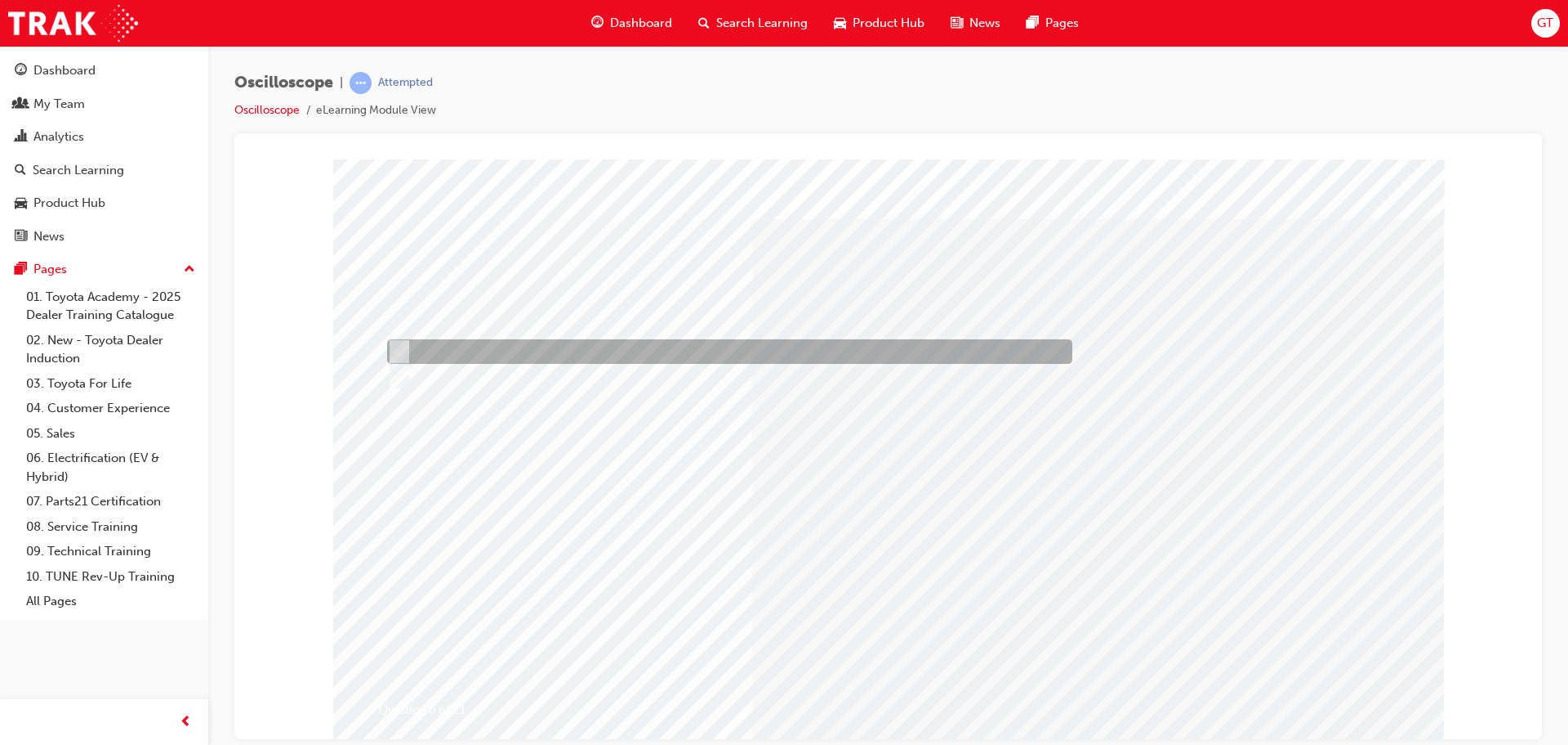
click at [447, 346] on div at bounding box center [725, 351] width 685 height 24
radio input "true"
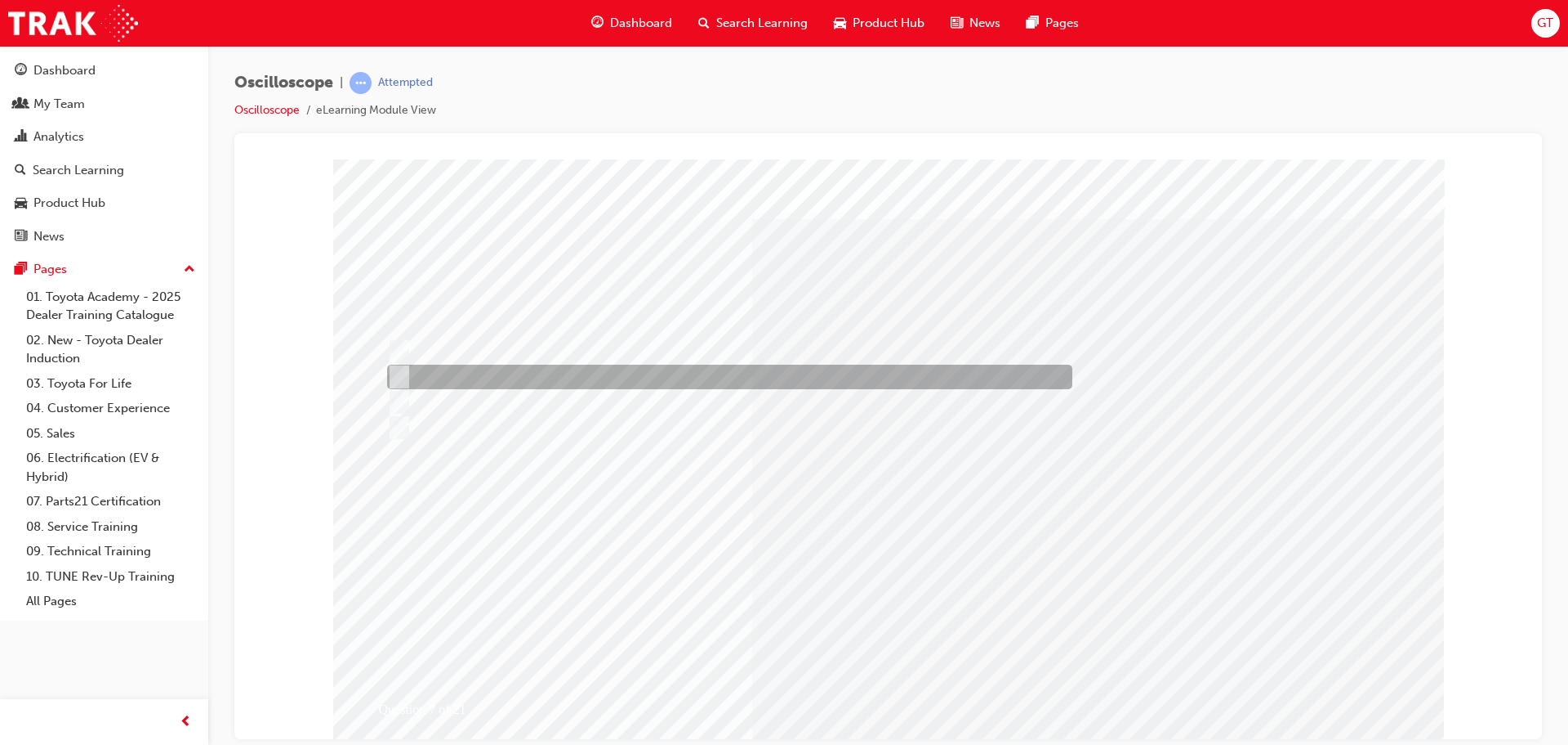
click at [545, 376] on div at bounding box center [725, 376] width 685 height 24
radio input "true"
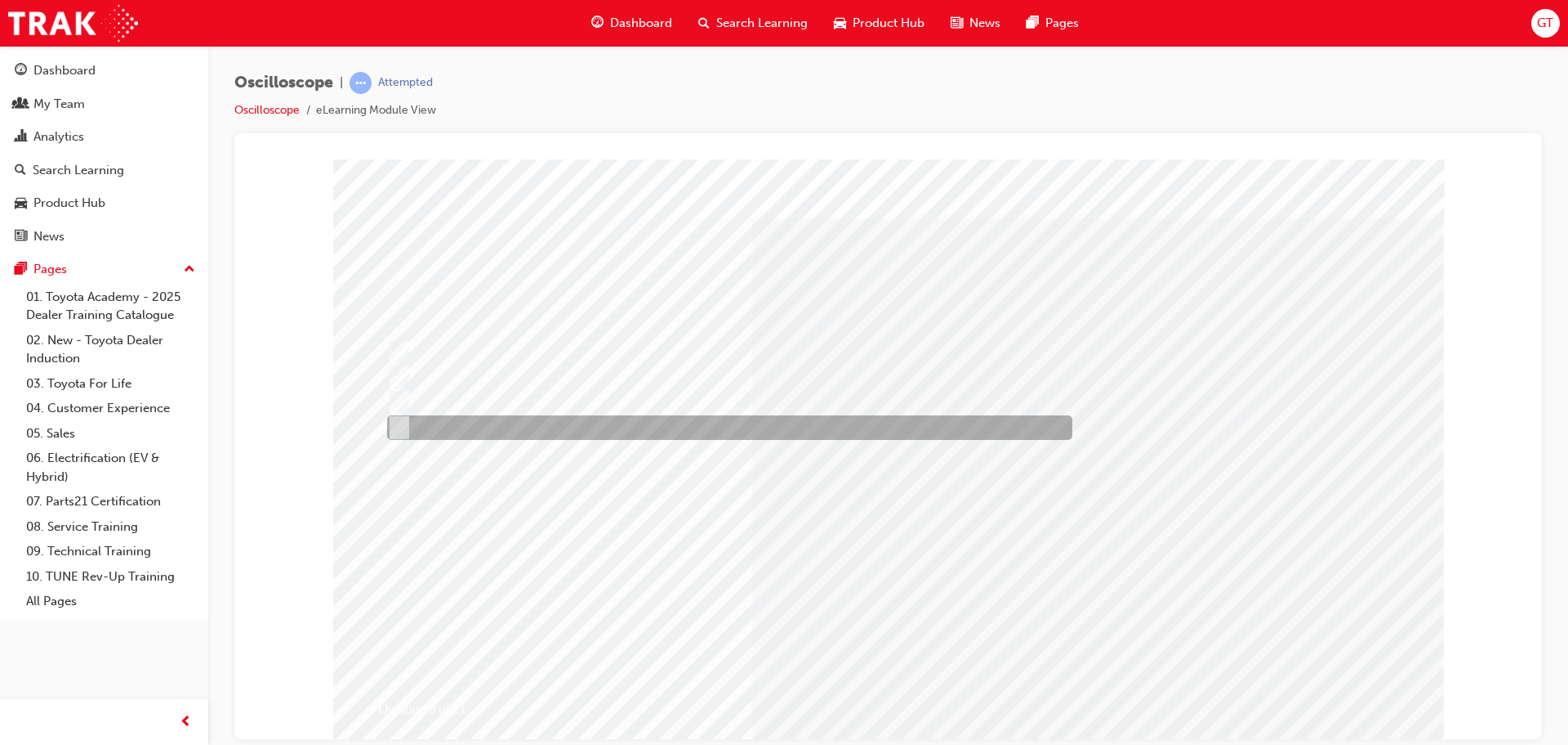
click at [502, 425] on div at bounding box center [725, 427] width 685 height 24
radio input "true"
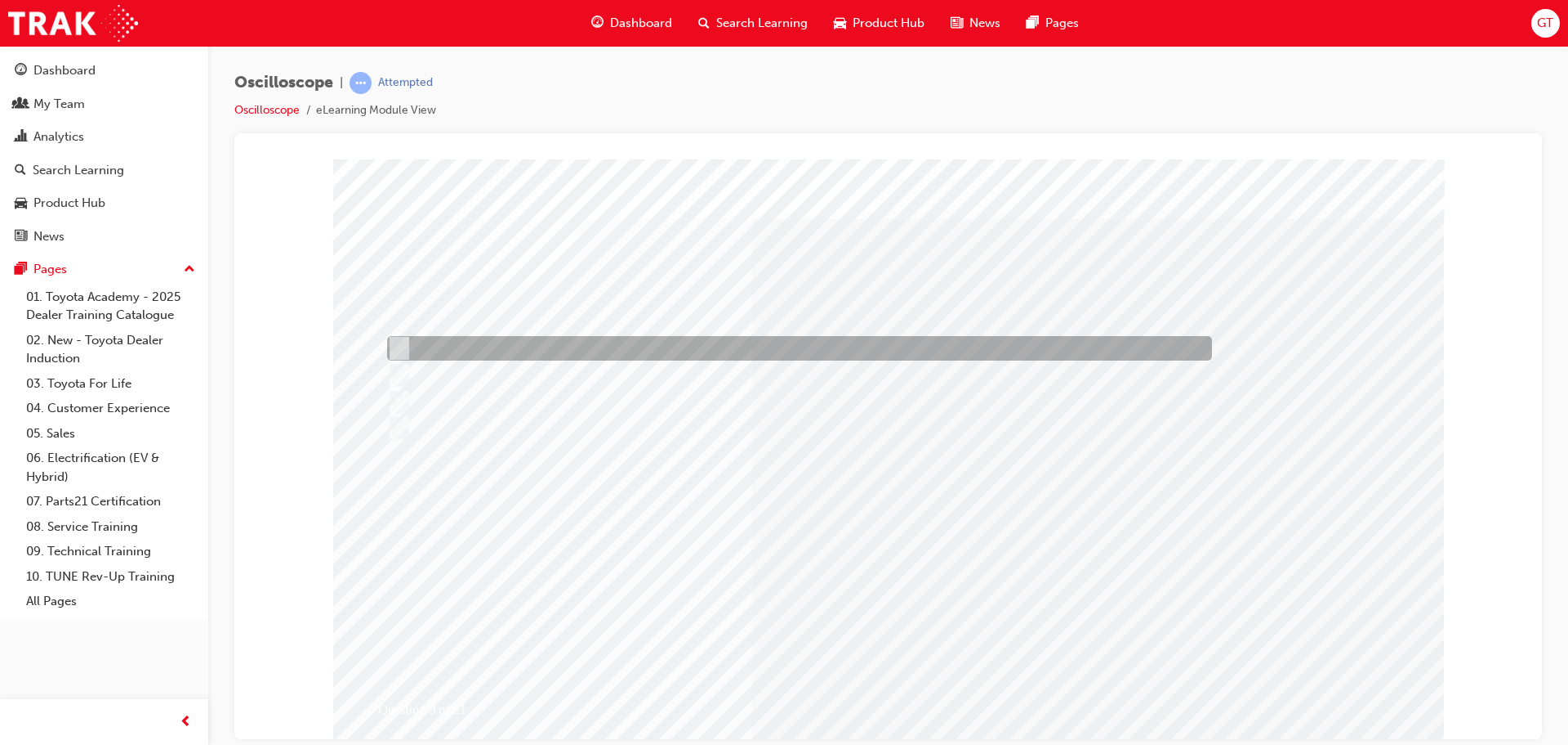
click at [1148, 346] on div at bounding box center [795, 348] width 825 height 24
radio input "true"
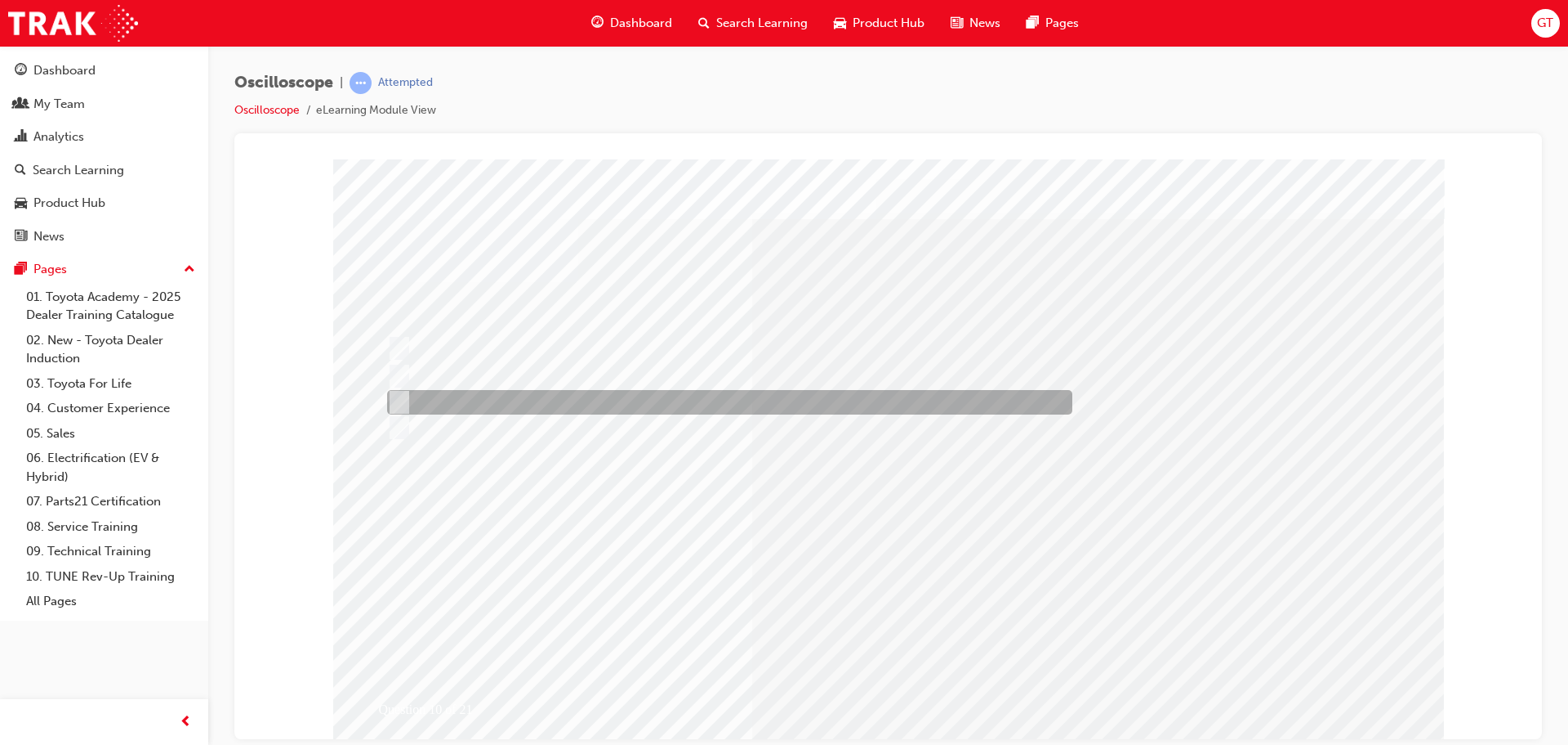
click at [536, 402] on div at bounding box center [725, 402] width 685 height 24
radio input "true"
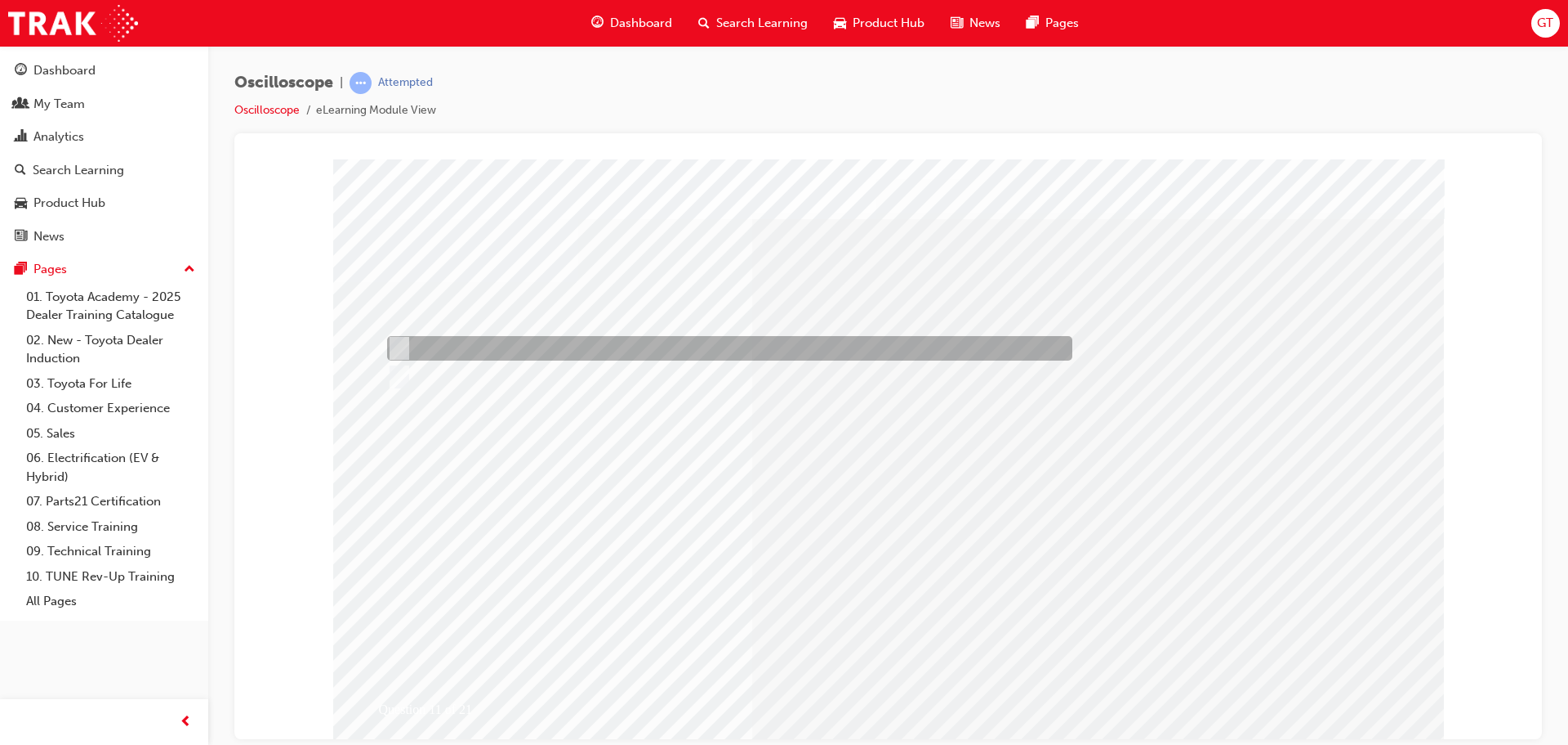
click at [467, 353] on div at bounding box center [725, 348] width 685 height 24
radio input "true"
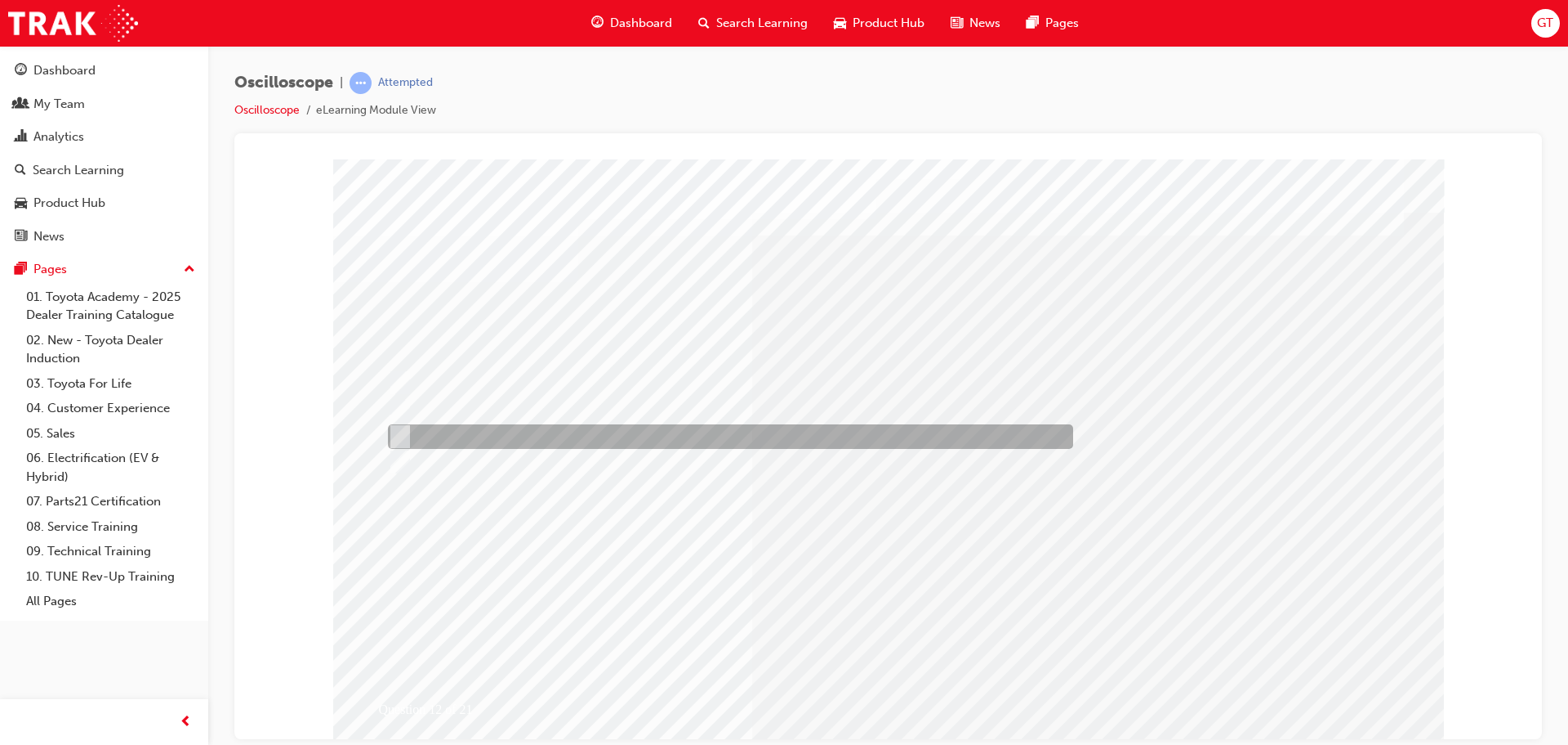
click at [542, 433] on div at bounding box center [726, 436] width 685 height 24
radio input "true"
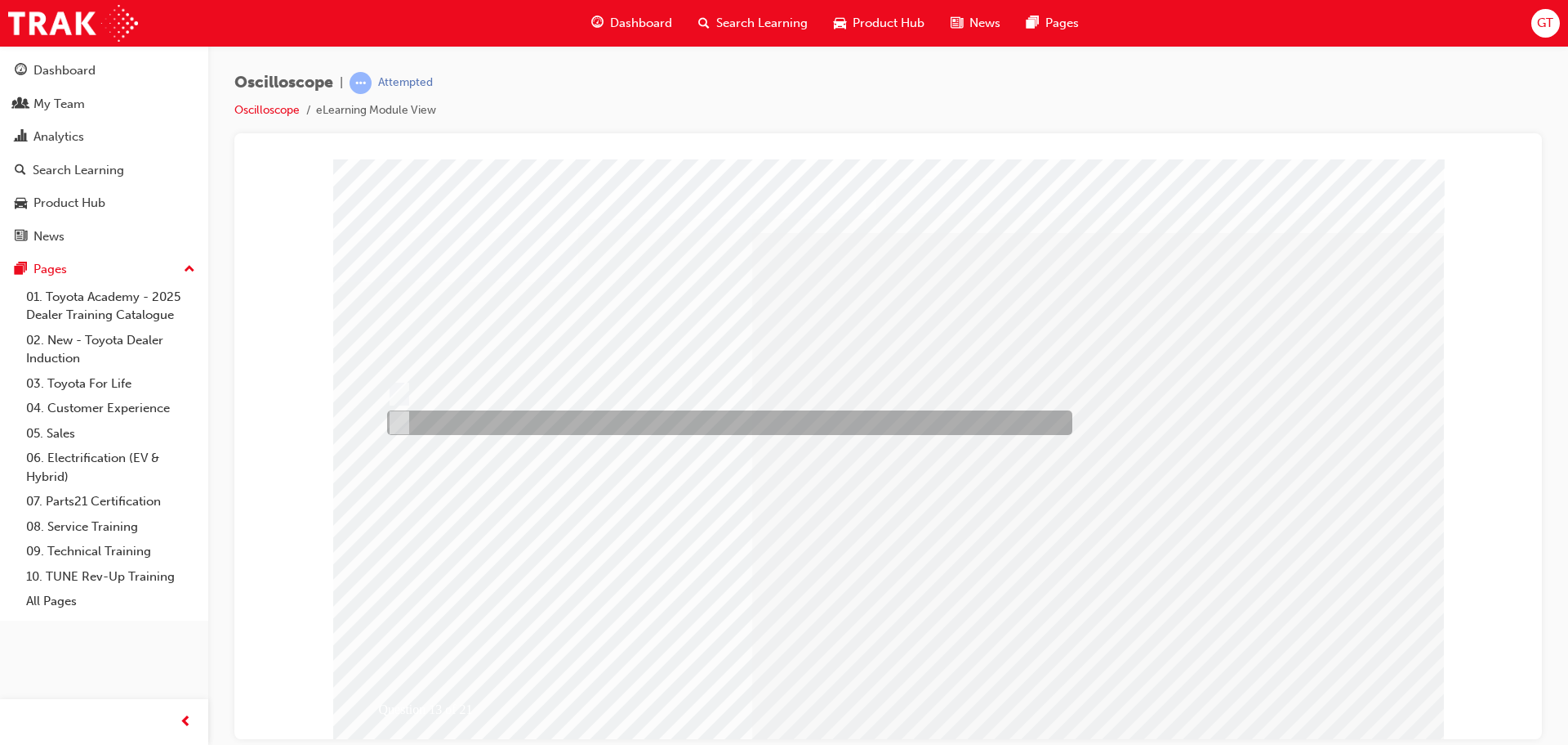
click at [515, 421] on div at bounding box center [725, 422] width 685 height 24
radio input "true"
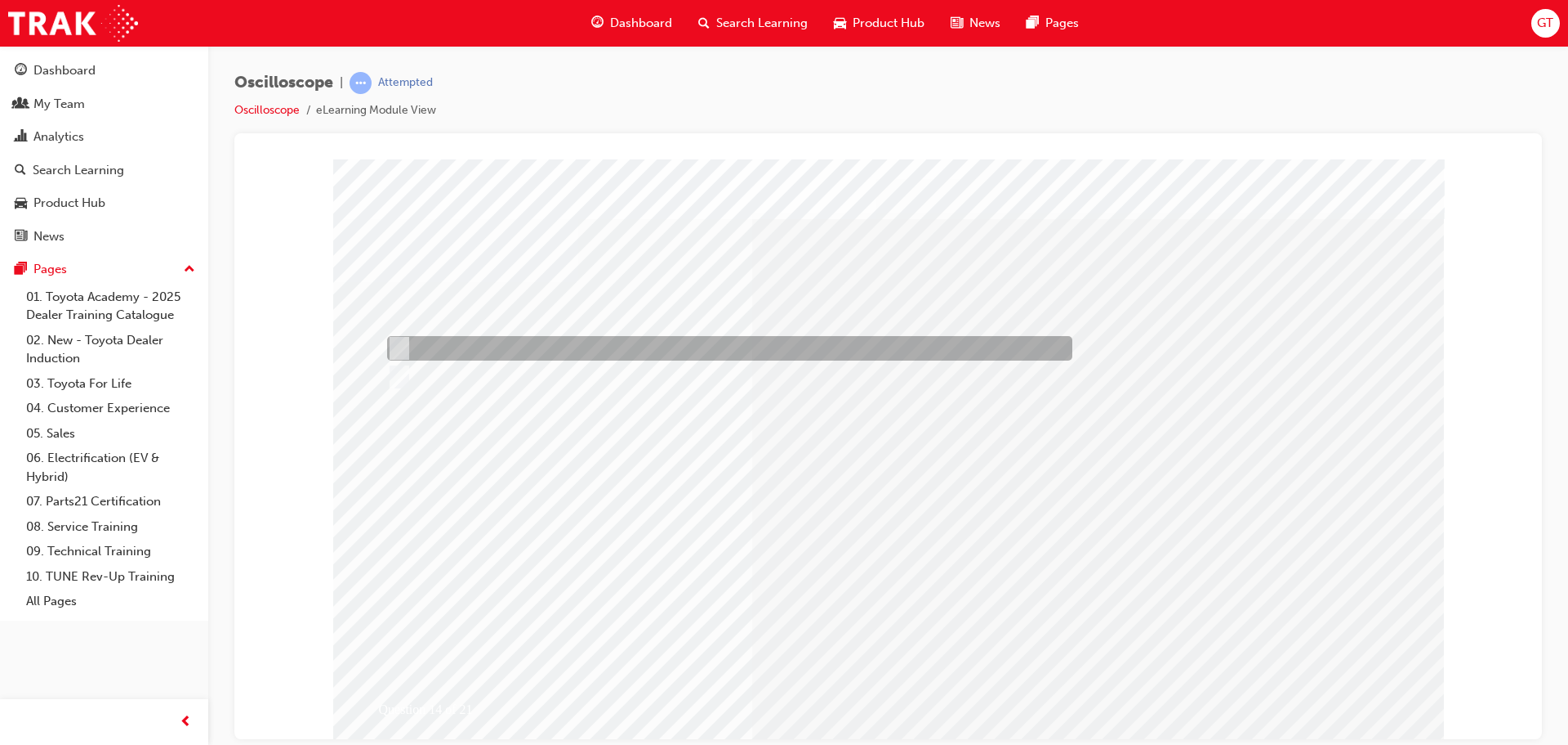
click at [587, 349] on div at bounding box center [725, 348] width 685 height 24
radio input "true"
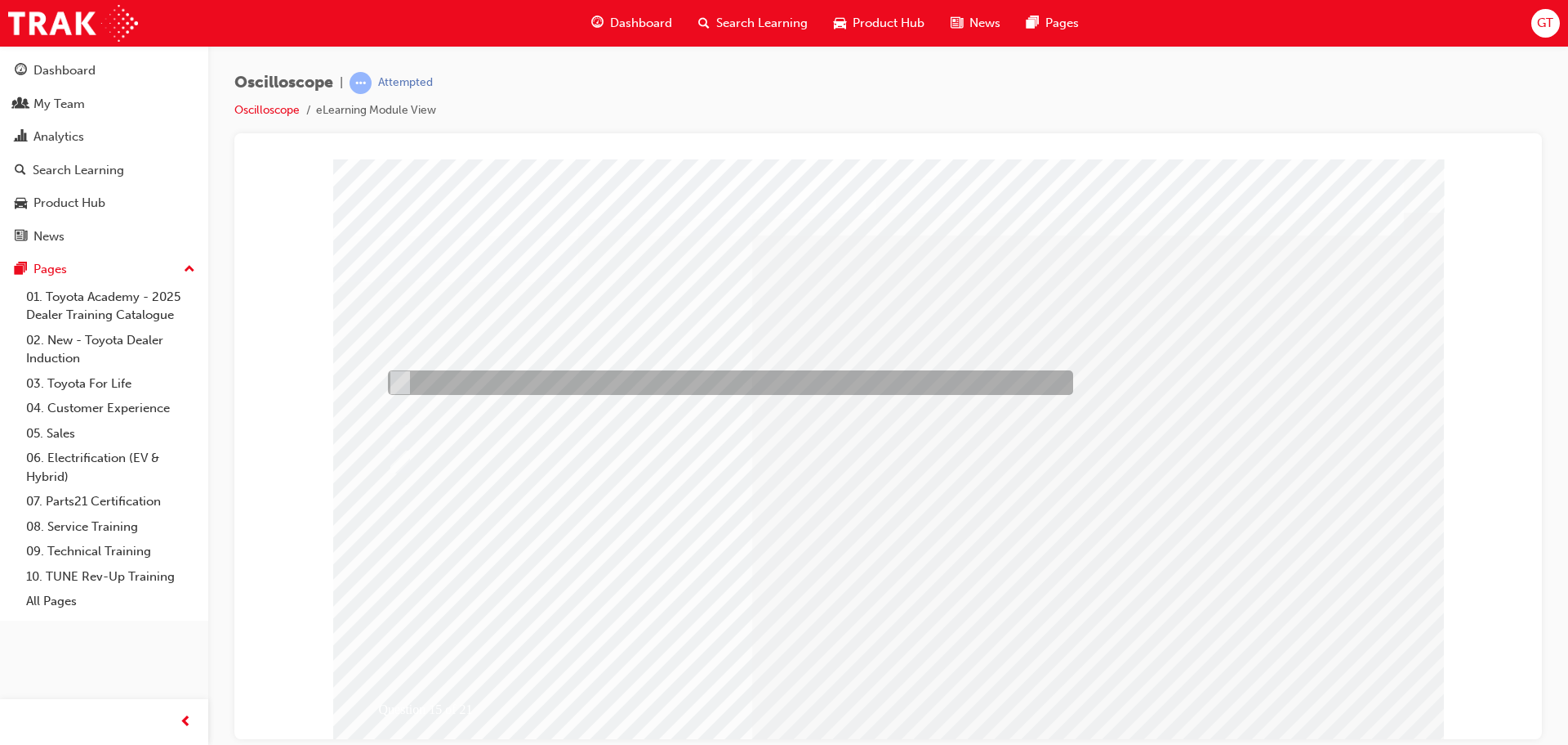
click at [637, 380] on div at bounding box center [726, 382] width 685 height 24
radio input "true"
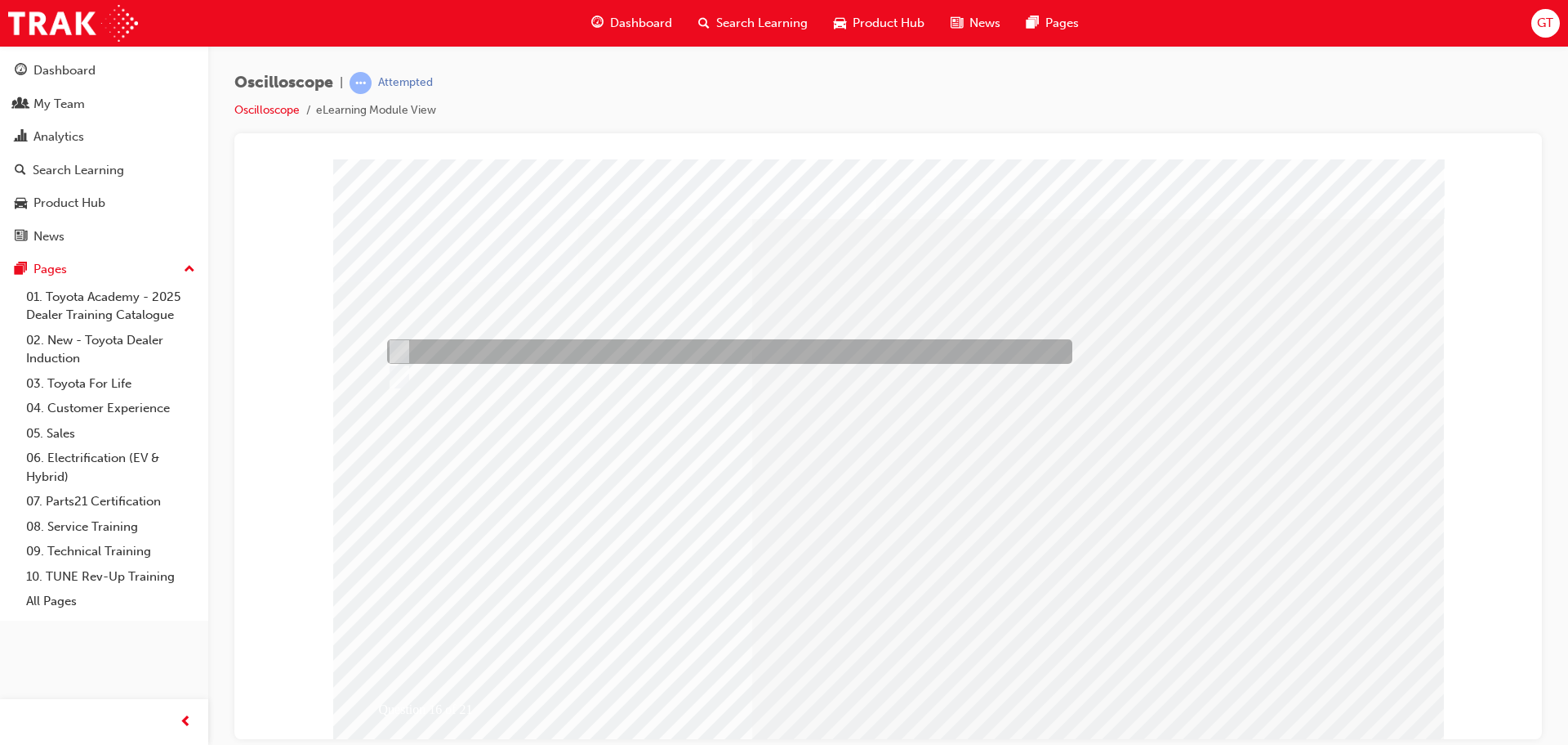
click at [452, 346] on div at bounding box center [725, 351] width 685 height 24
radio input "true"
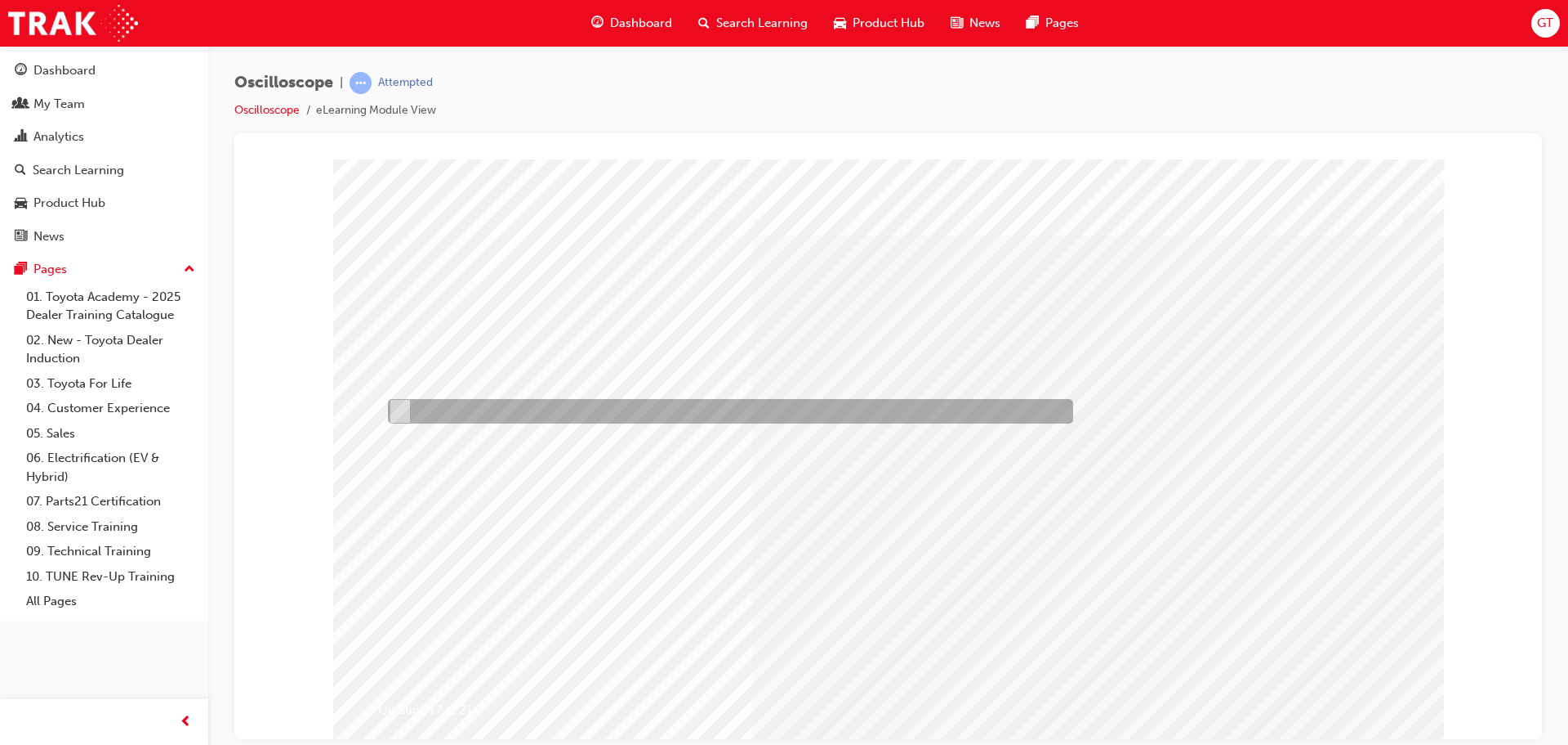
click at [527, 405] on div at bounding box center [726, 411] width 685 height 24
radio input "true"
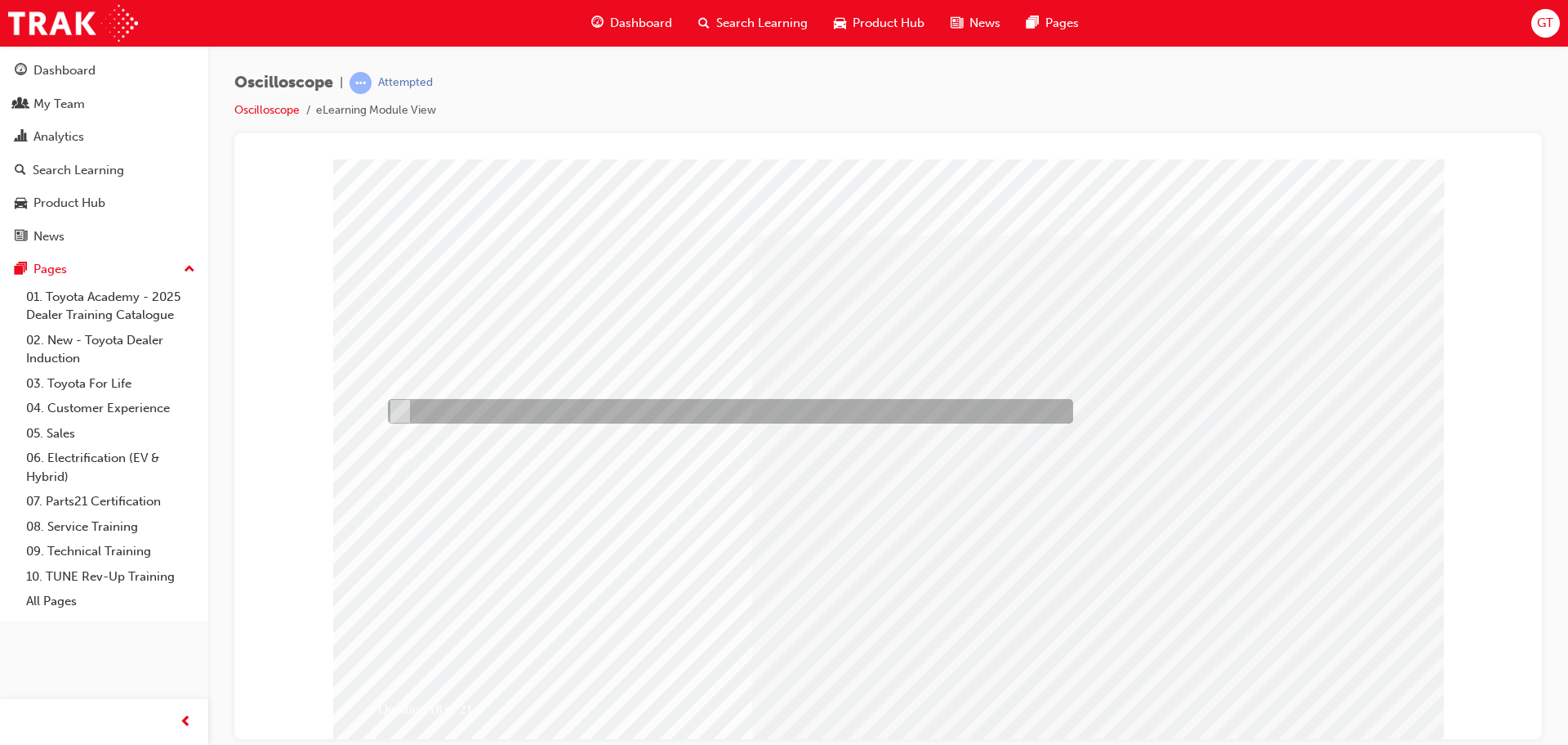
click at [539, 416] on div at bounding box center [726, 411] width 685 height 24
radio input "true"
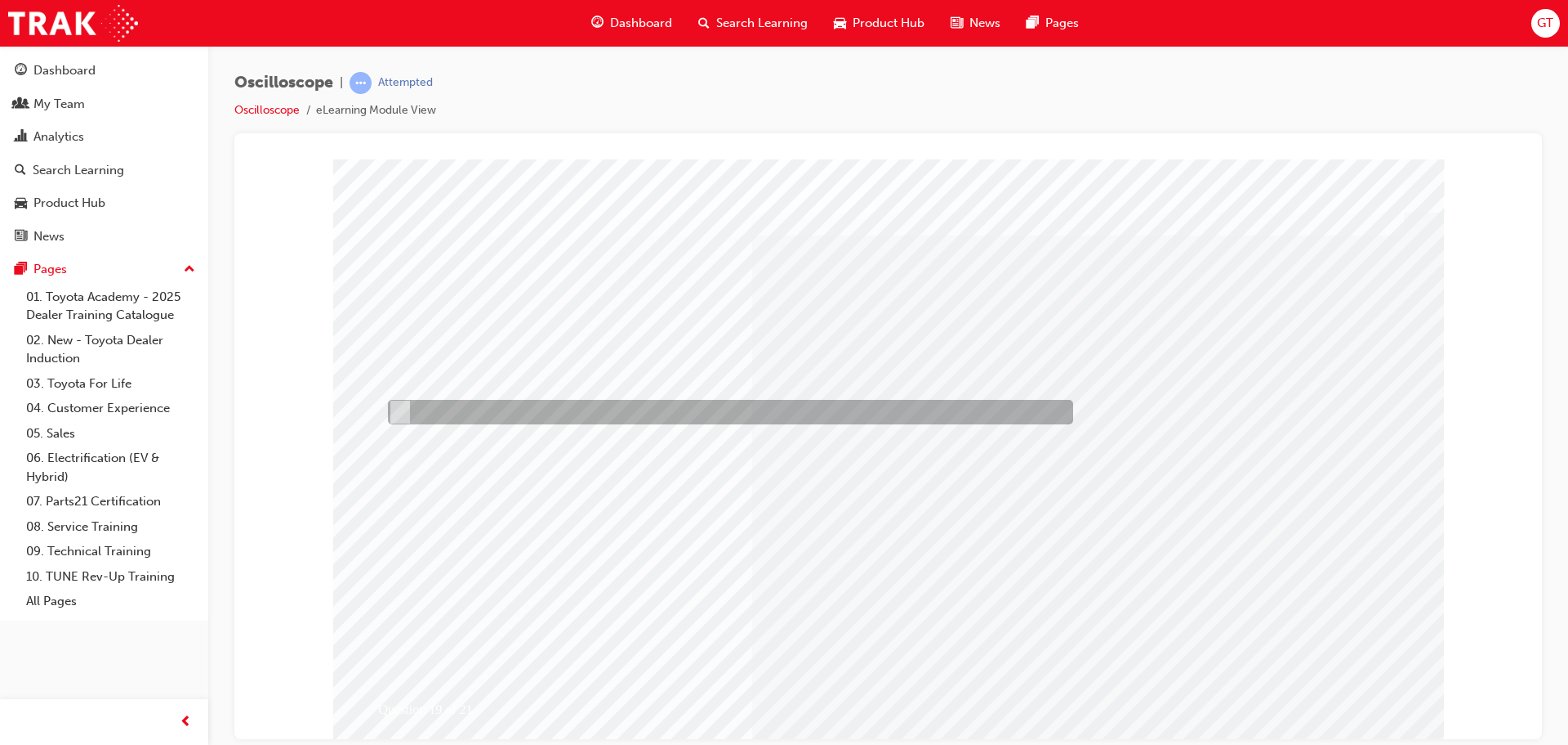
click at [405, 411] on input "Upwards = voltage same or higher and downwards = voltage same or lower" at bounding box center [397, 412] width 18 height 18
radio input "true"
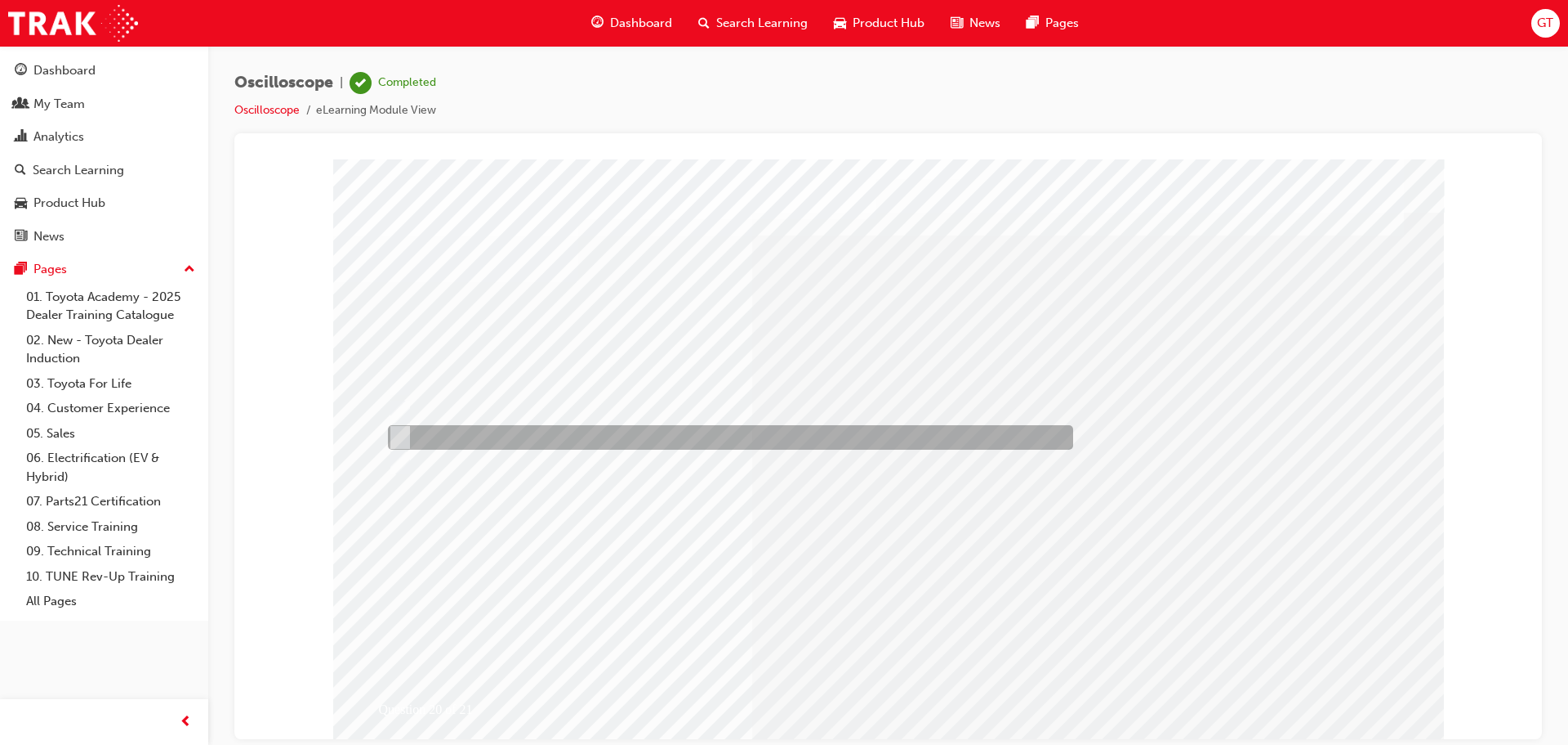
click at [598, 437] on div at bounding box center [726, 437] width 685 height 24
radio input "true"
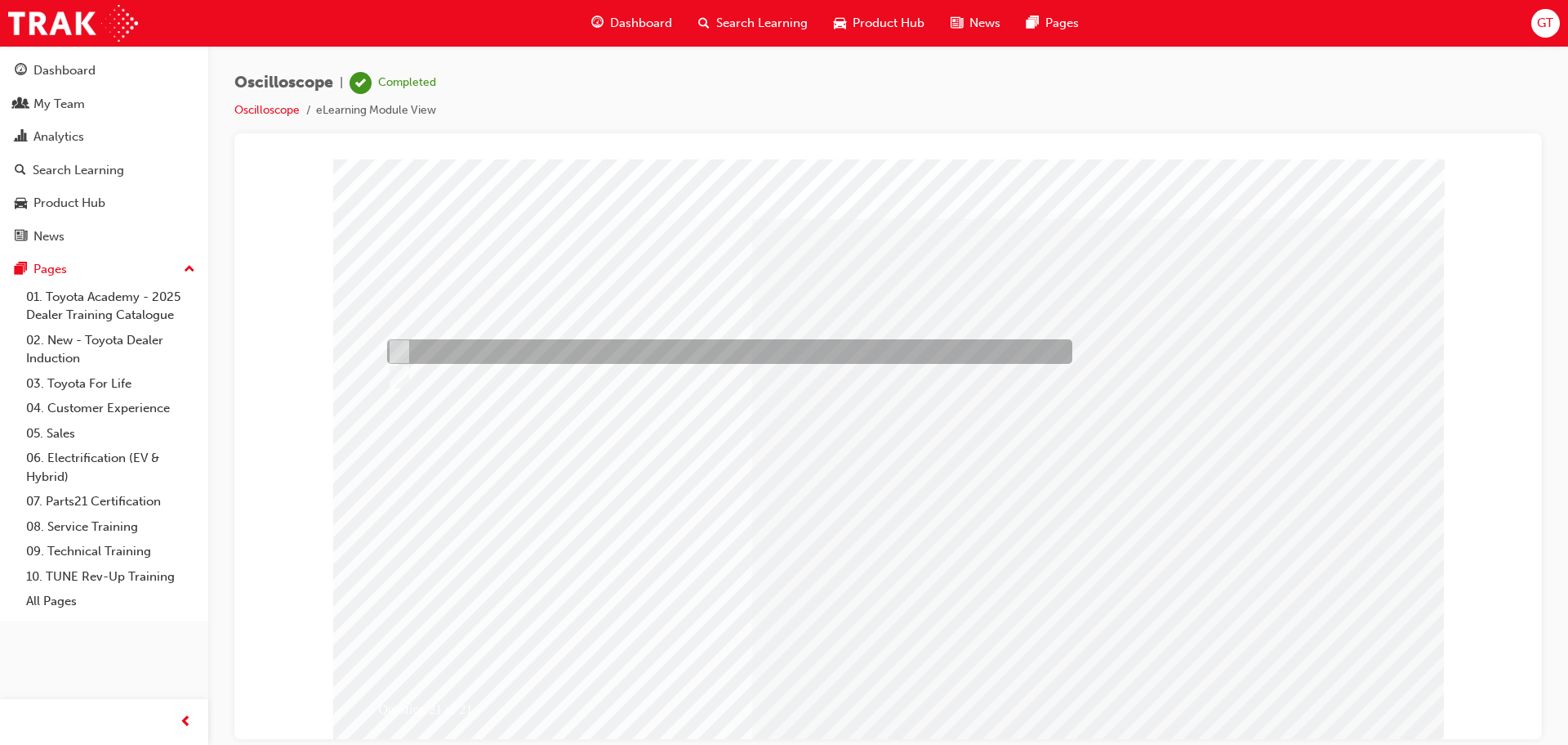
click at [528, 348] on div at bounding box center [725, 351] width 685 height 24
radio input "true"
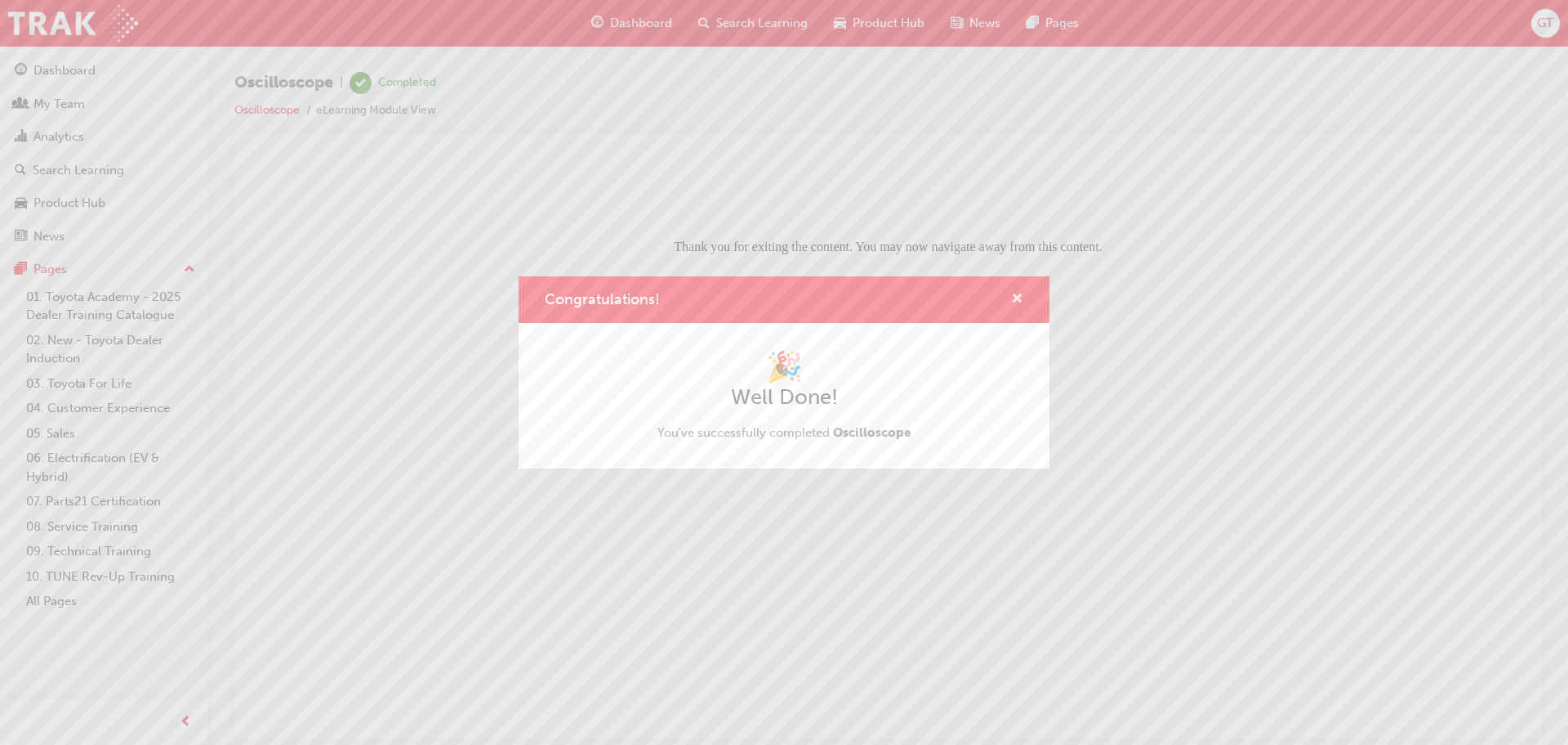
click at [1013, 295] on span "cross-icon" at bounding box center [1017, 299] width 13 height 15
